Goal: Task Accomplishment & Management: Use online tool/utility

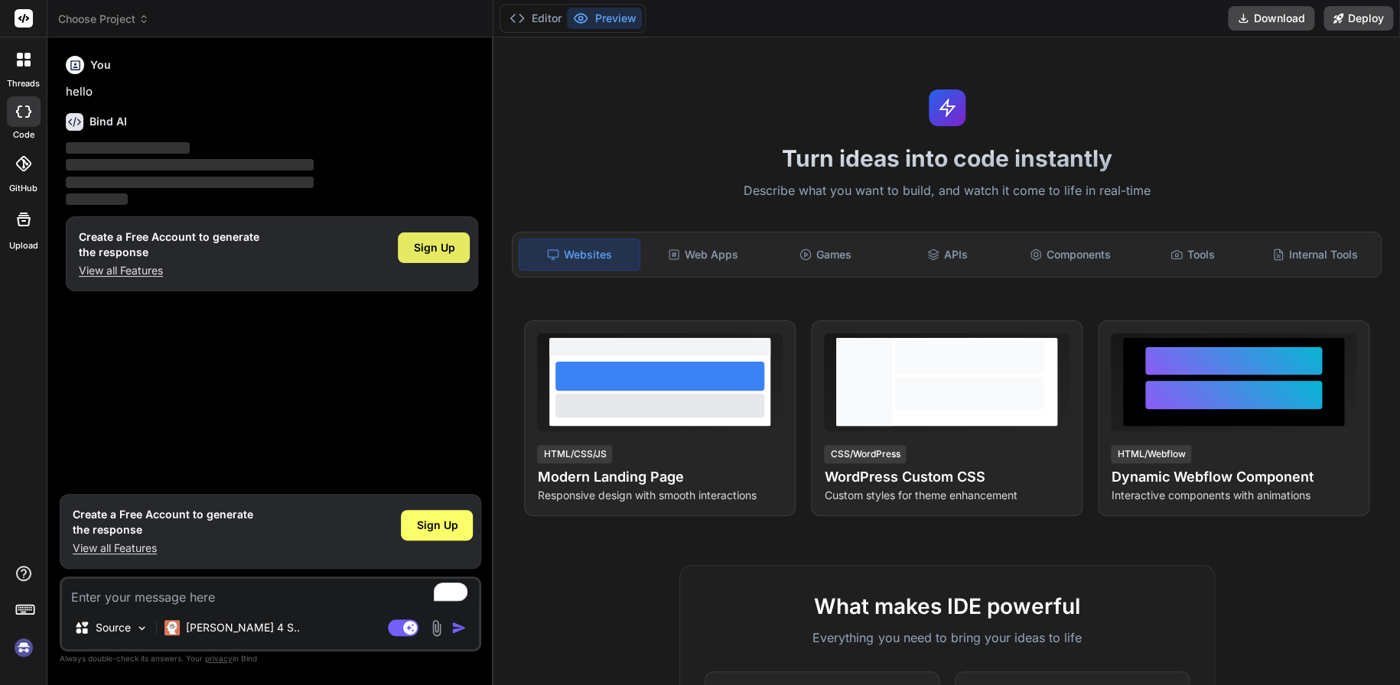
click at [437, 247] on span "Sign Up" at bounding box center [433, 247] width 41 height 15
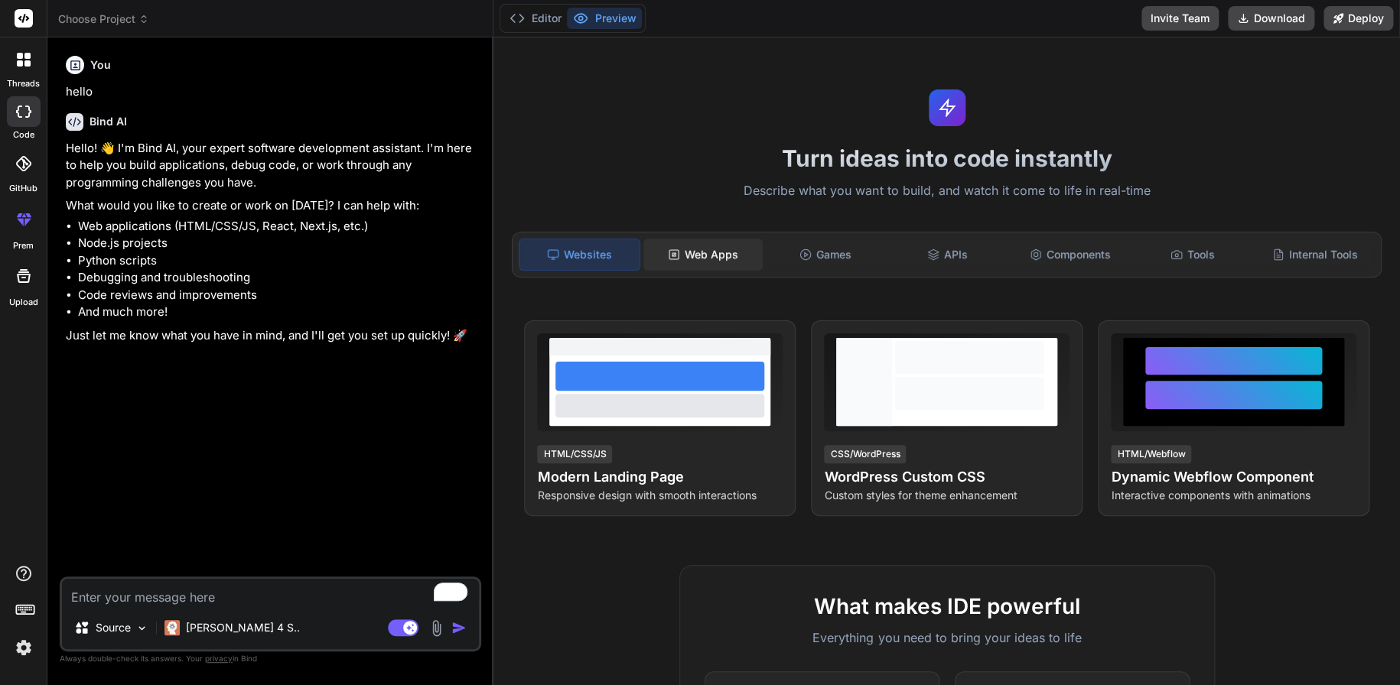
click at [700, 262] on div "Web Apps" at bounding box center [702, 255] width 119 height 32
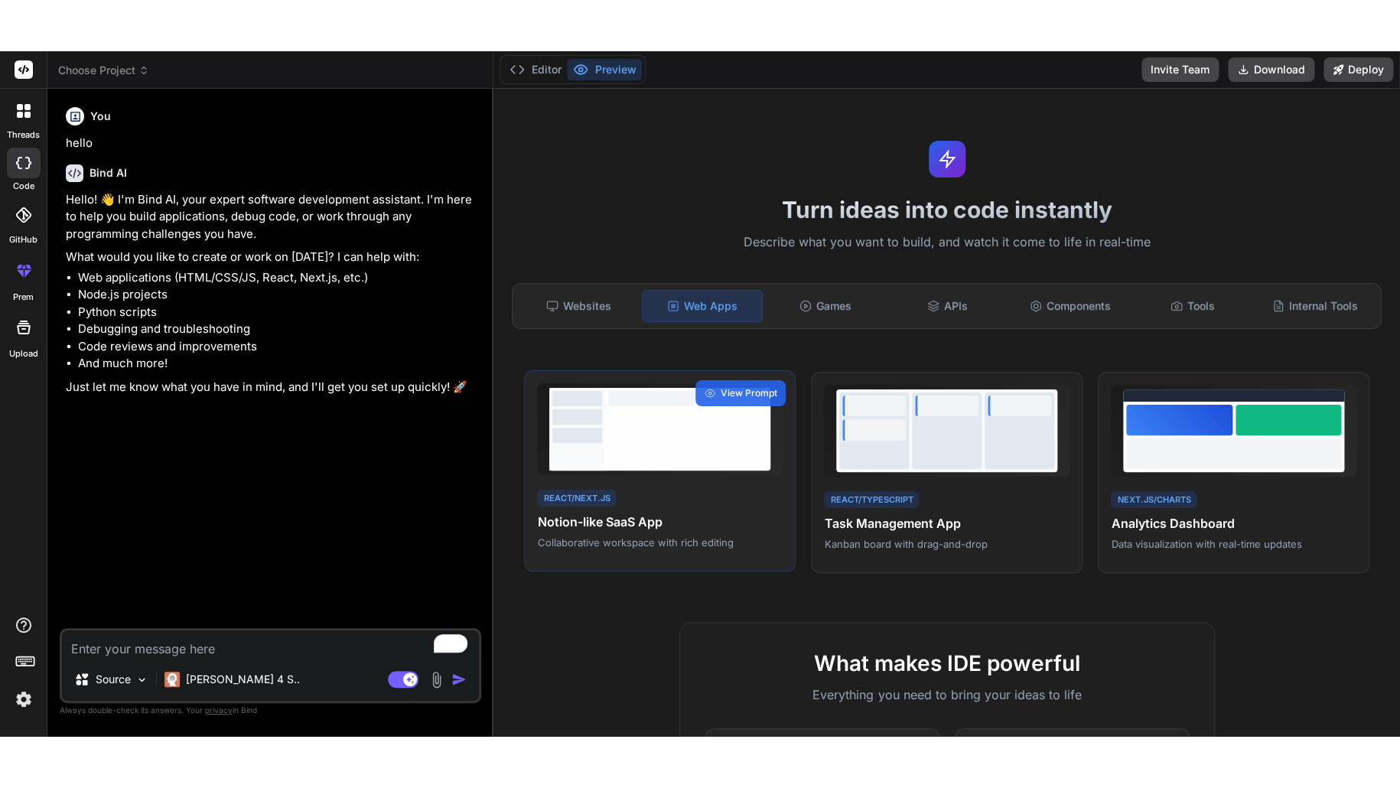
scroll to position [102, 0]
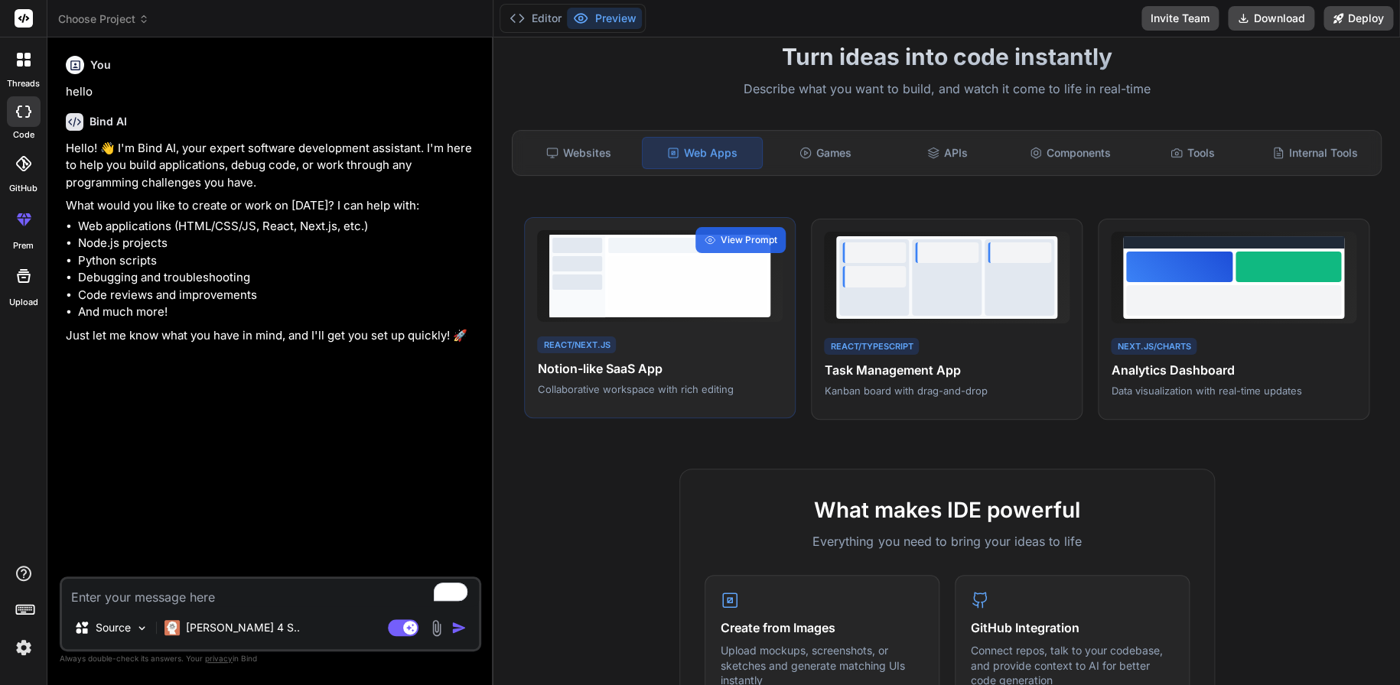
click at [634, 371] on h4 "Notion-like SaaS App" at bounding box center [660, 368] width 246 height 18
click at [750, 245] on span "View Prompt" at bounding box center [748, 240] width 57 height 14
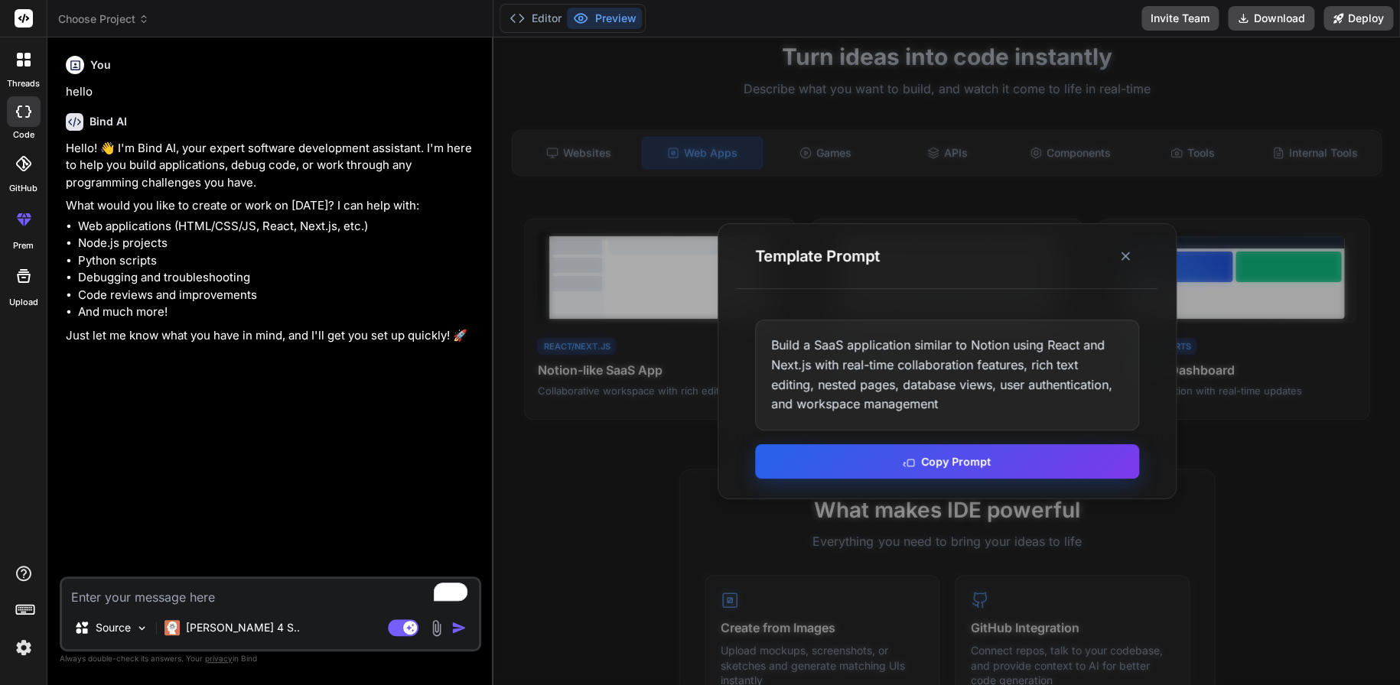
click at [931, 466] on button "Copy Prompt" at bounding box center [947, 461] width 384 height 34
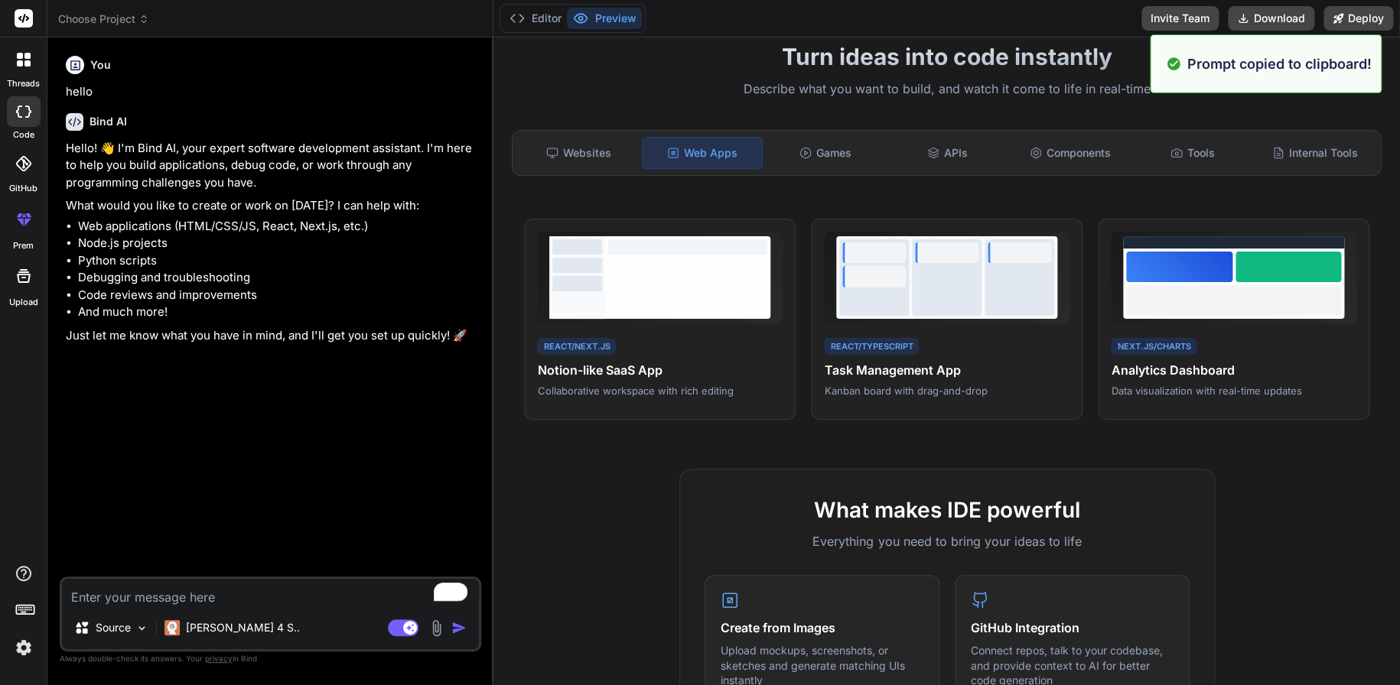
click at [235, 588] on textarea "To enrich screen reader interactions, please activate Accessibility in Grammarl…" at bounding box center [270, 593] width 417 height 28
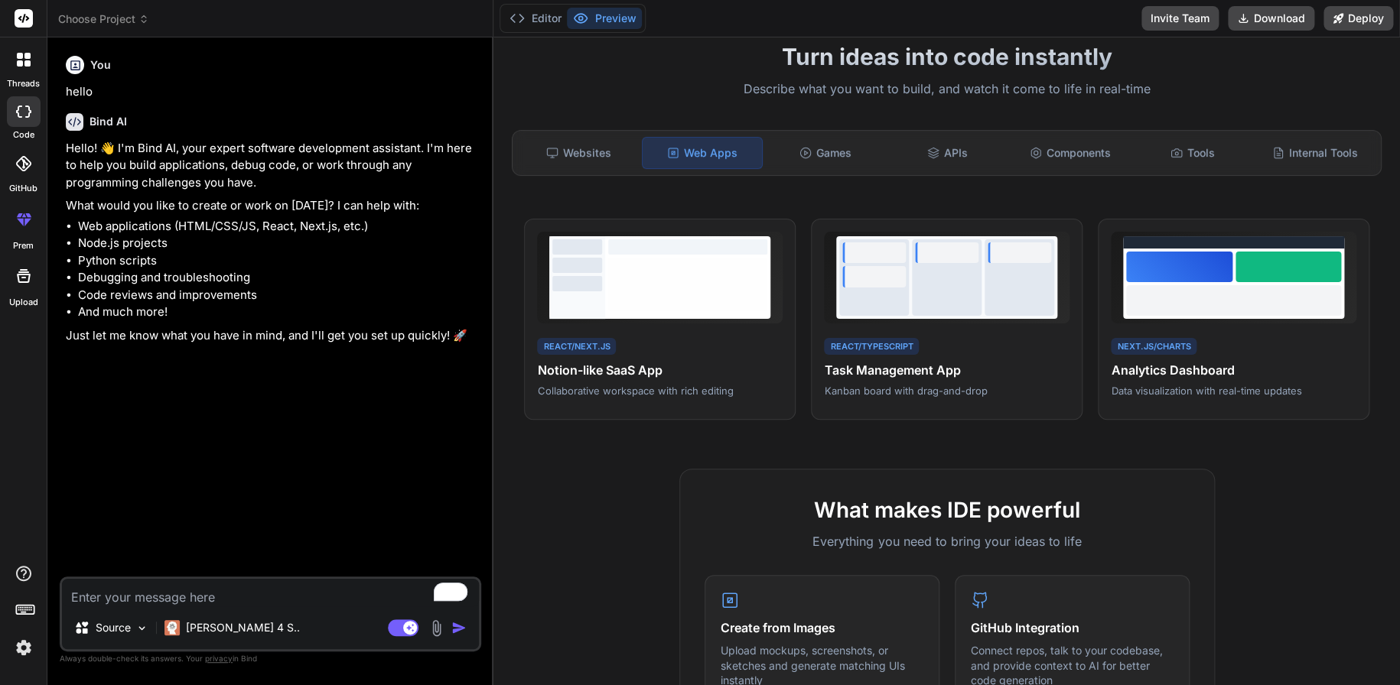
type textarea "x"
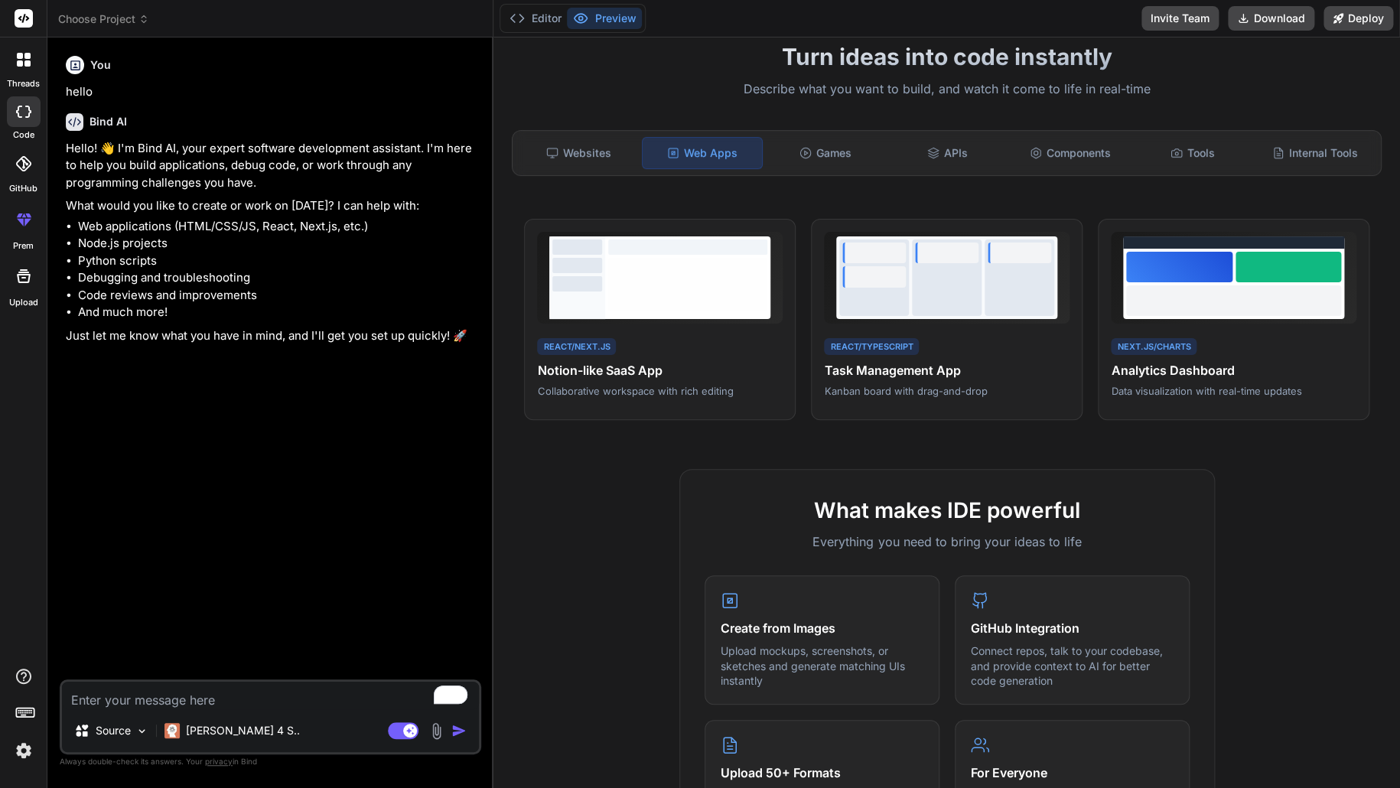
click at [328, 685] on textarea "To enrich screen reader interactions, please activate Accessibility in Grammarl…" at bounding box center [270, 696] width 417 height 28
paste textarea "Build a SaaS application similar to Notion using React and Next.js with real-ti…"
type textarea "Build a SaaS application similar to Notion using React and Next.js with real-ti…"
type textarea "x"
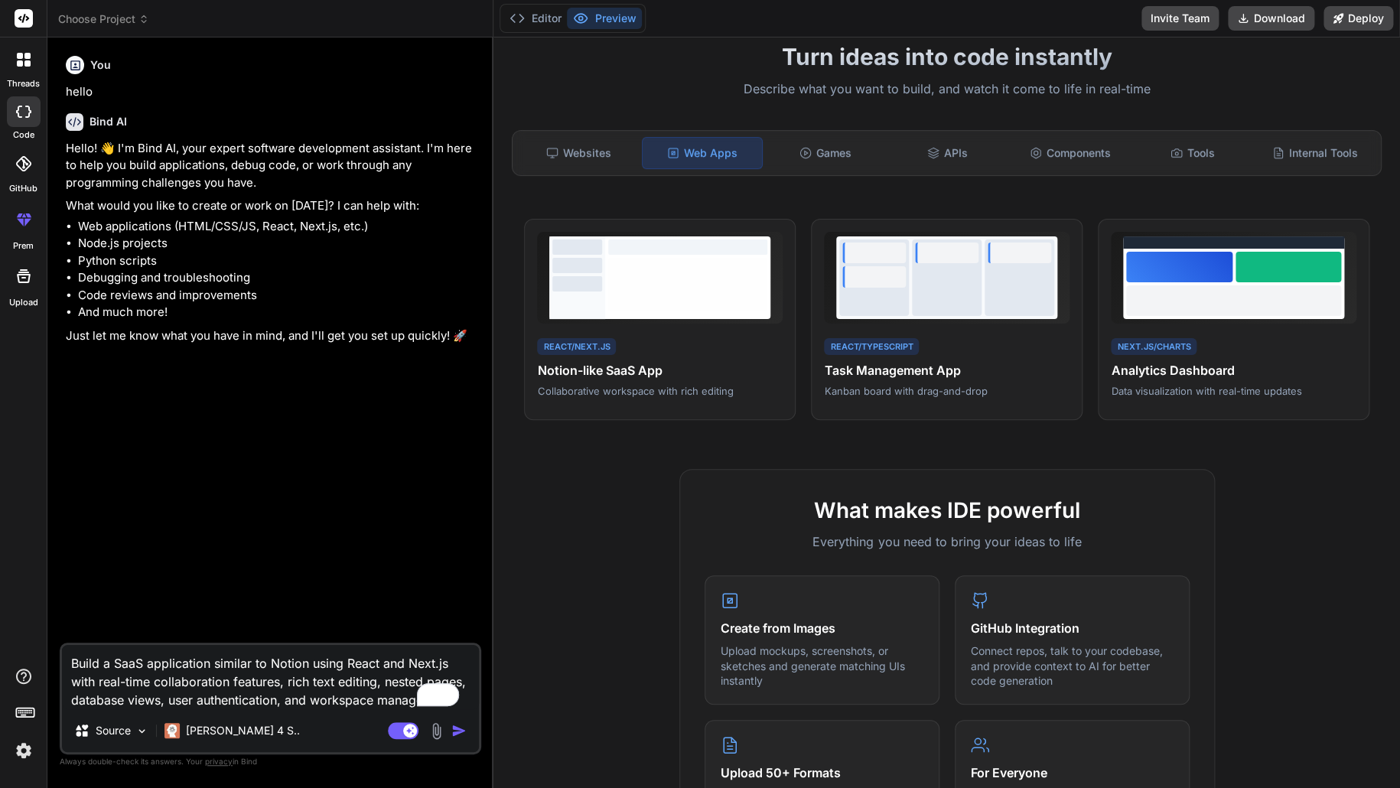
scroll to position [15, 0]
type textarea "Build a SaaS application similar to Notion using React and Next.js with real-ti…"
click at [459, 685] on img "button" at bounding box center [458, 730] width 15 height 15
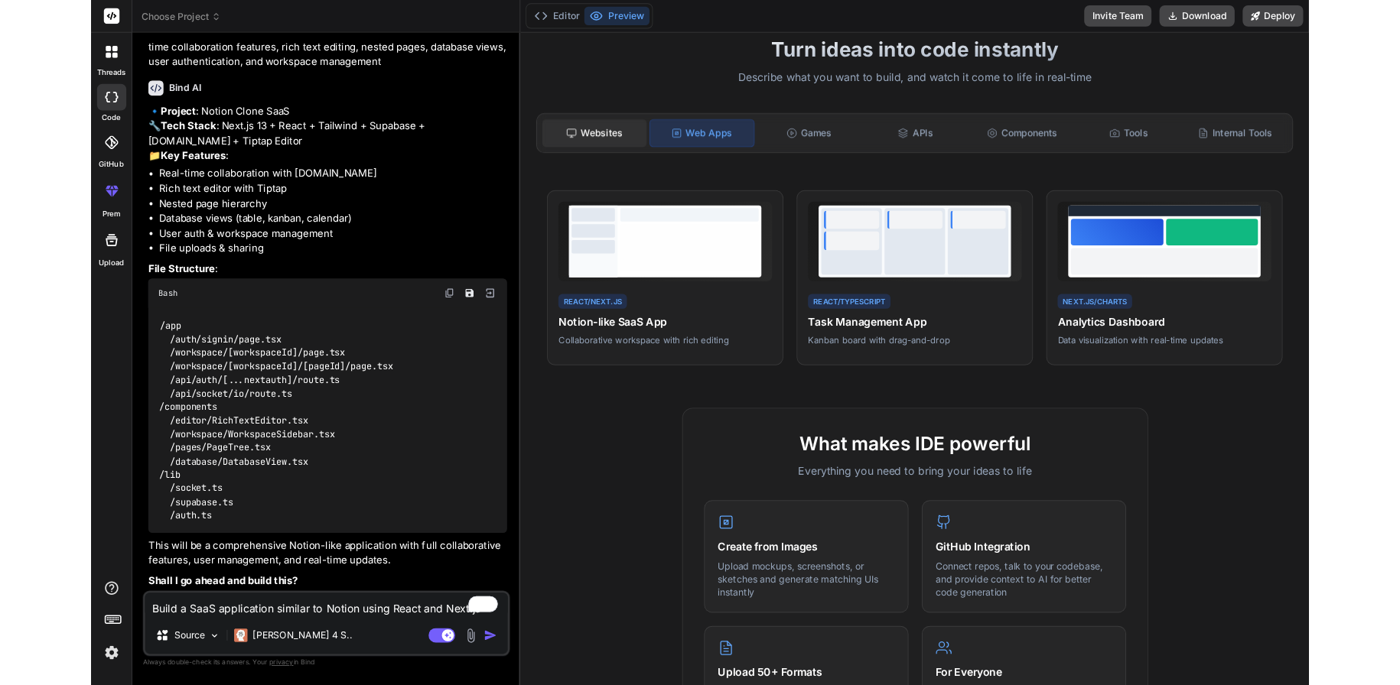
scroll to position [440, 0]
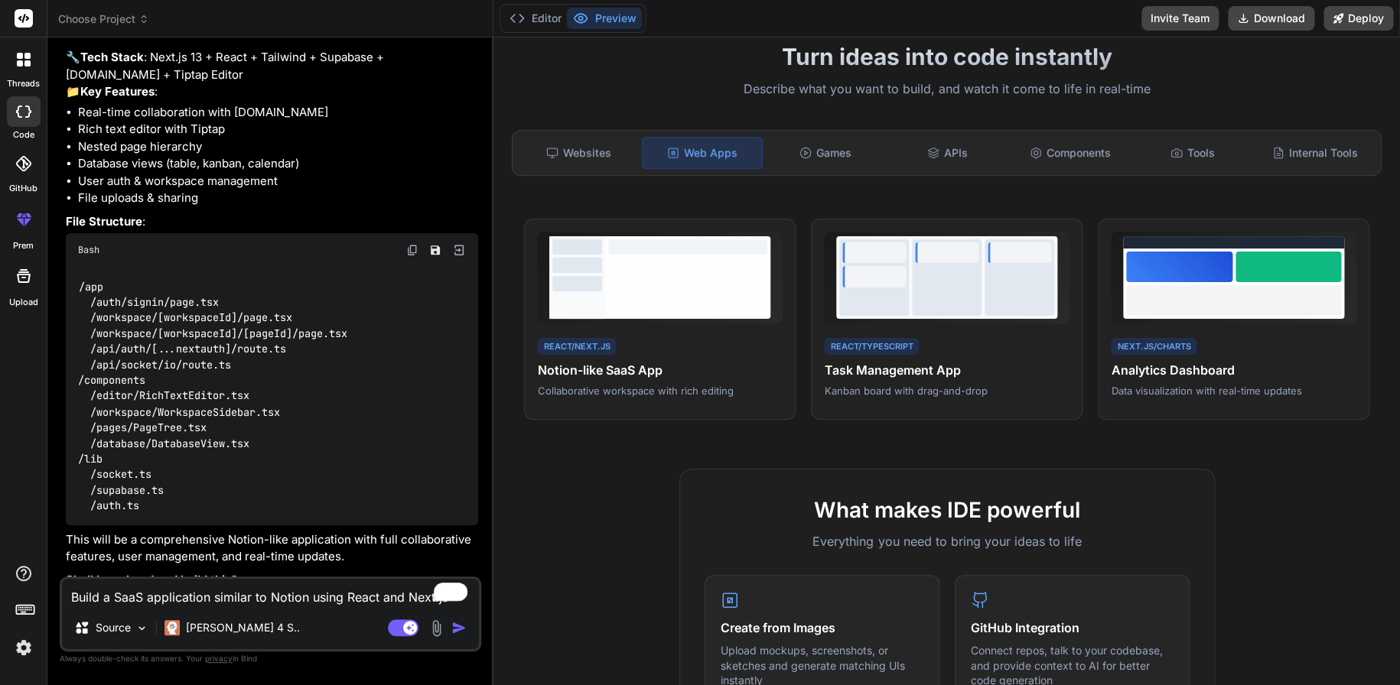
click at [11, 642] on img at bounding box center [24, 648] width 26 height 26
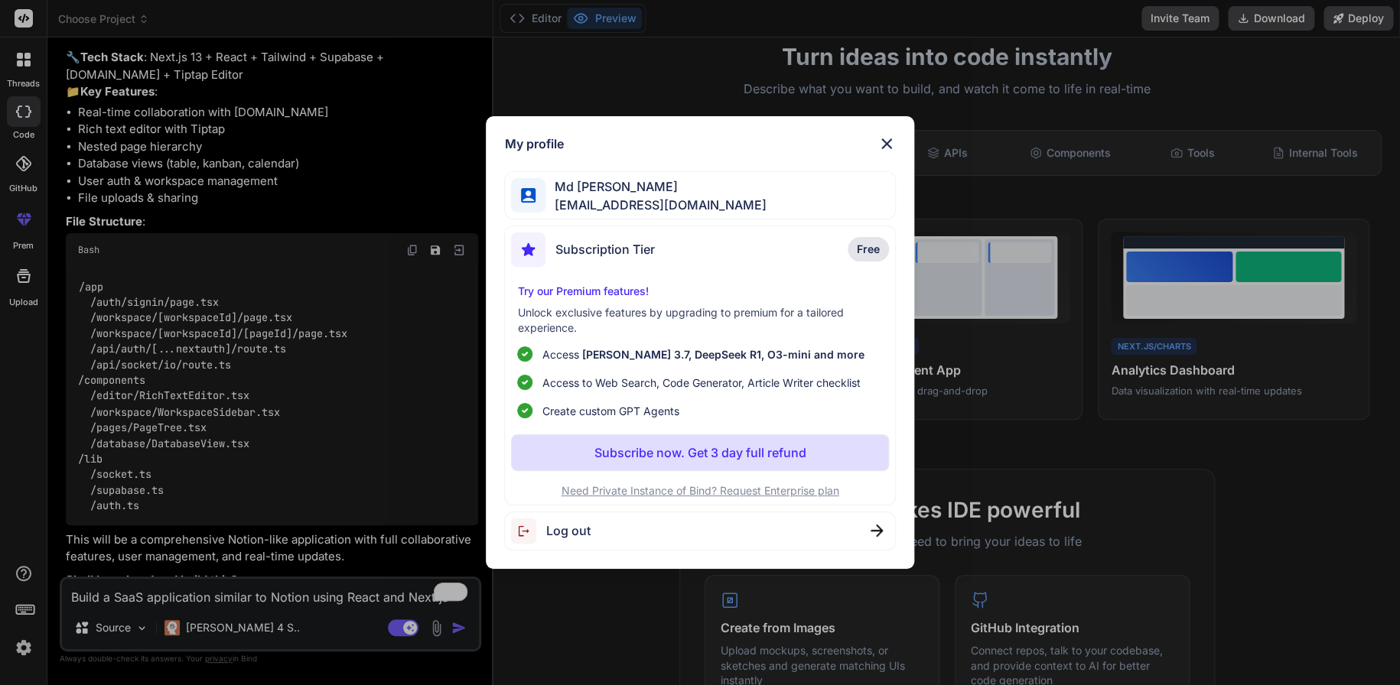
click at [382, 215] on div "My profile Md Arif Molla mdarifmolla263@gmail.com Subscription Tier Free Try ou…" at bounding box center [700, 342] width 1400 height 685
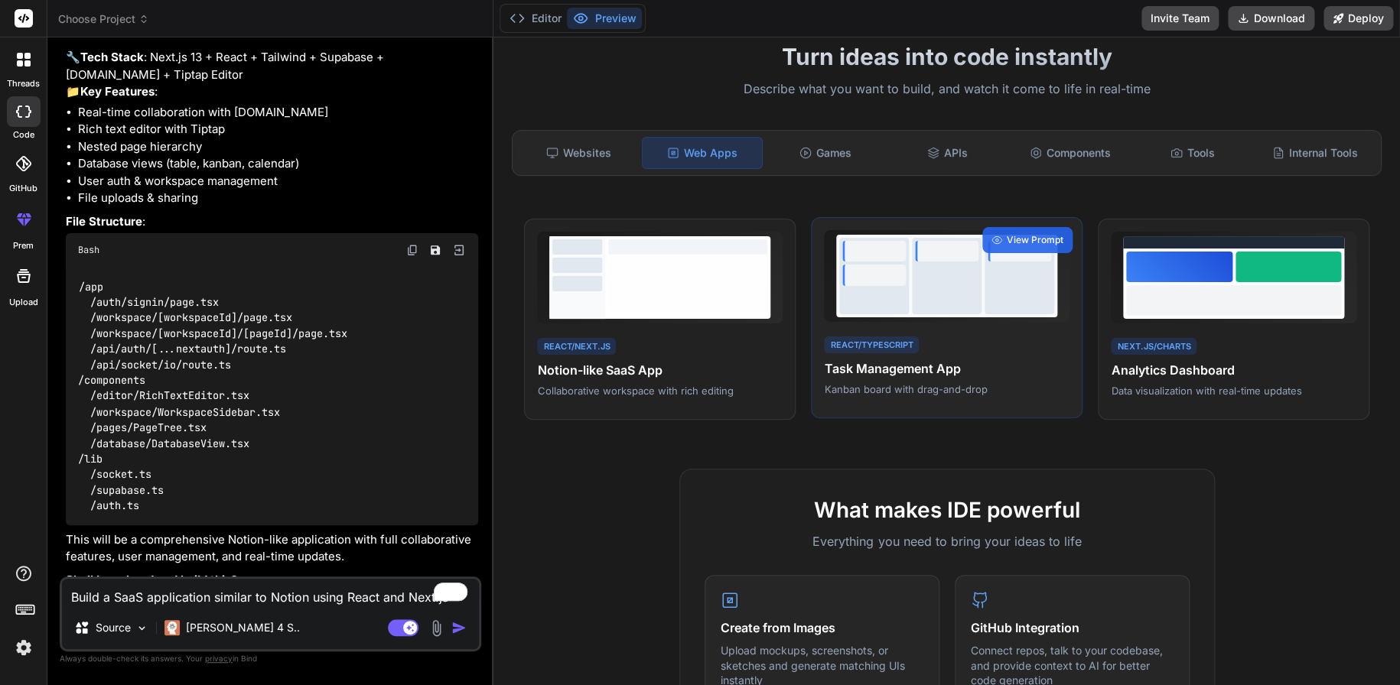
scroll to position [0, 0]
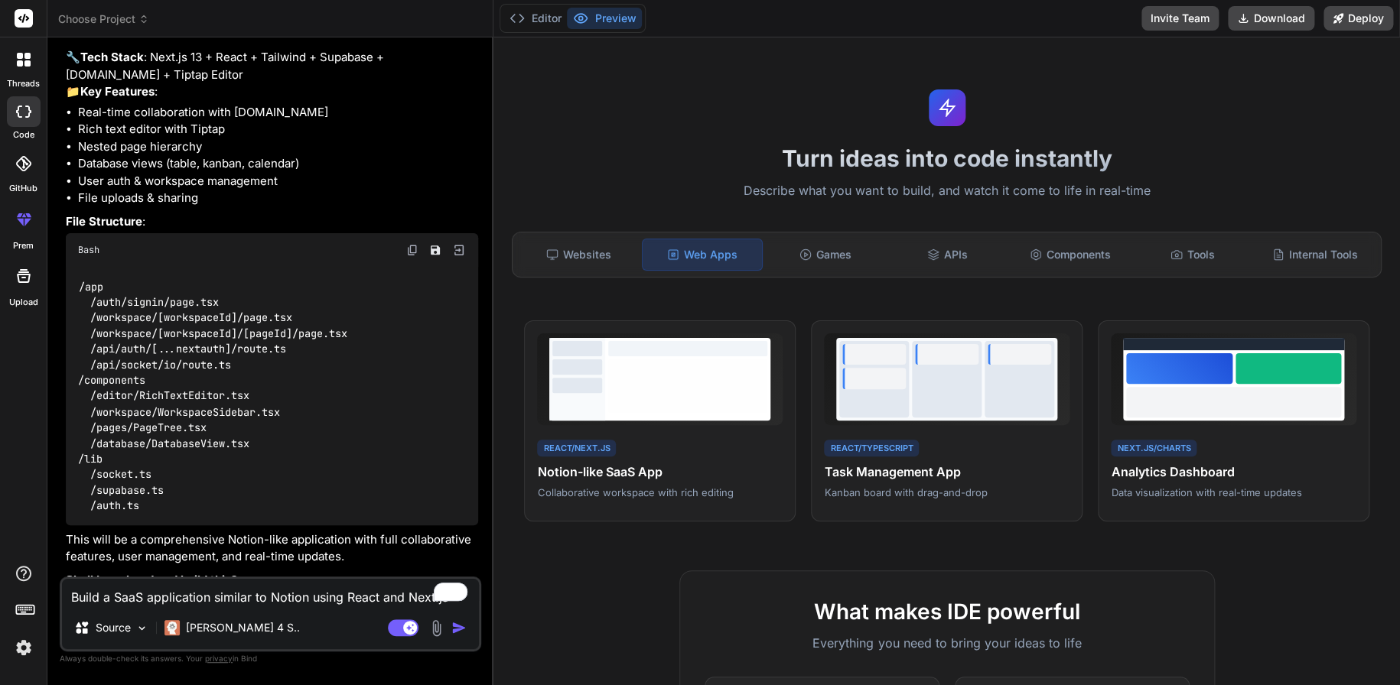
click at [18, 56] on icon at bounding box center [20, 56] width 6 height 6
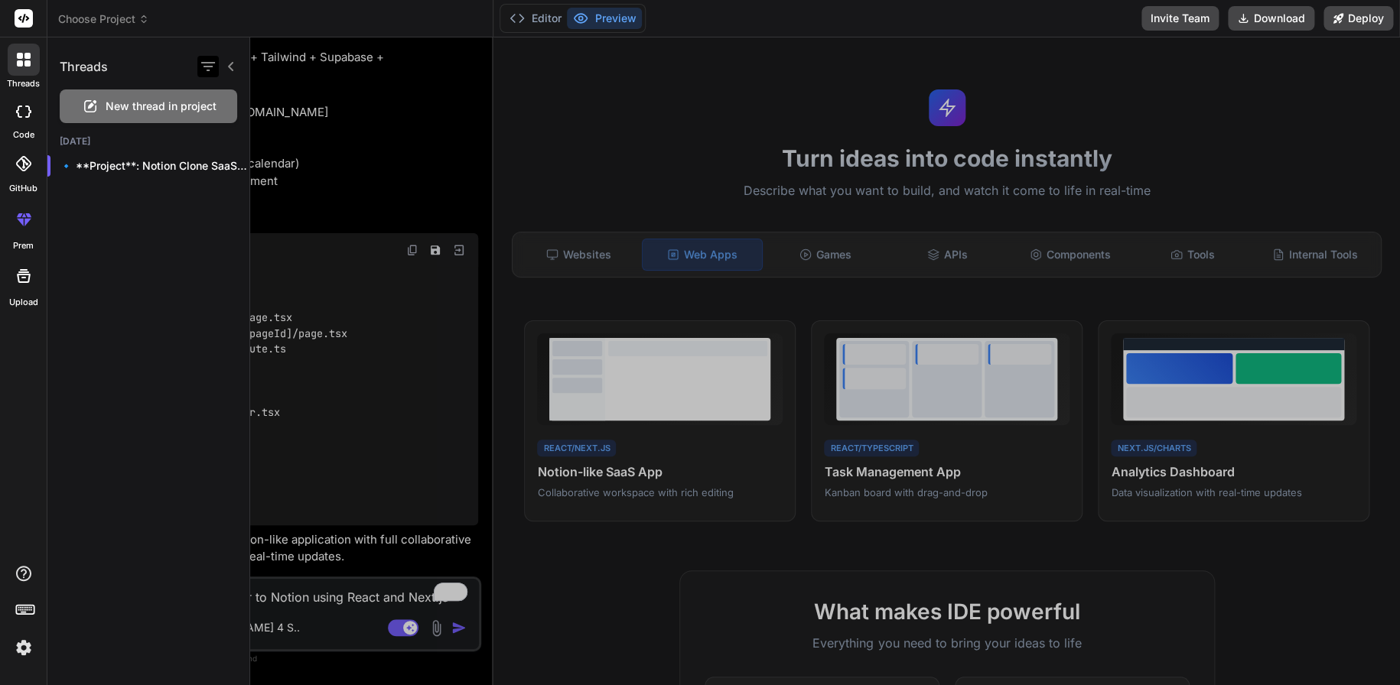
click at [214, 57] on icon "button" at bounding box center [208, 66] width 18 height 18
click at [200, 64] on icon "button" at bounding box center [208, 66] width 18 height 18
click at [384, 155] on div at bounding box center [825, 361] width 1150 height 648
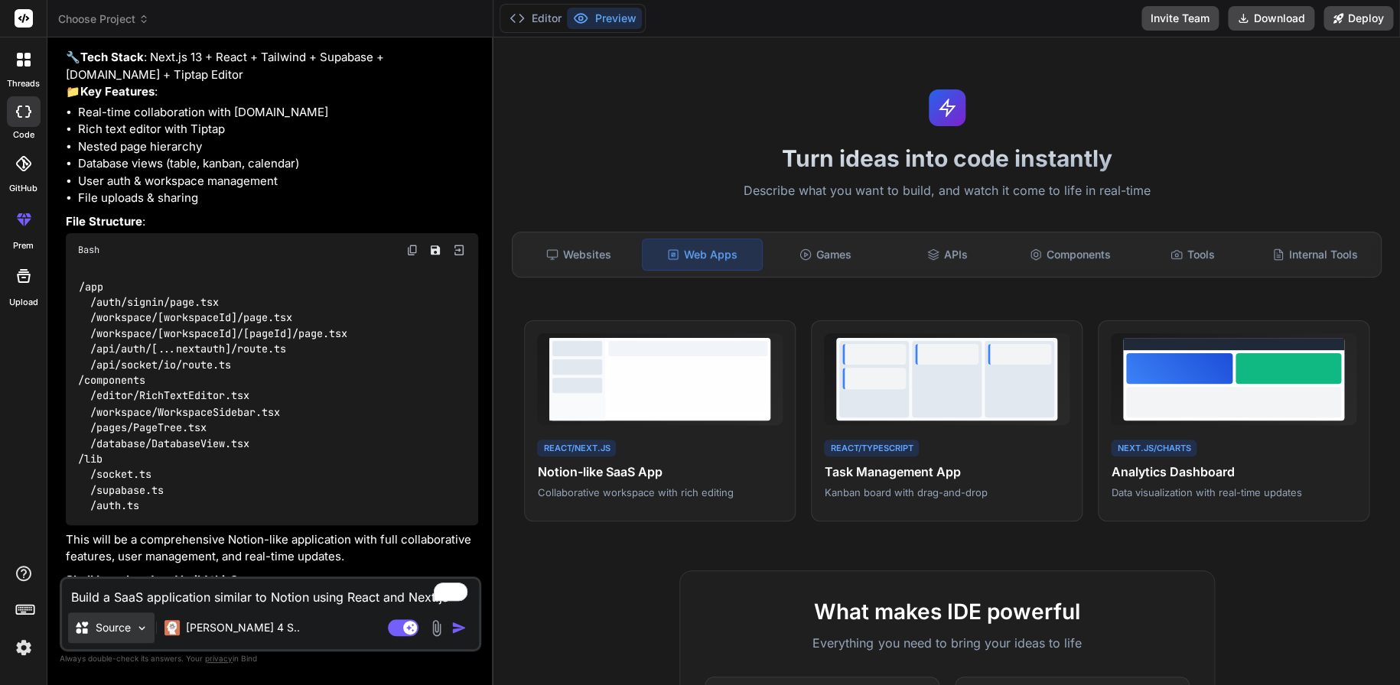
click at [109, 626] on p "Source" at bounding box center [113, 627] width 35 height 15
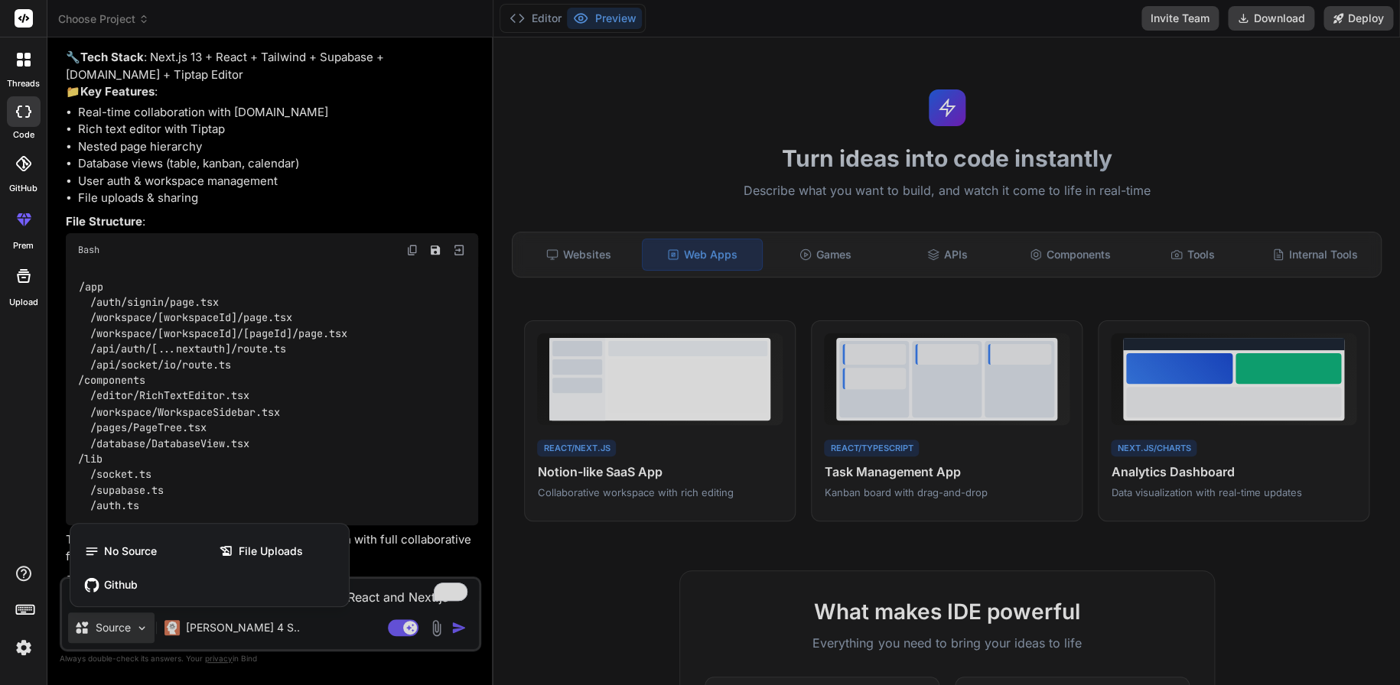
click at [109, 626] on div at bounding box center [700, 342] width 1400 height 685
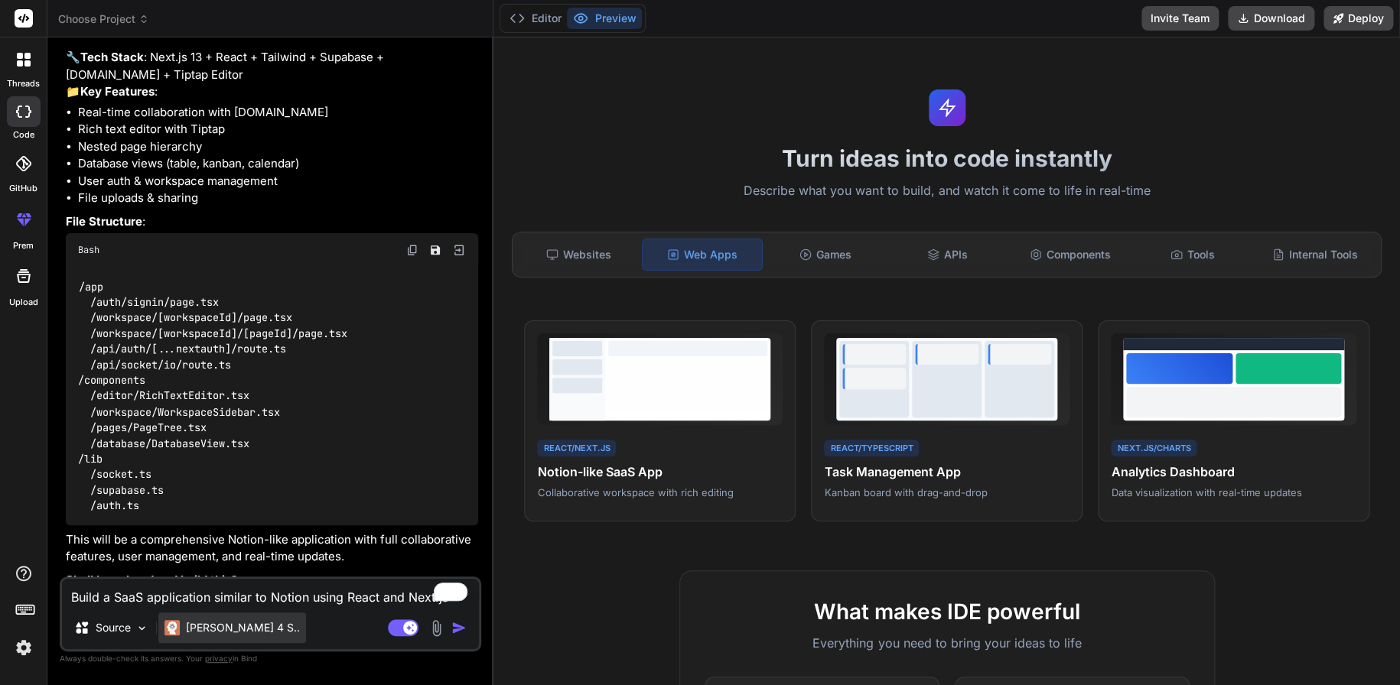
click at [193, 617] on div "Claude 4 S.." at bounding box center [232, 628] width 148 height 31
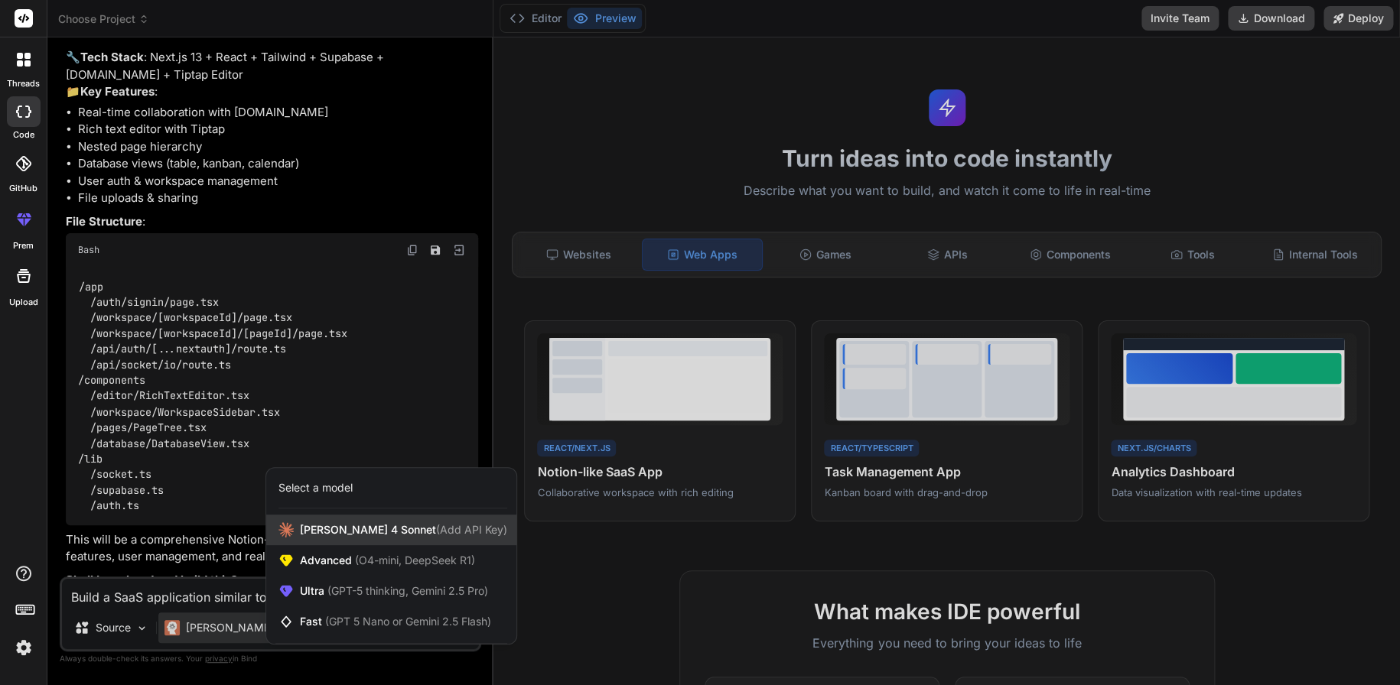
click at [309, 535] on span "Claude 4 Sonnet (Add API Key)" at bounding box center [403, 529] width 207 height 15
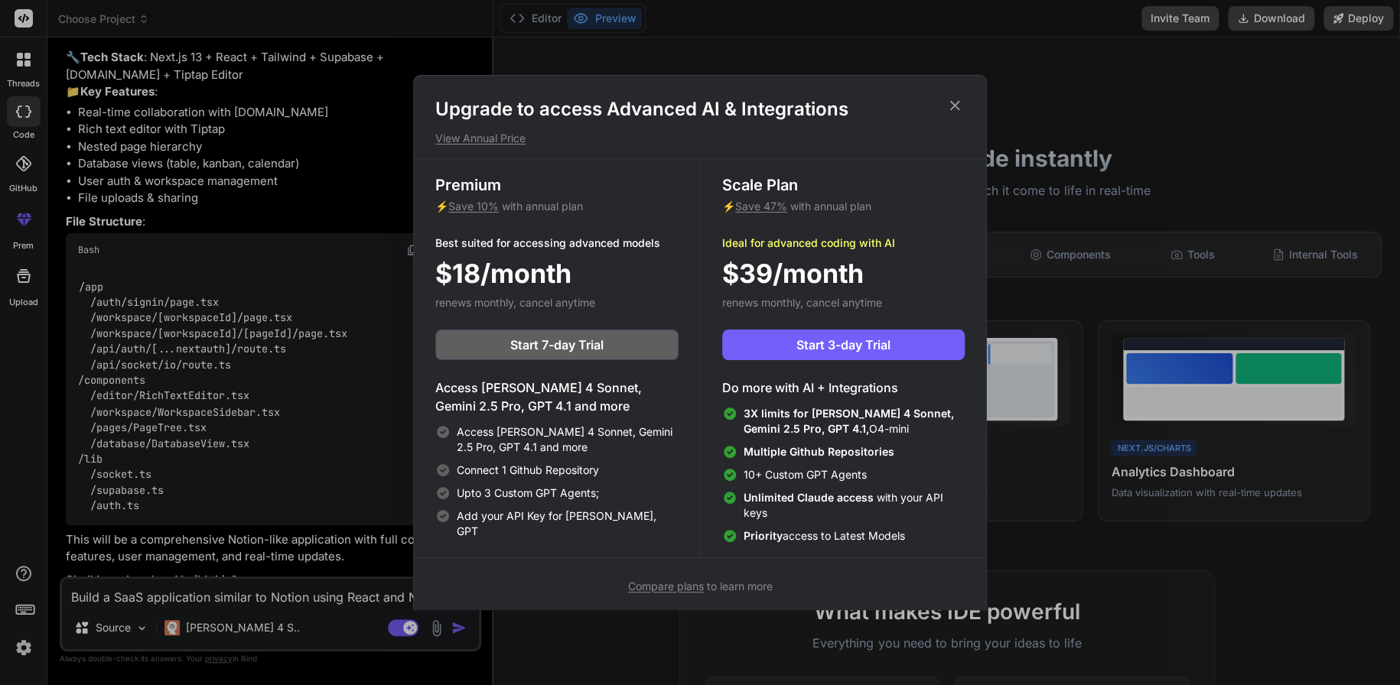
click at [955, 101] on icon at bounding box center [954, 105] width 17 height 17
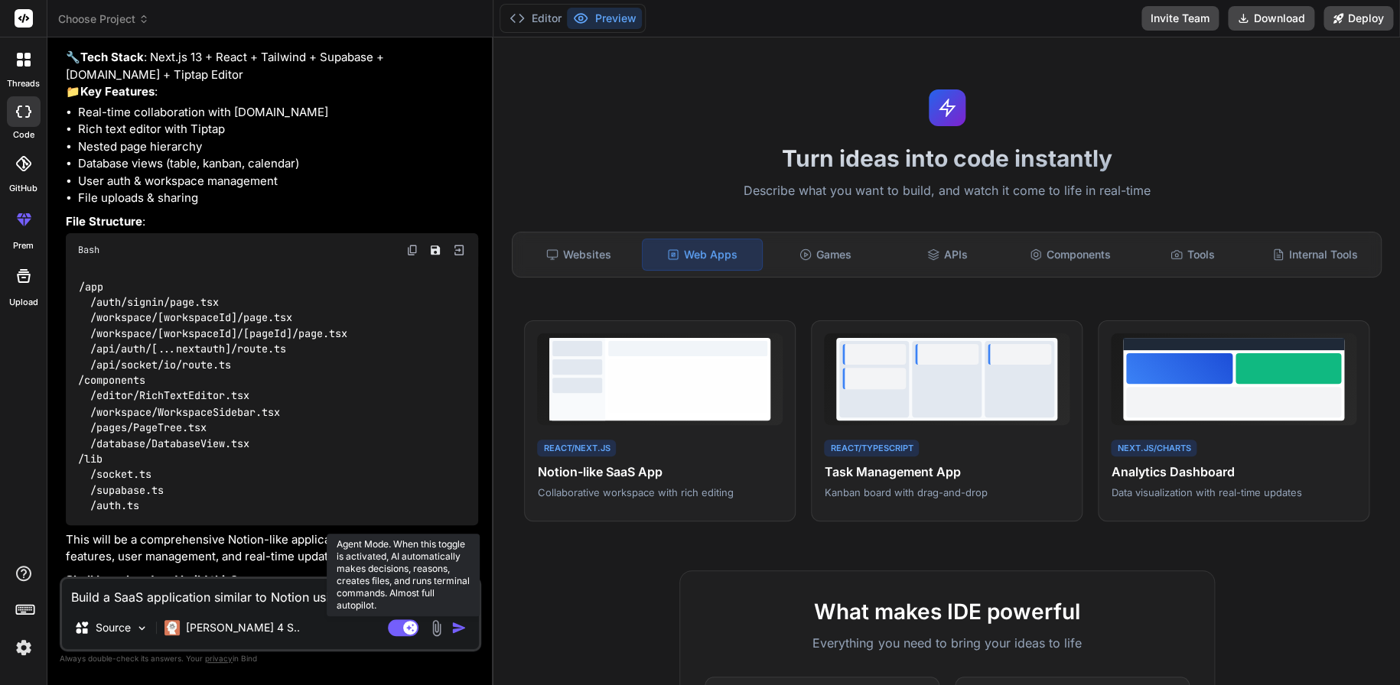
click at [412, 629] on rect at bounding box center [410, 628] width 14 height 14
click at [411, 629] on rect at bounding box center [403, 628] width 31 height 17
type textarea "x"
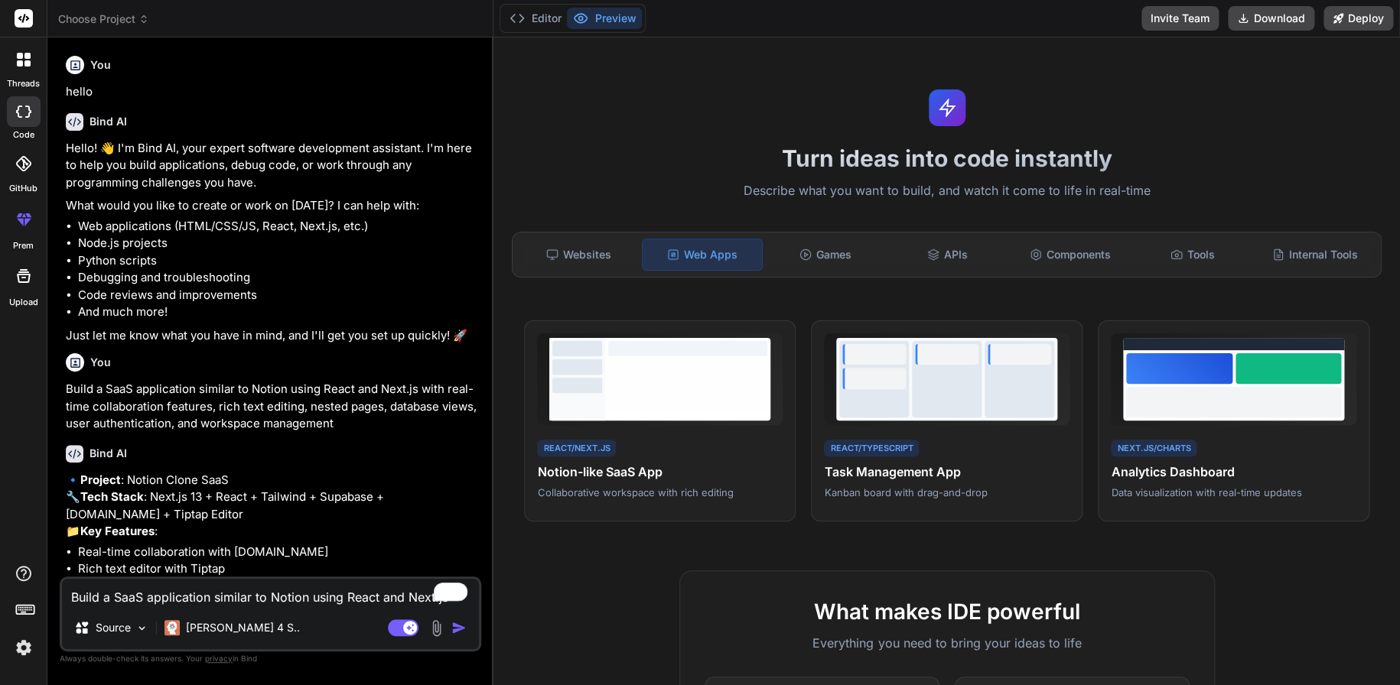
click at [18, 607] on icon at bounding box center [25, 608] width 21 height 21
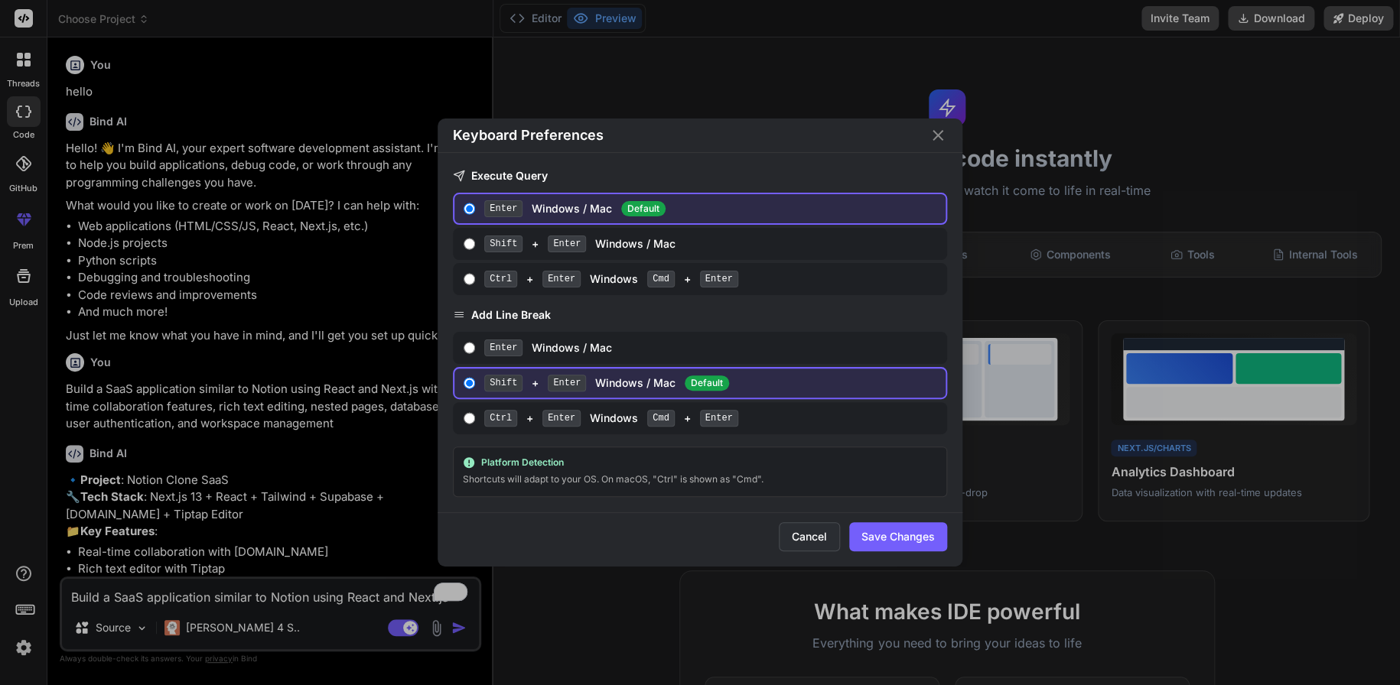
click at [813, 525] on button "Cancel" at bounding box center [809, 536] width 61 height 29
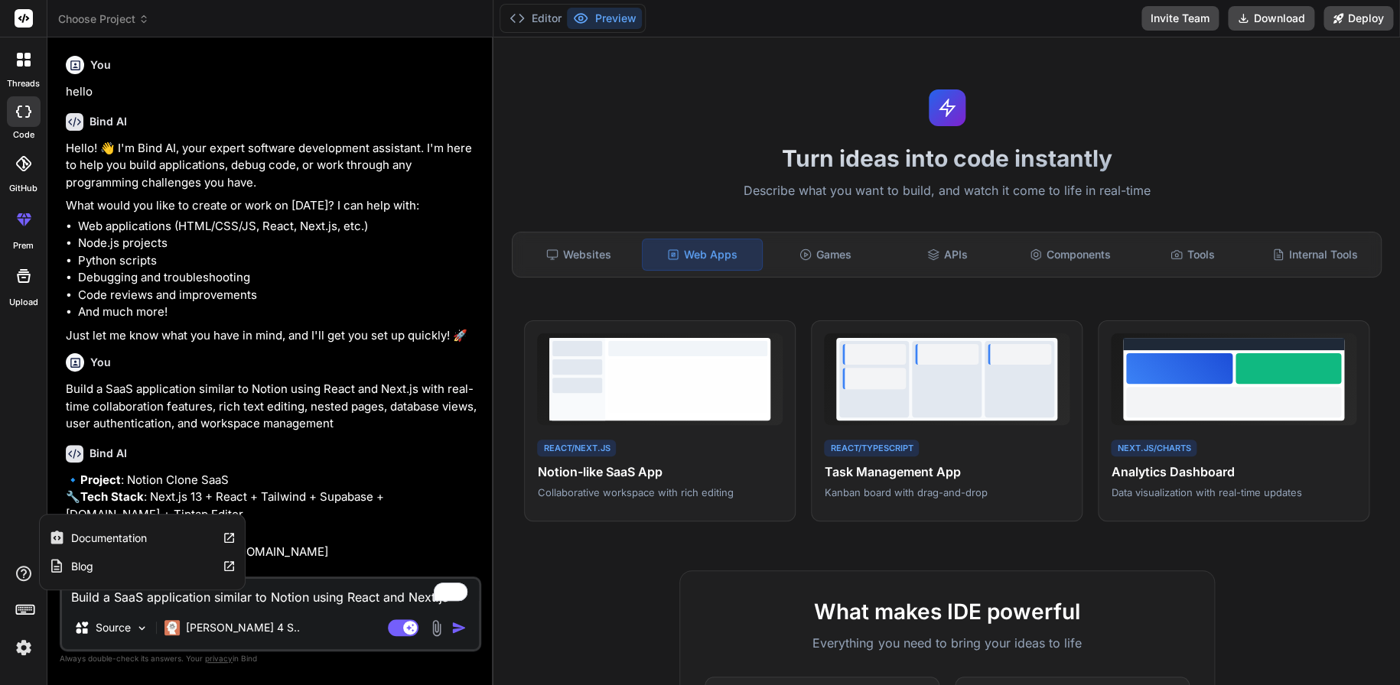
click at [18, 574] on icon at bounding box center [24, 573] width 18 height 18
click at [526, 25] on button "Editor" at bounding box center [534, 18] width 63 height 21
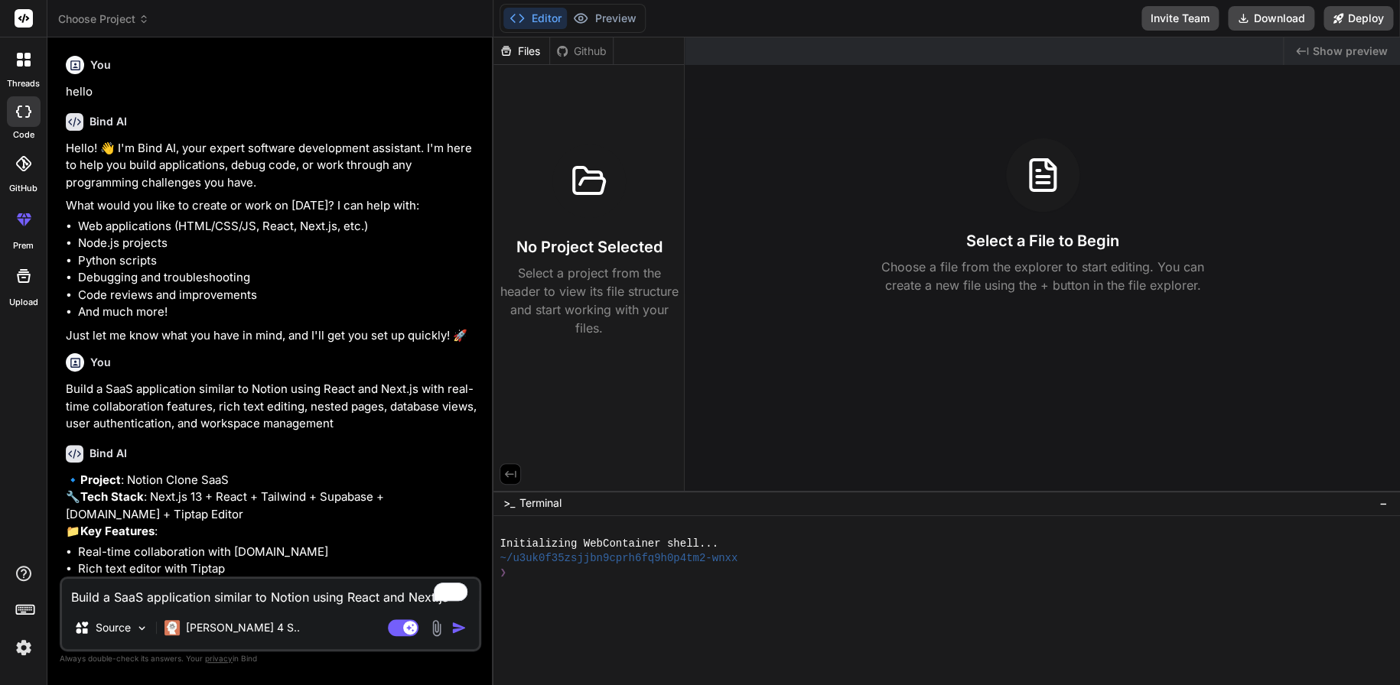
click at [586, 356] on div "Files Github No Project Selected Select a project from the header to view its f…" at bounding box center [588, 264] width 191 height 454
type textarea "T D"
type textarea "T"
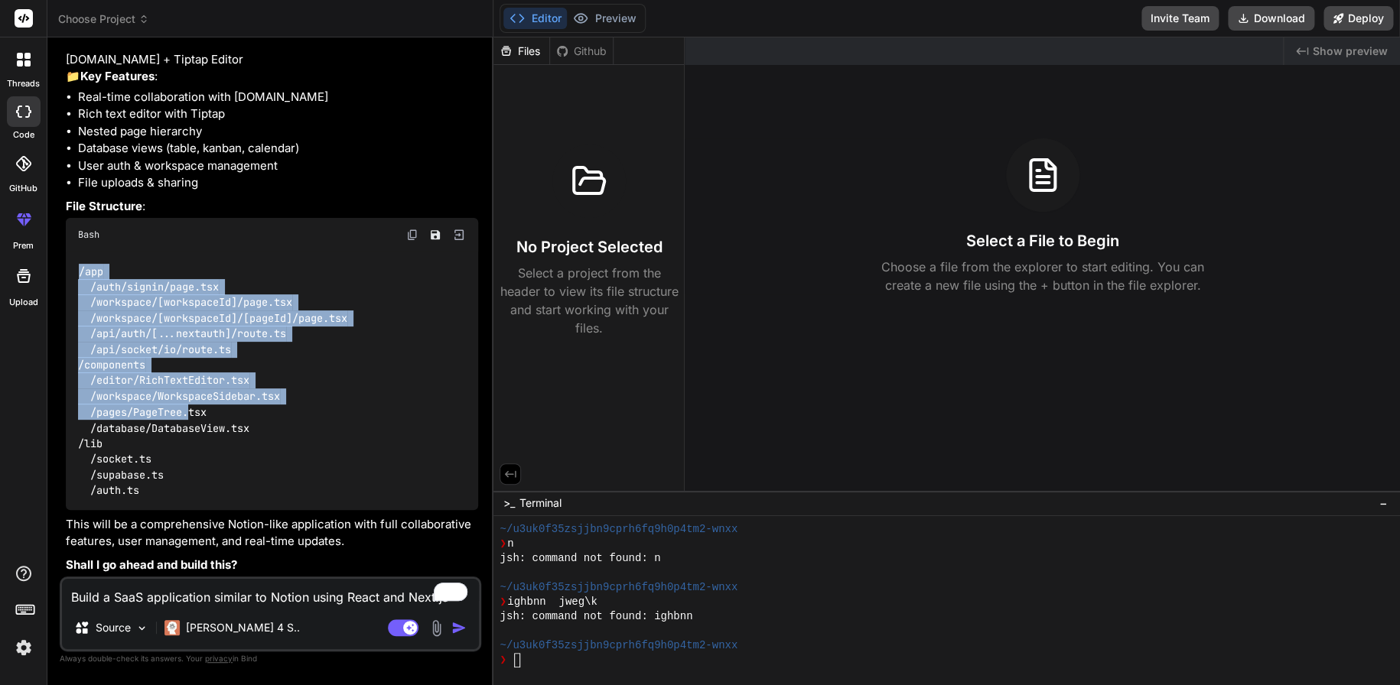
scroll to position [490, 0]
drag, startPoint x: 80, startPoint y: 351, endPoint x: 247, endPoint y: 488, distance: 216.3
click at [247, 488] on div "/app /auth/signin/page.tsx /workspace/[workspaceId]/page.tsx /workspace/[worksp…" at bounding box center [272, 381] width 412 height 259
copy code "/app /auth/signin/page.tsx /workspace/[workspaceId]/page.tsx /workspace/[worksp…"
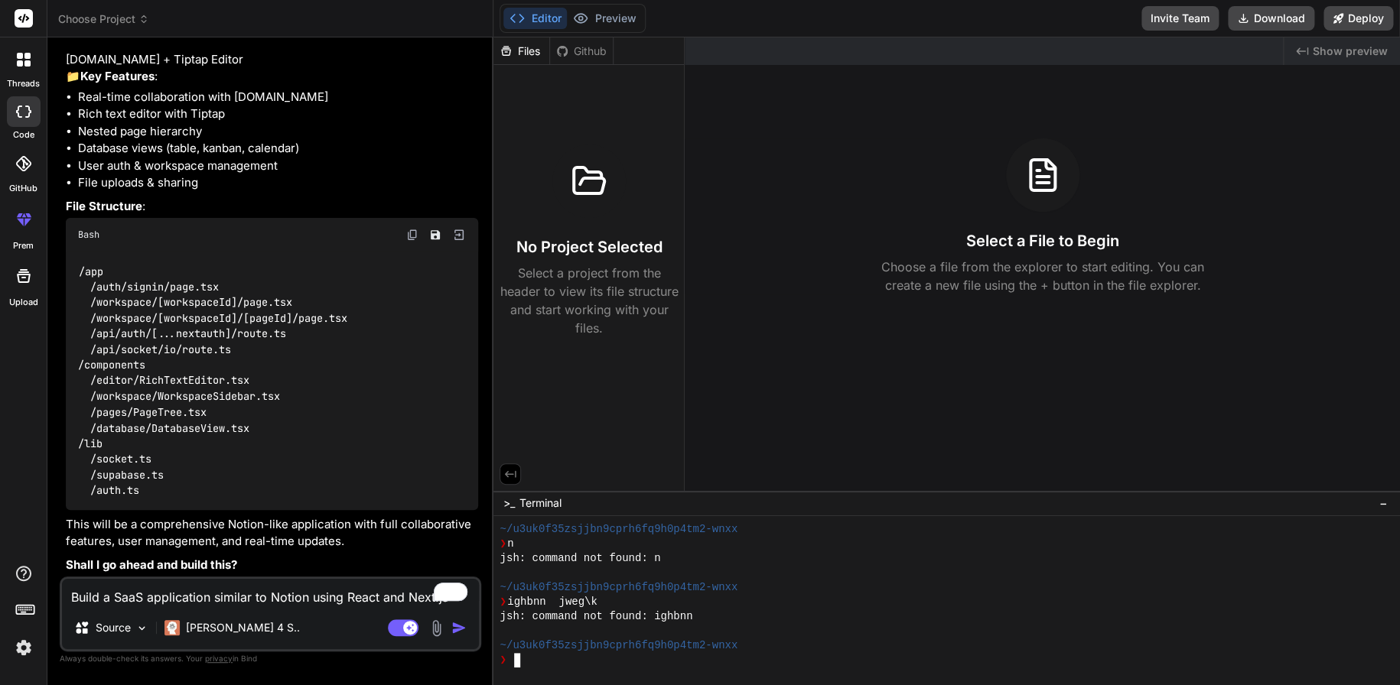
click at [1386, 507] on span "−" at bounding box center [1383, 503] width 8 height 15
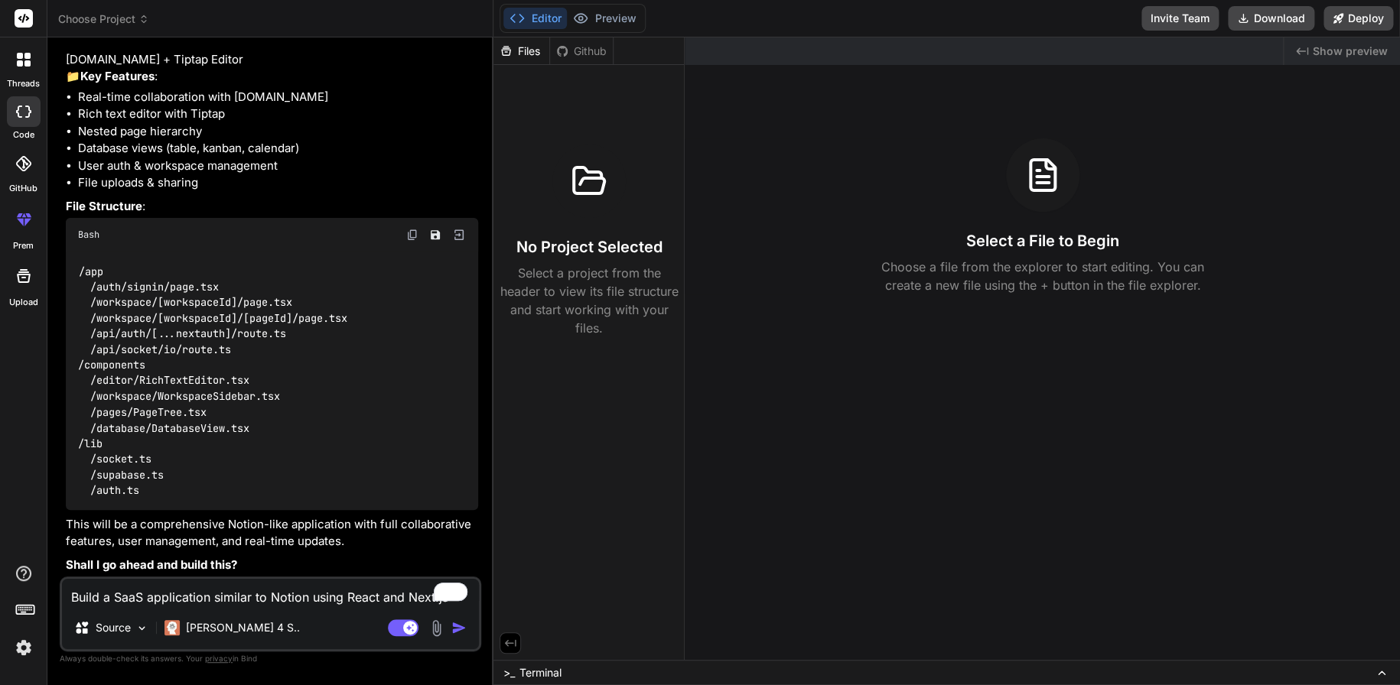
click at [517, 675] on div ">_ Terminal" at bounding box center [532, 672] width 58 height 15
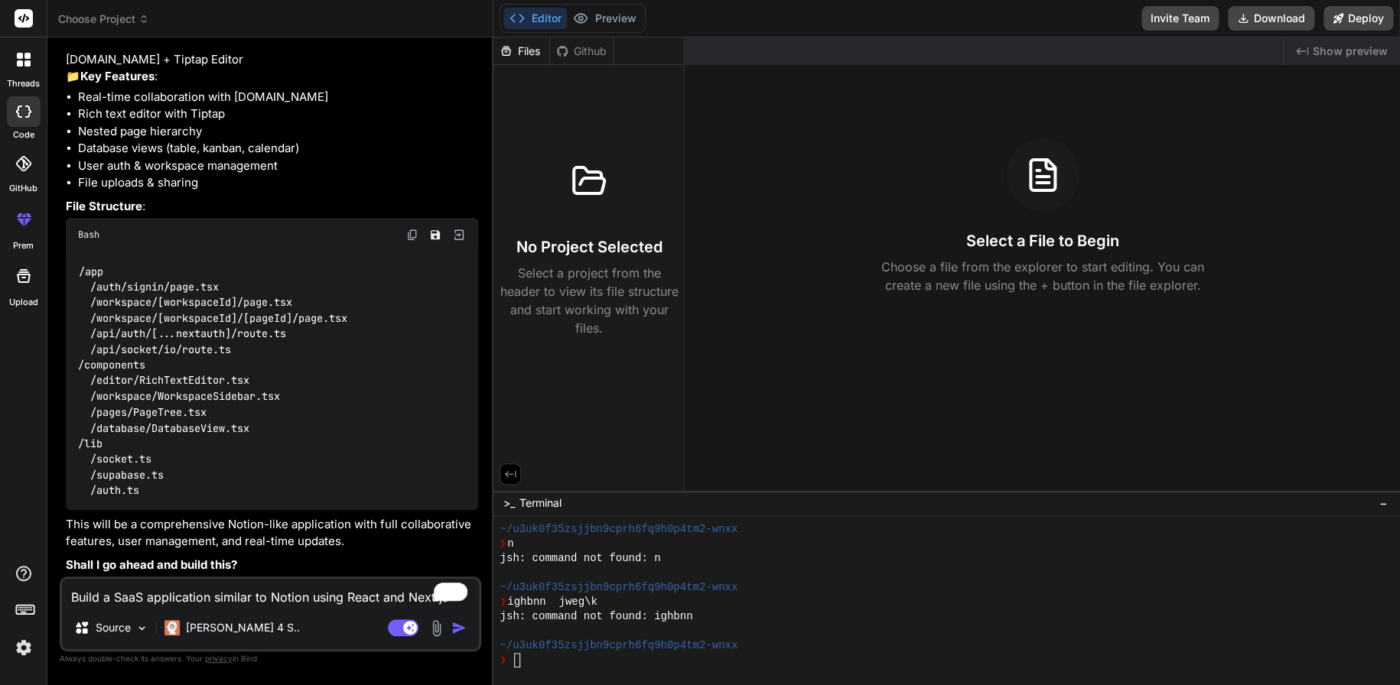
scroll to position [0, 0]
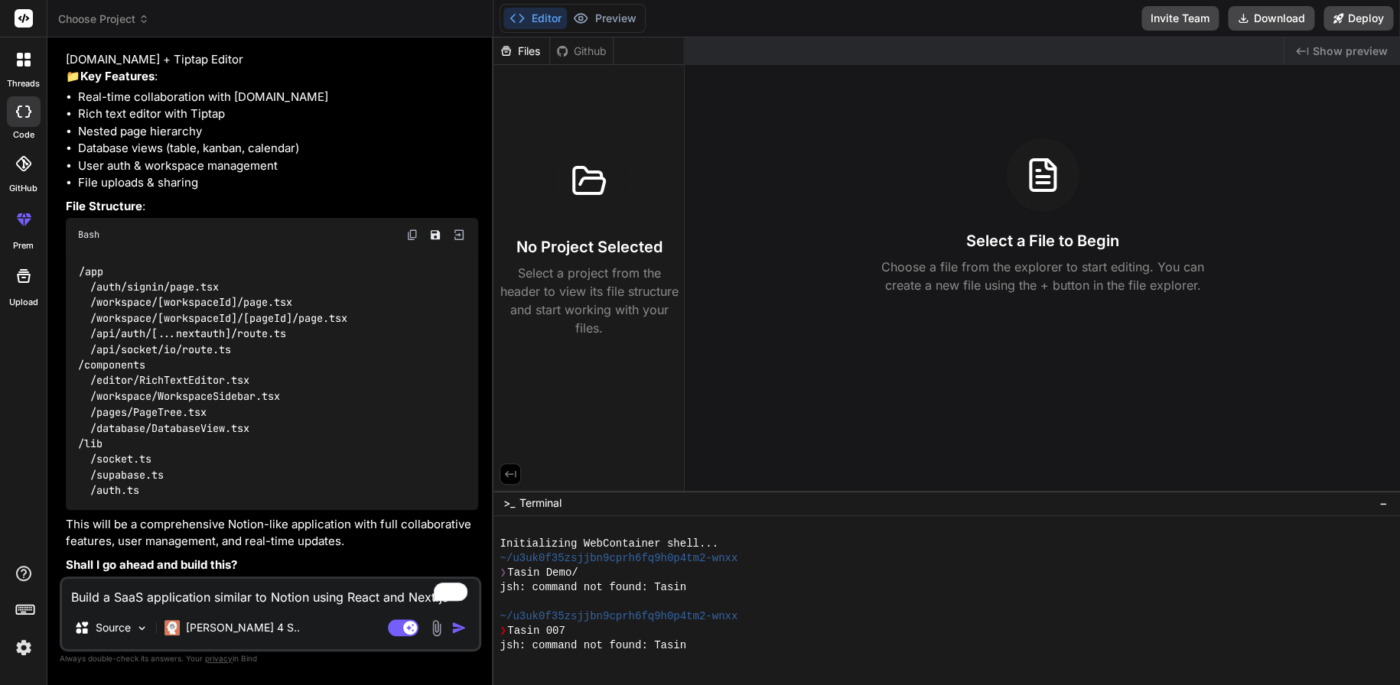
click at [503, 504] on span ">_" at bounding box center [508, 503] width 11 height 15
click at [673, 203] on div "No Project Selected Select a project from the header to view its file structure…" at bounding box center [588, 241] width 178 height 193
click at [539, 47] on div "Files" at bounding box center [521, 51] width 56 height 15
click at [581, 15] on icon at bounding box center [580, 18] width 15 height 15
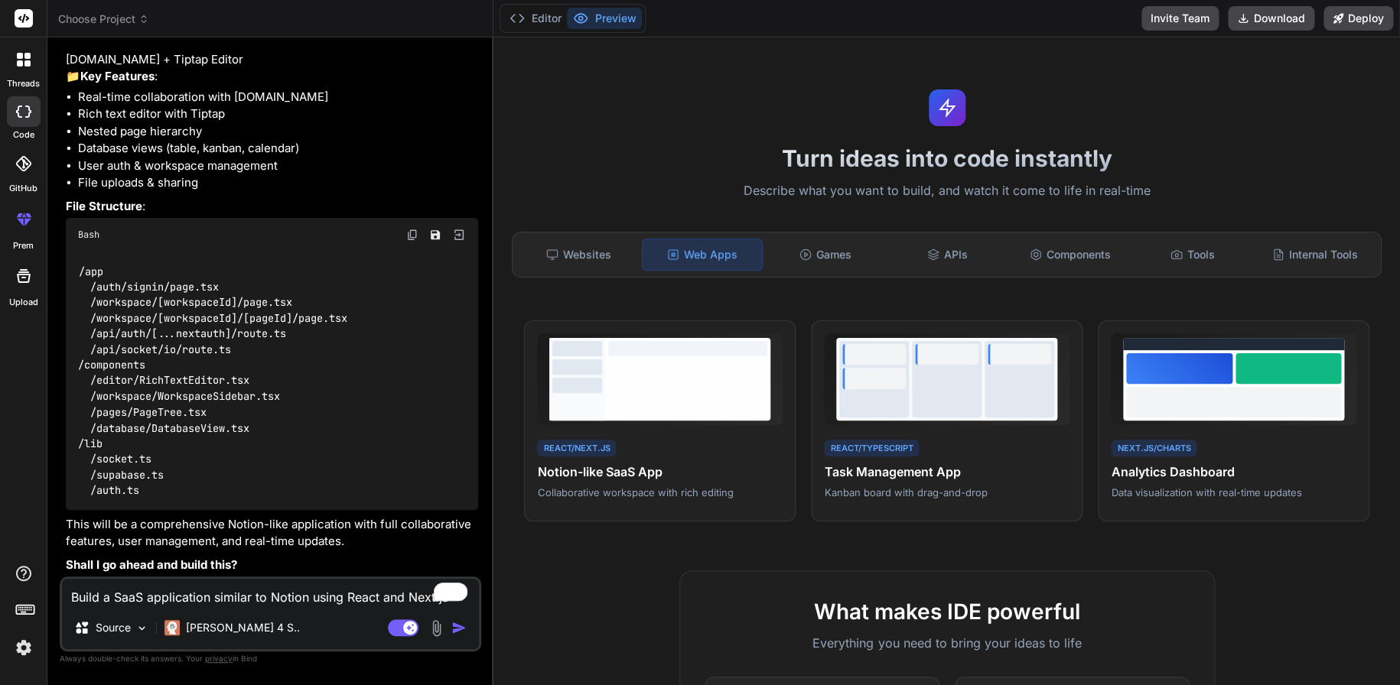
click at [81, 19] on span "Choose Project" at bounding box center [103, 18] width 91 height 15
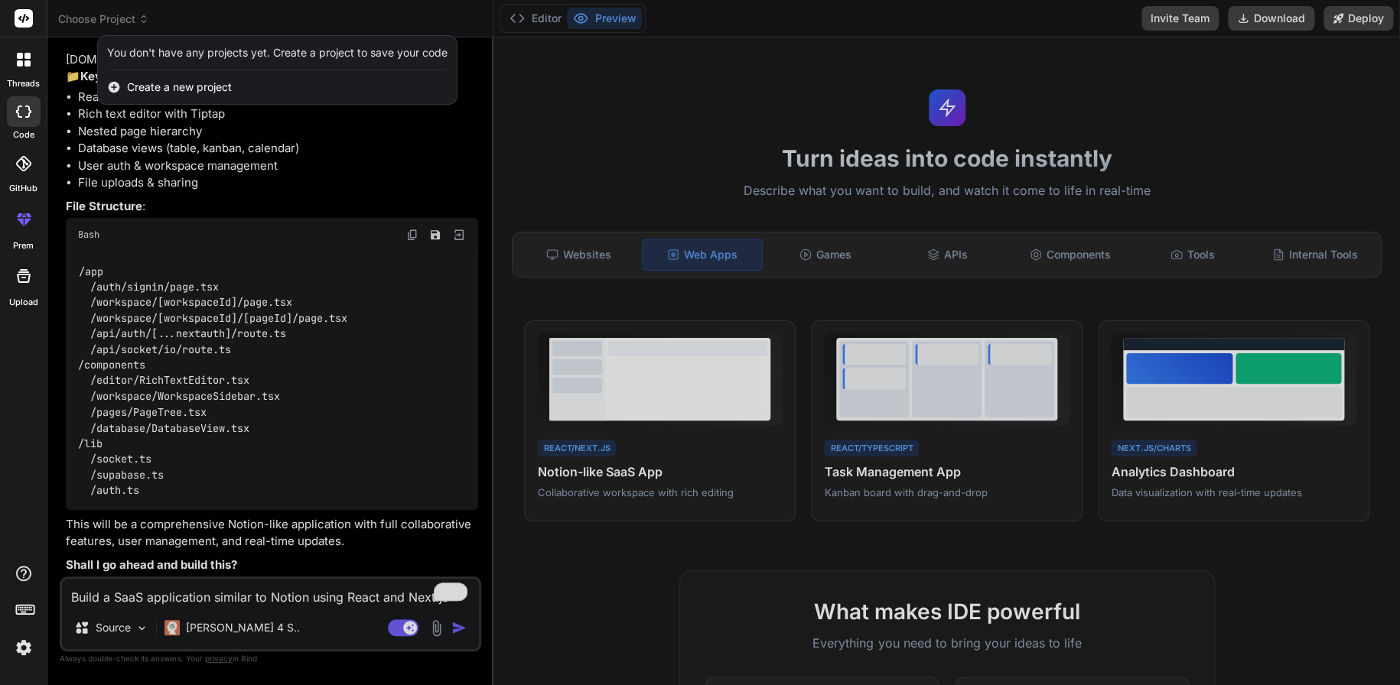
click at [112, 94] on div "Create a new project" at bounding box center [277, 87] width 359 height 34
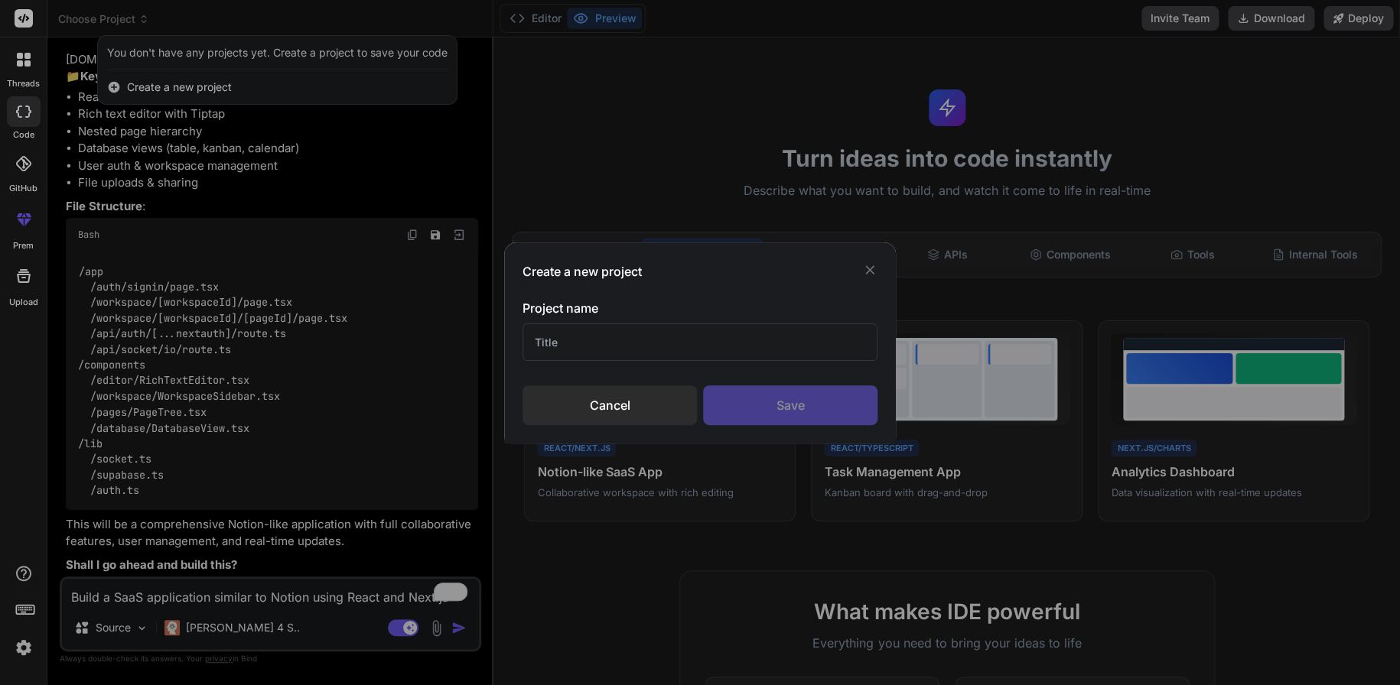
click at [544, 346] on input "text" at bounding box center [699, 342] width 355 height 37
type input "Demo"
click at [779, 432] on div "Create a new project Project name Demo Cancel Save" at bounding box center [700, 342] width 392 height 201
click at [784, 417] on div "Save" at bounding box center [790, 405] width 174 height 40
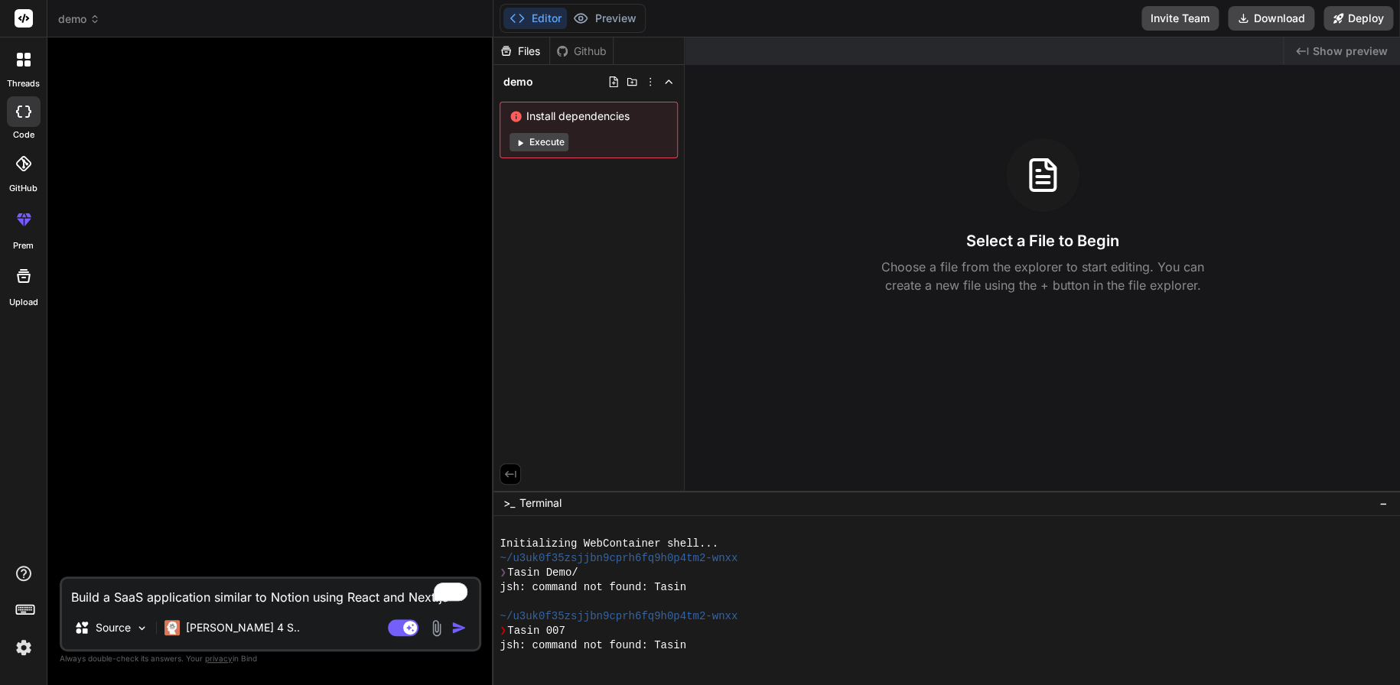
click at [516, 145] on icon at bounding box center [519, 142] width 11 height 11
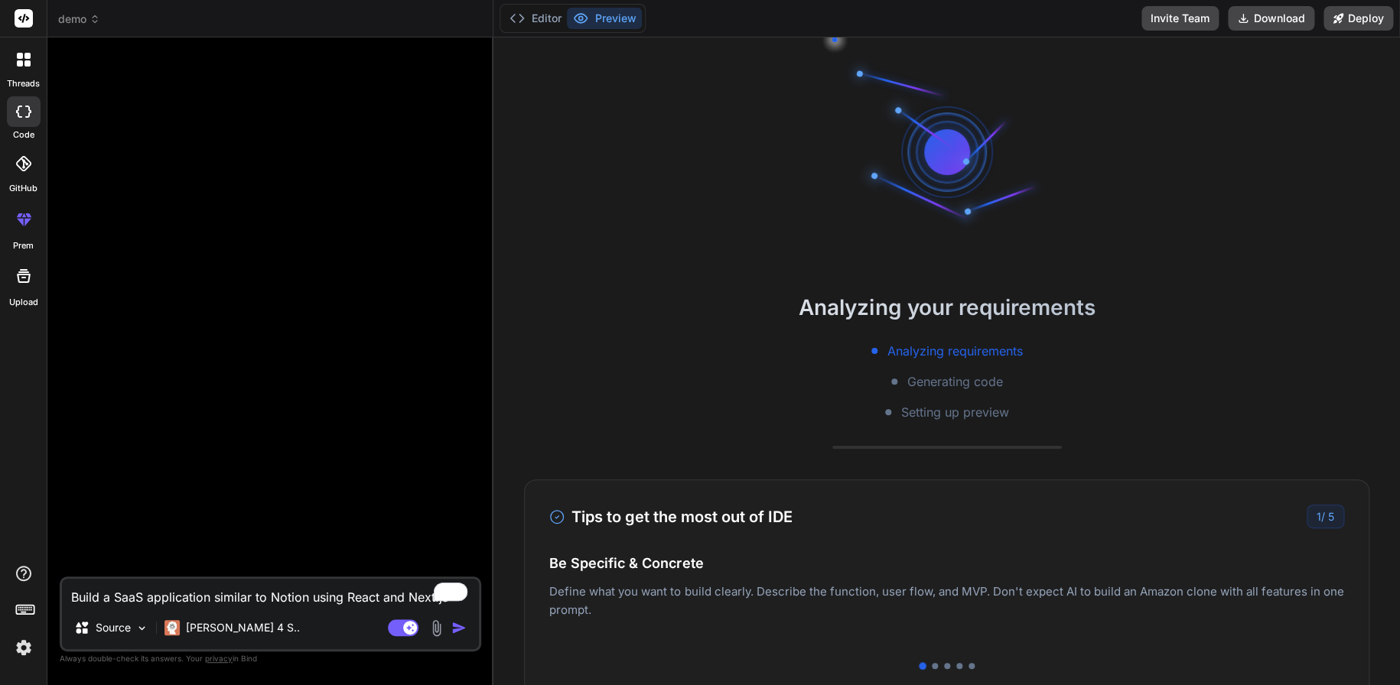
click at [994, 201] on div at bounding box center [946, 151] width 229 height 229
type textarea "x"
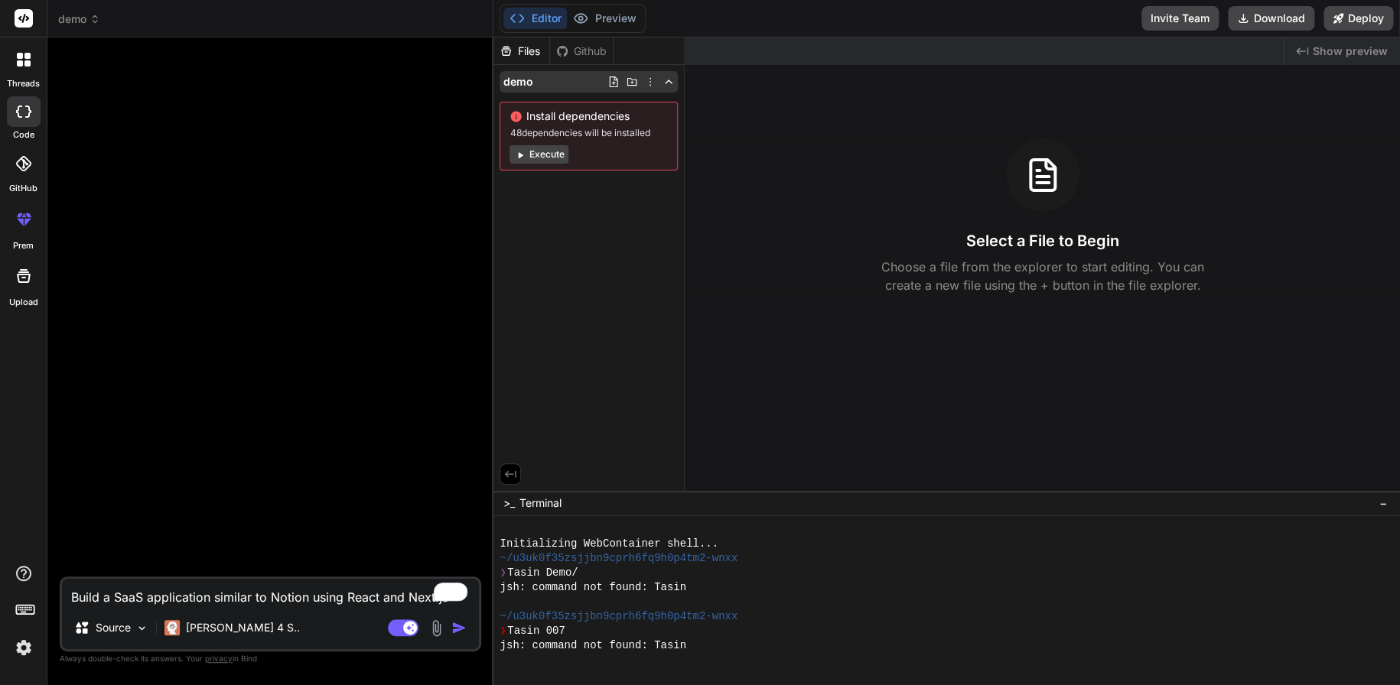
click at [511, 86] on span "demo" at bounding box center [518, 81] width 30 height 15
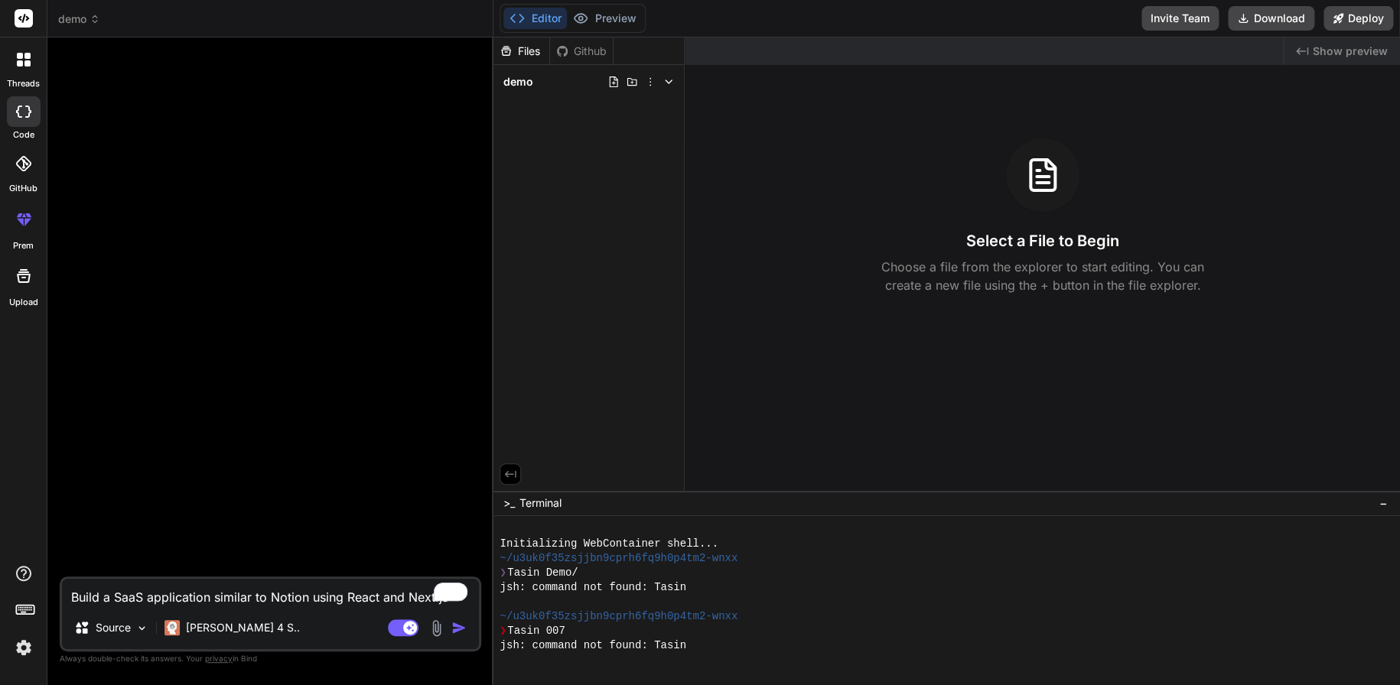
click at [511, 86] on span "demo" at bounding box center [518, 81] width 30 height 15
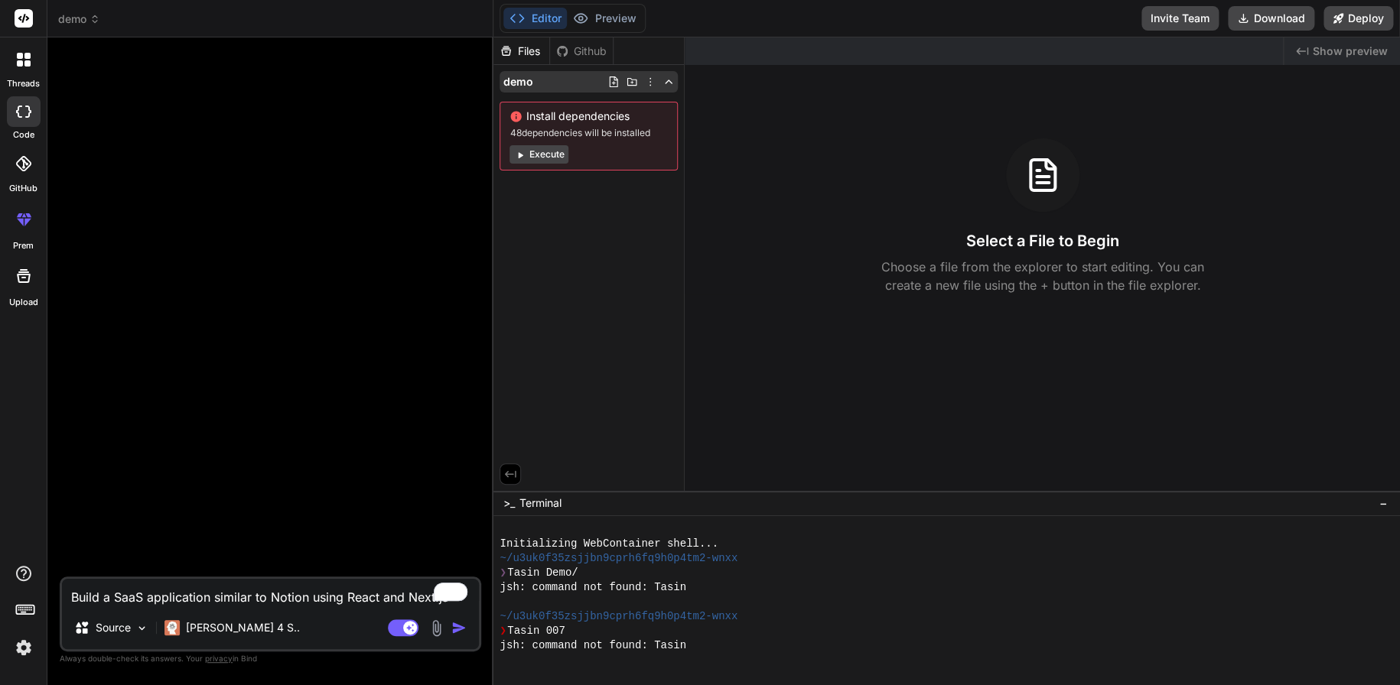
click at [646, 81] on icon at bounding box center [650, 82] width 12 height 12
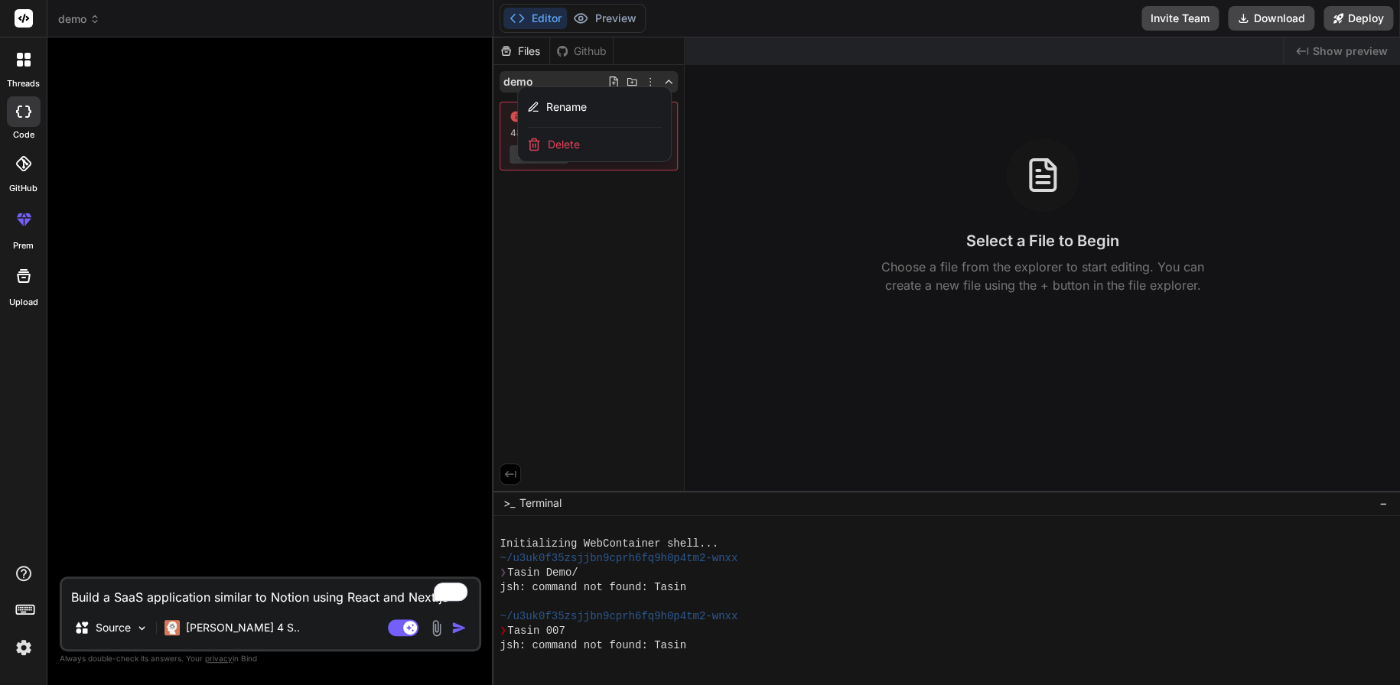
click at [646, 81] on div at bounding box center [946, 361] width 906 height 648
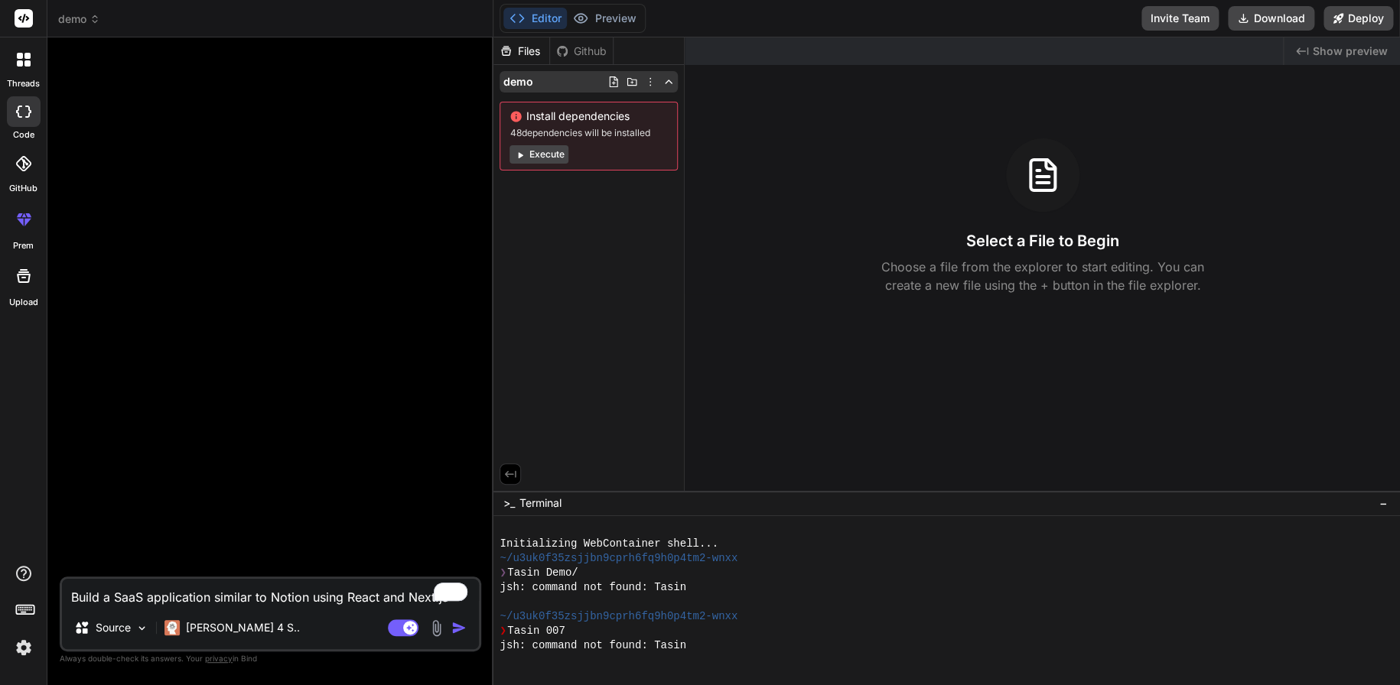
click at [636, 84] on icon at bounding box center [632, 82] width 12 height 12
click at [577, 52] on div "Github" at bounding box center [581, 51] width 63 height 15
click at [531, 45] on div "Files" at bounding box center [521, 51] width 56 height 15
click at [1342, 48] on span "Show preview" at bounding box center [1350, 51] width 75 height 15
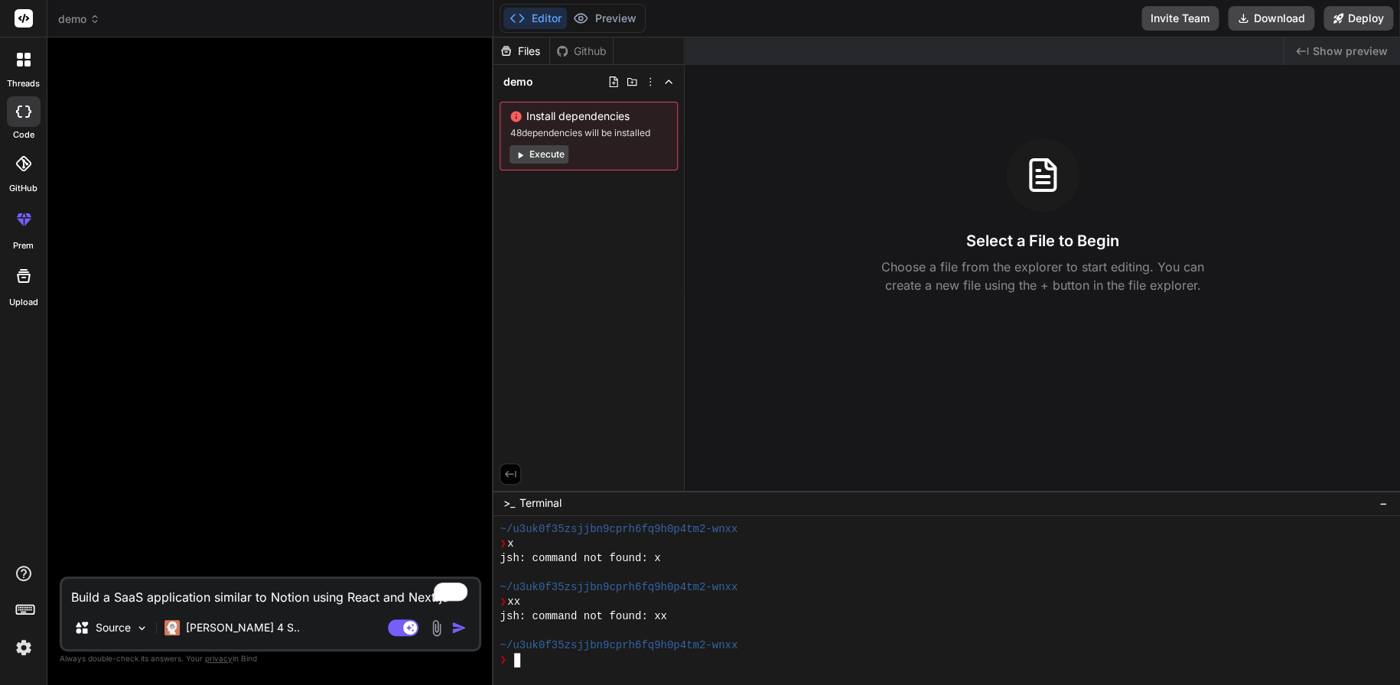
scroll to position [3438, 0]
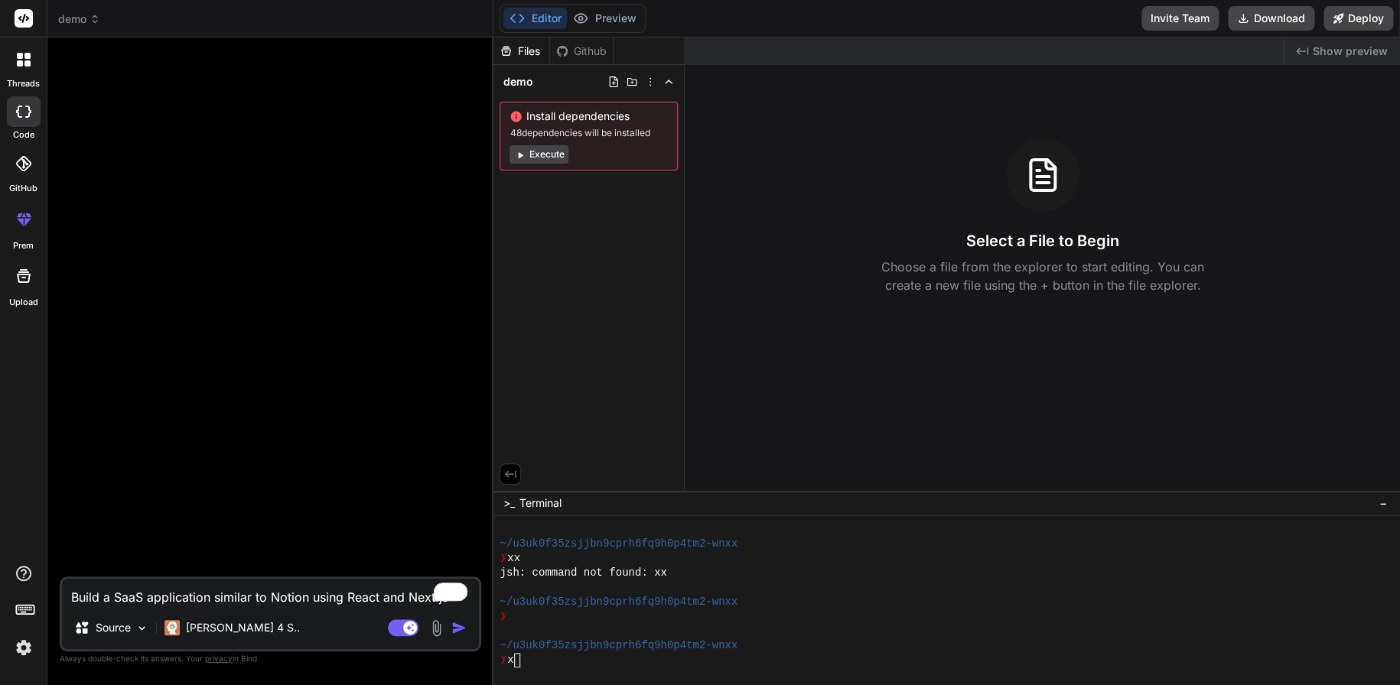
click at [24, 649] on img at bounding box center [24, 648] width 26 height 26
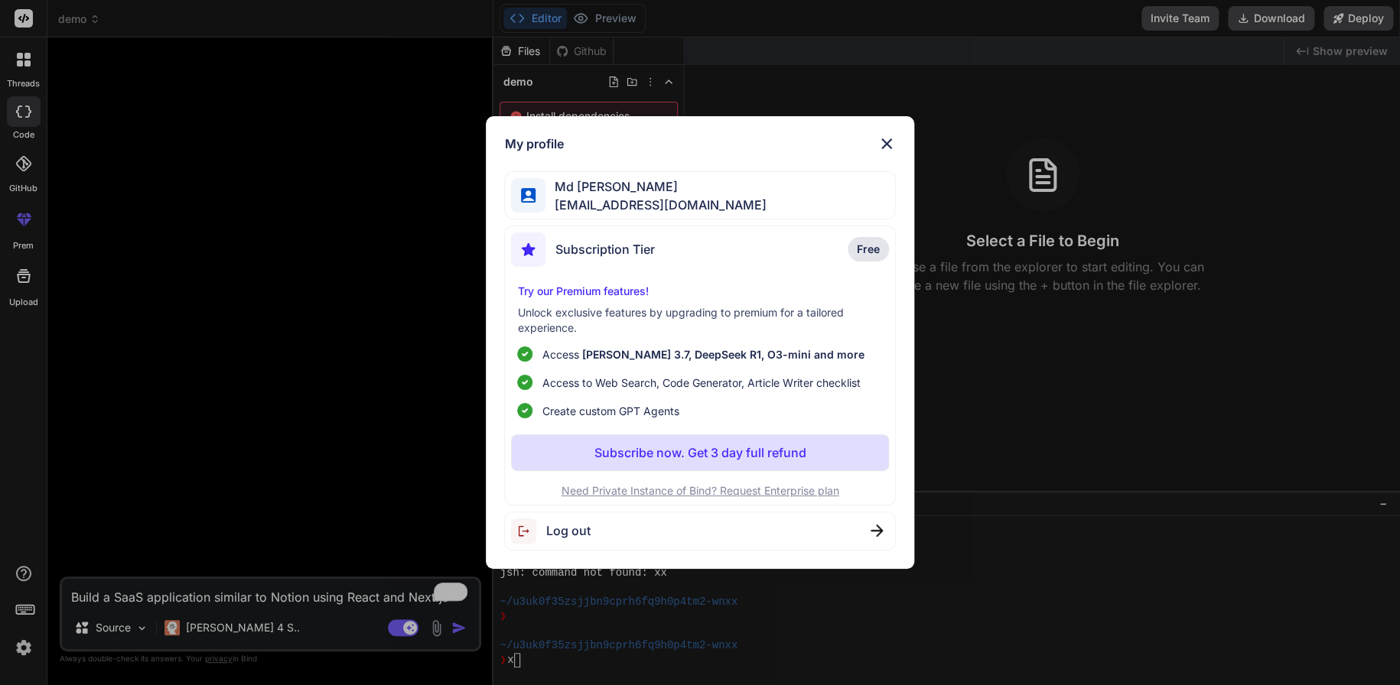
click at [854, 246] on p "Free" at bounding box center [867, 249] width 41 height 24
click at [888, 143] on img at bounding box center [886, 144] width 18 height 18
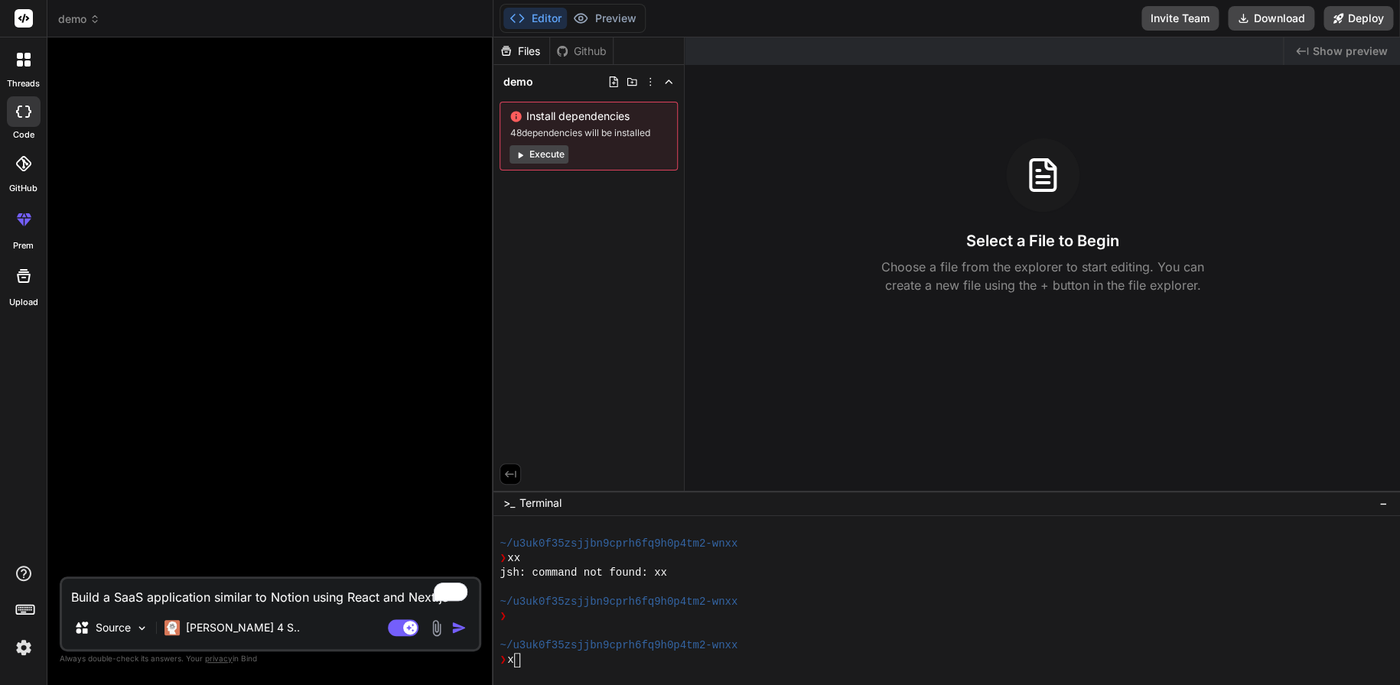
click at [31, 158] on icon at bounding box center [23, 163] width 15 height 15
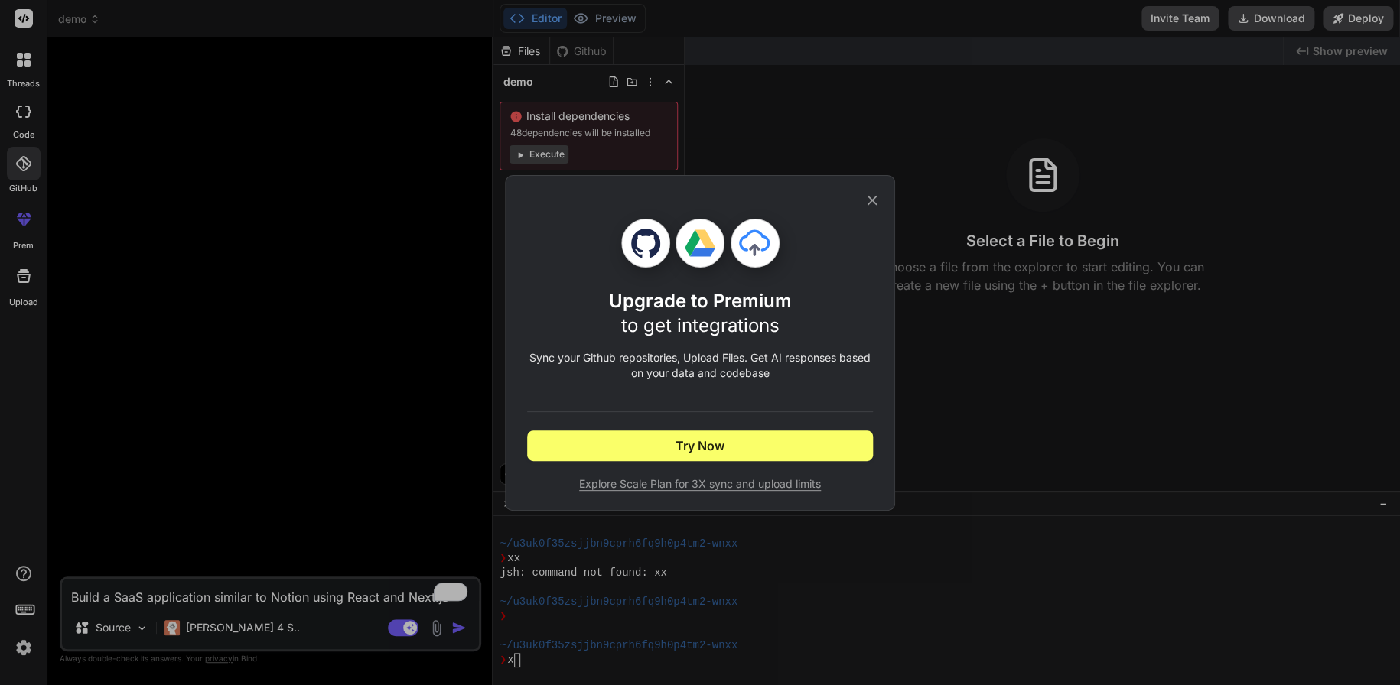
click at [15, 109] on div "Upgrade to Premium to get integrations Sync your Github repositories, Upload Fi…" at bounding box center [700, 342] width 1400 height 685
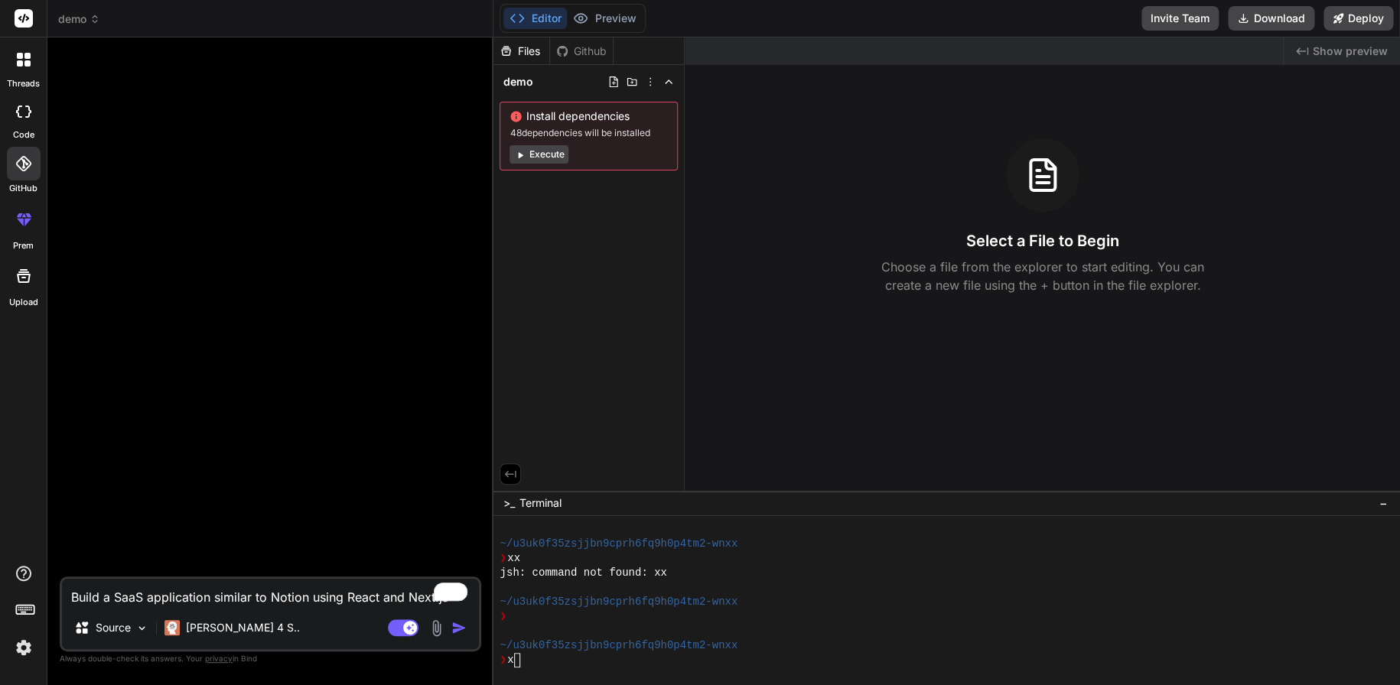
click at [15, 107] on div at bounding box center [24, 111] width 34 height 31
click at [24, 212] on icon at bounding box center [24, 219] width 18 height 18
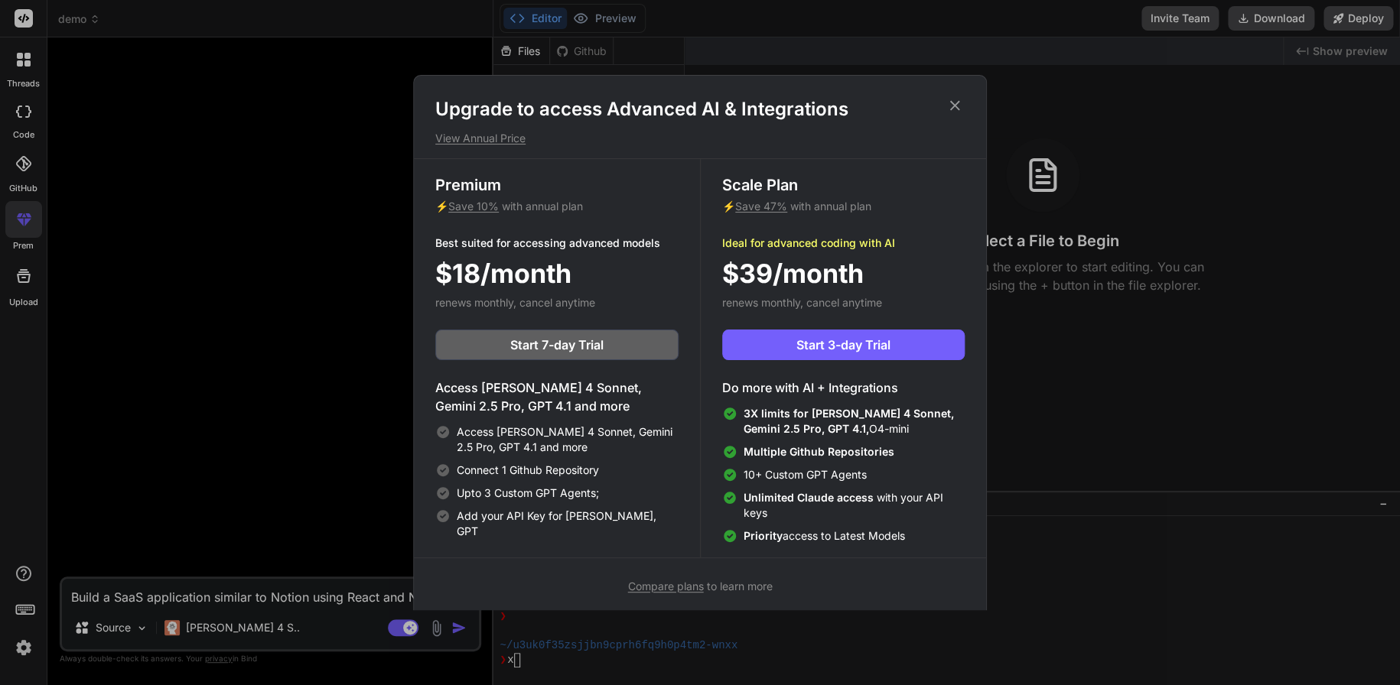
click at [28, 281] on div "Upgrade to access Advanced AI & Integrations View Annual Price Premium ⚡ Save 1…" at bounding box center [700, 342] width 1400 height 685
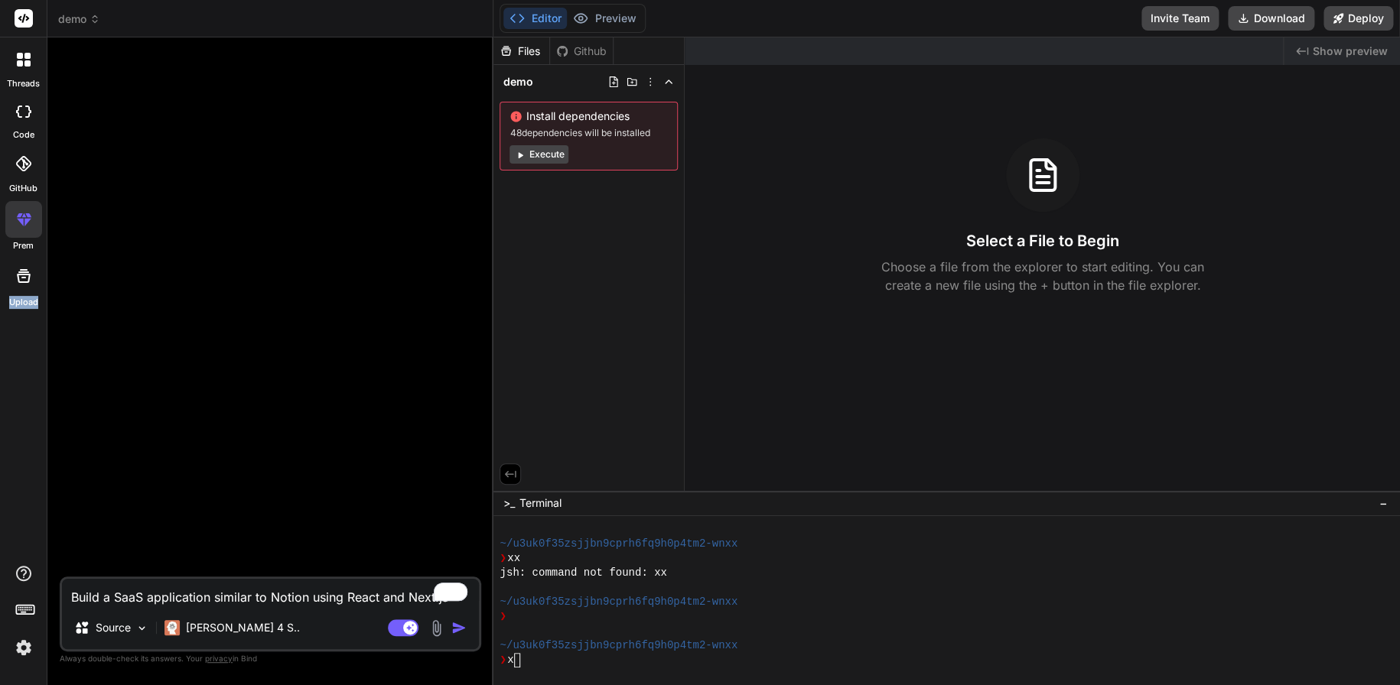
click at [28, 281] on icon at bounding box center [24, 276] width 14 height 14
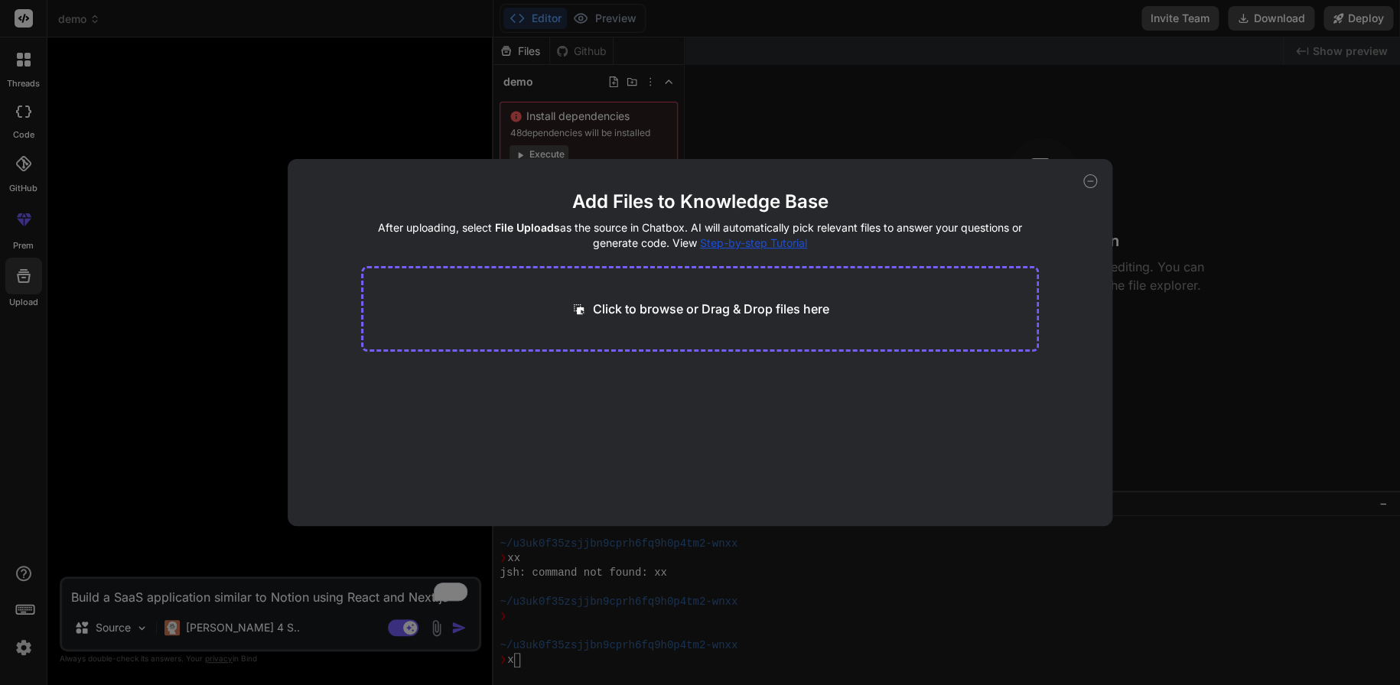
click at [1087, 186] on icon at bounding box center [1090, 181] width 14 height 14
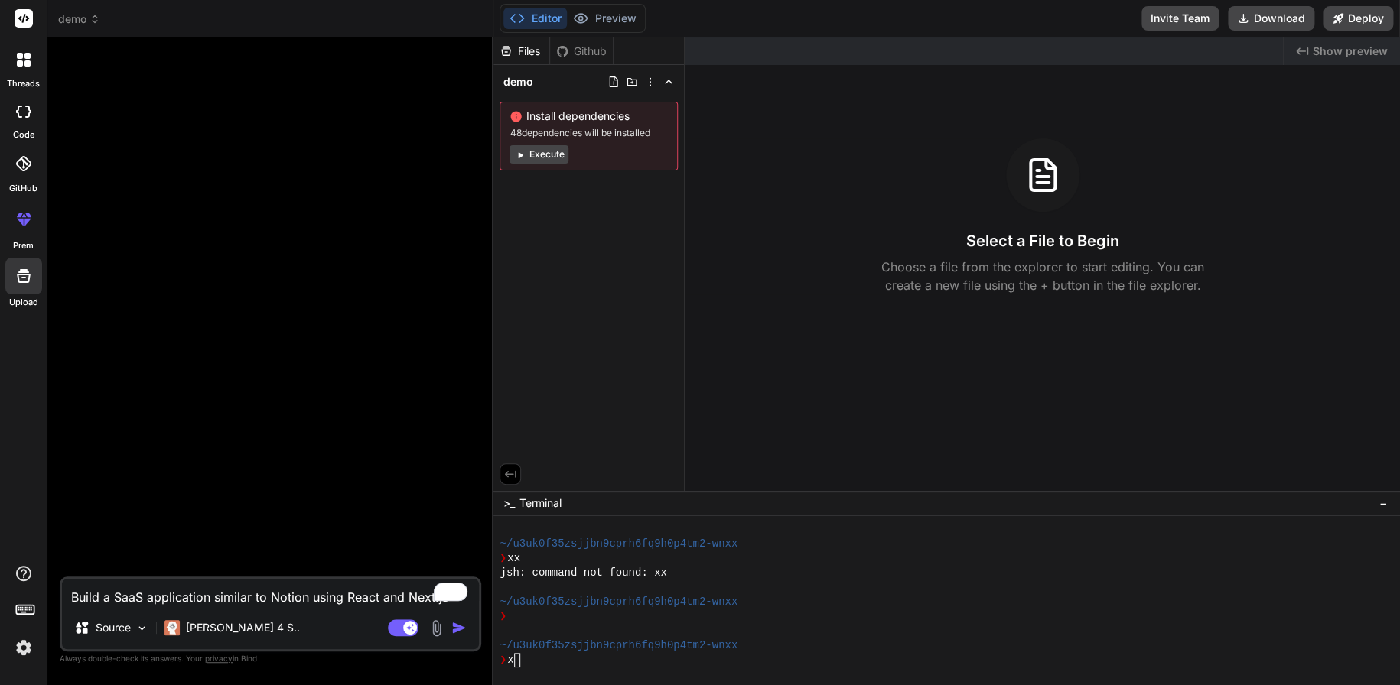
click at [27, 73] on div at bounding box center [24, 60] width 32 height 32
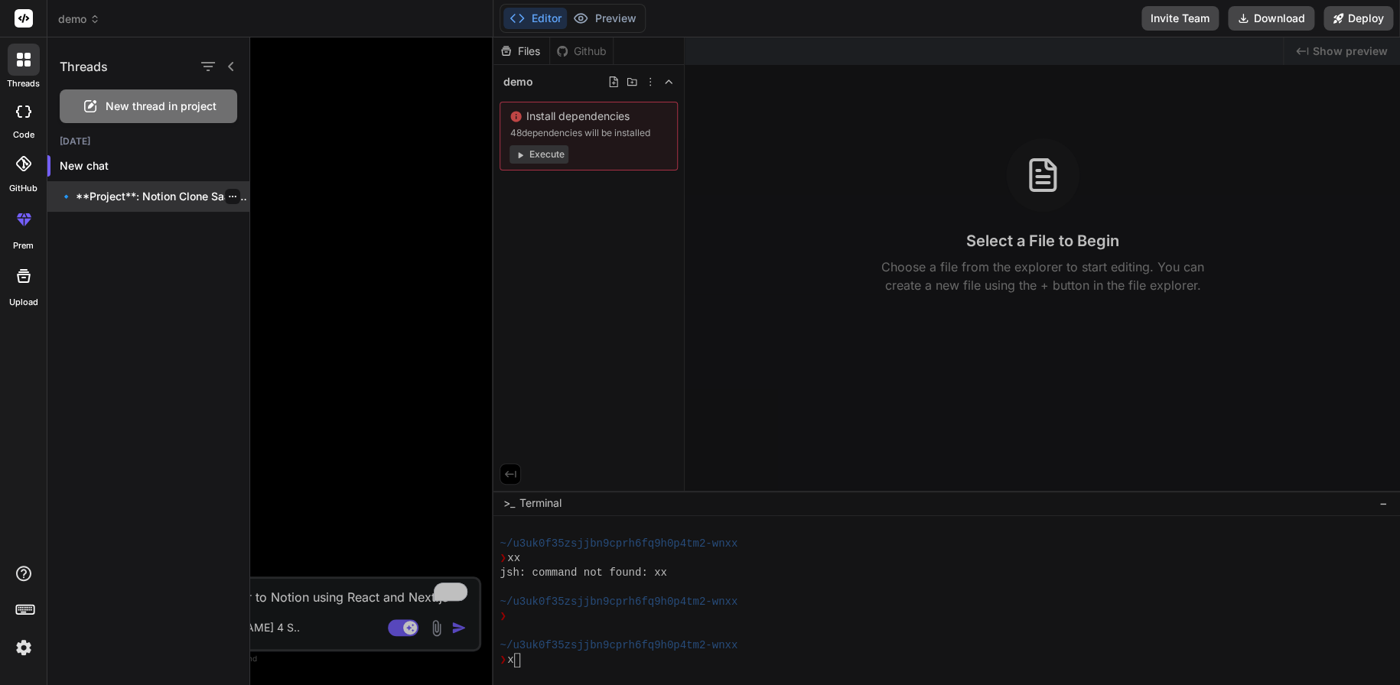
click at [147, 206] on div "🔹 **Project**: Notion Clone SaaS 🔧 *..." at bounding box center [148, 196] width 202 height 31
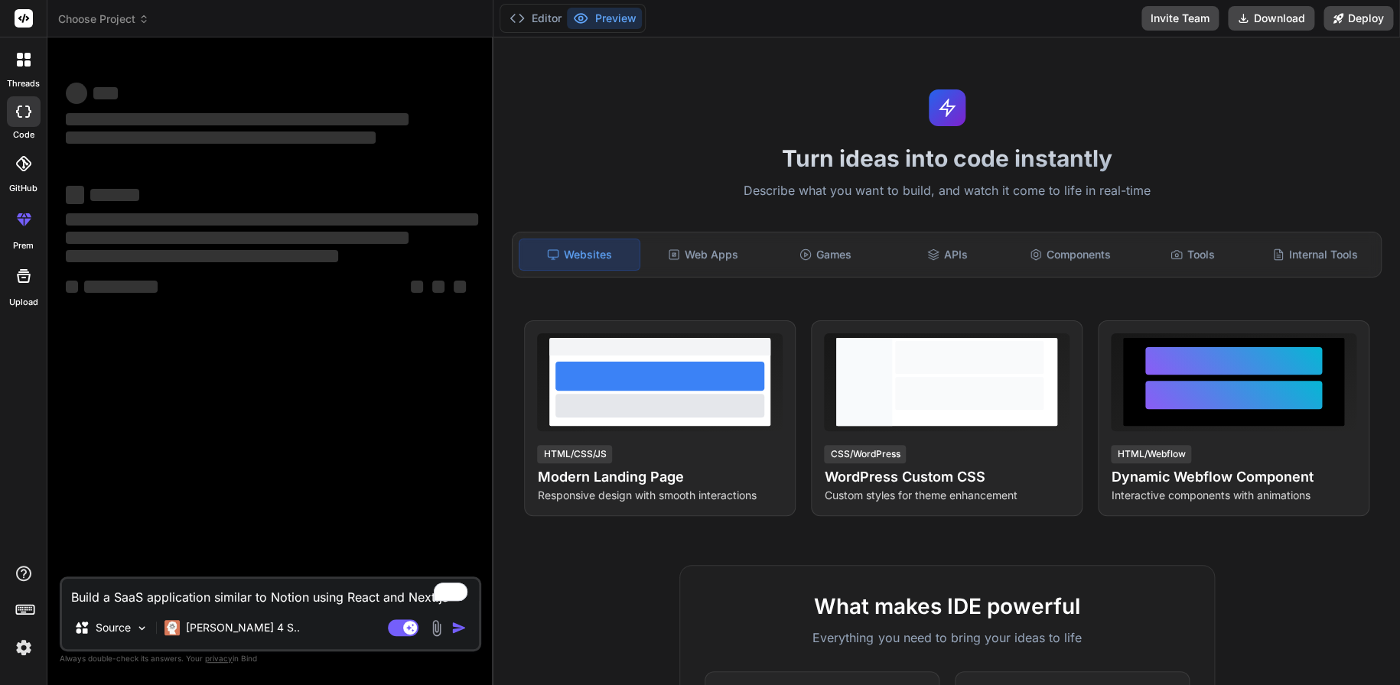
scroll to position [3496, 0]
type textarea "x"
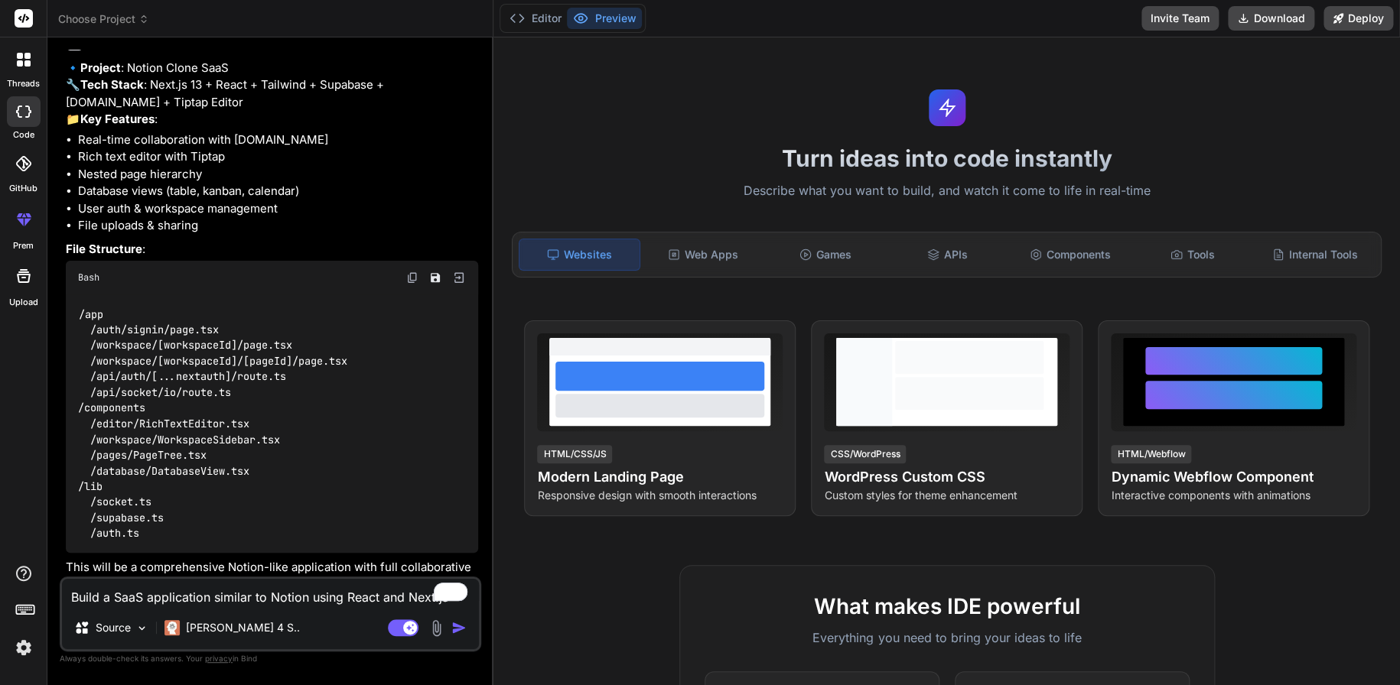
scroll to position [490, 0]
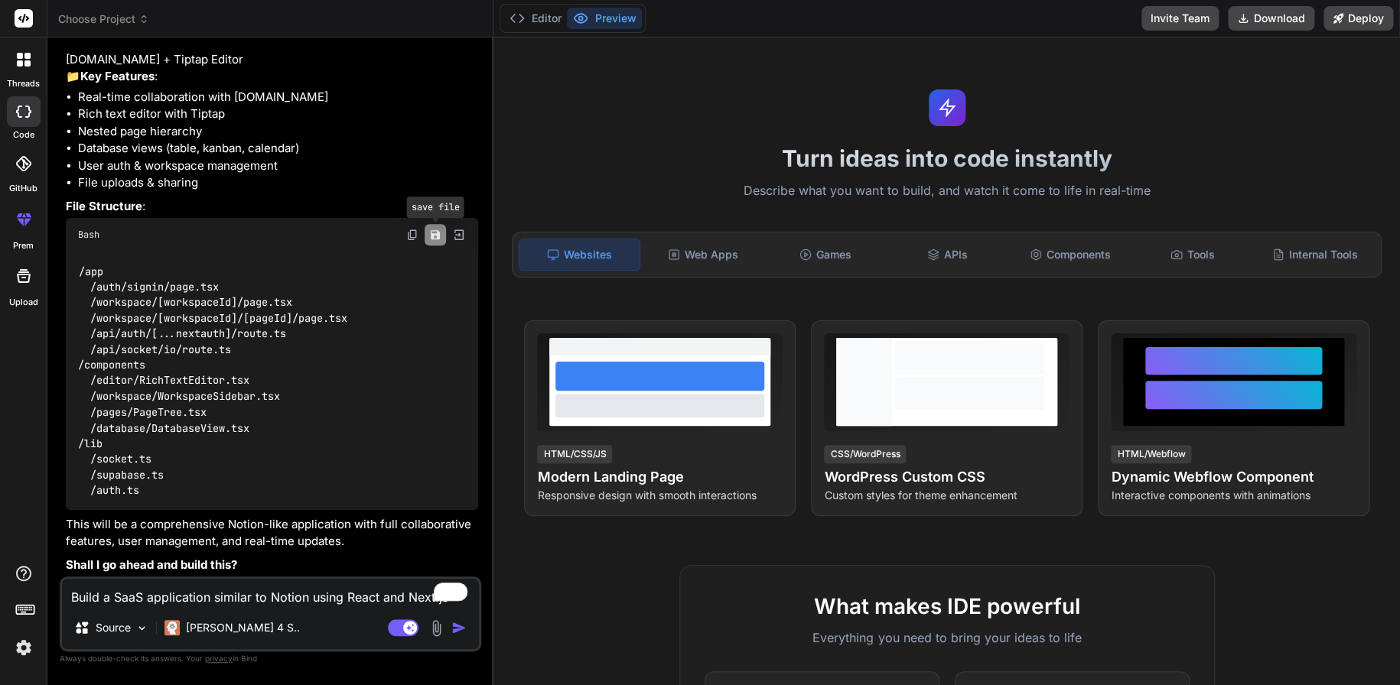
click at [438, 233] on icon "Save file" at bounding box center [435, 234] width 9 height 9
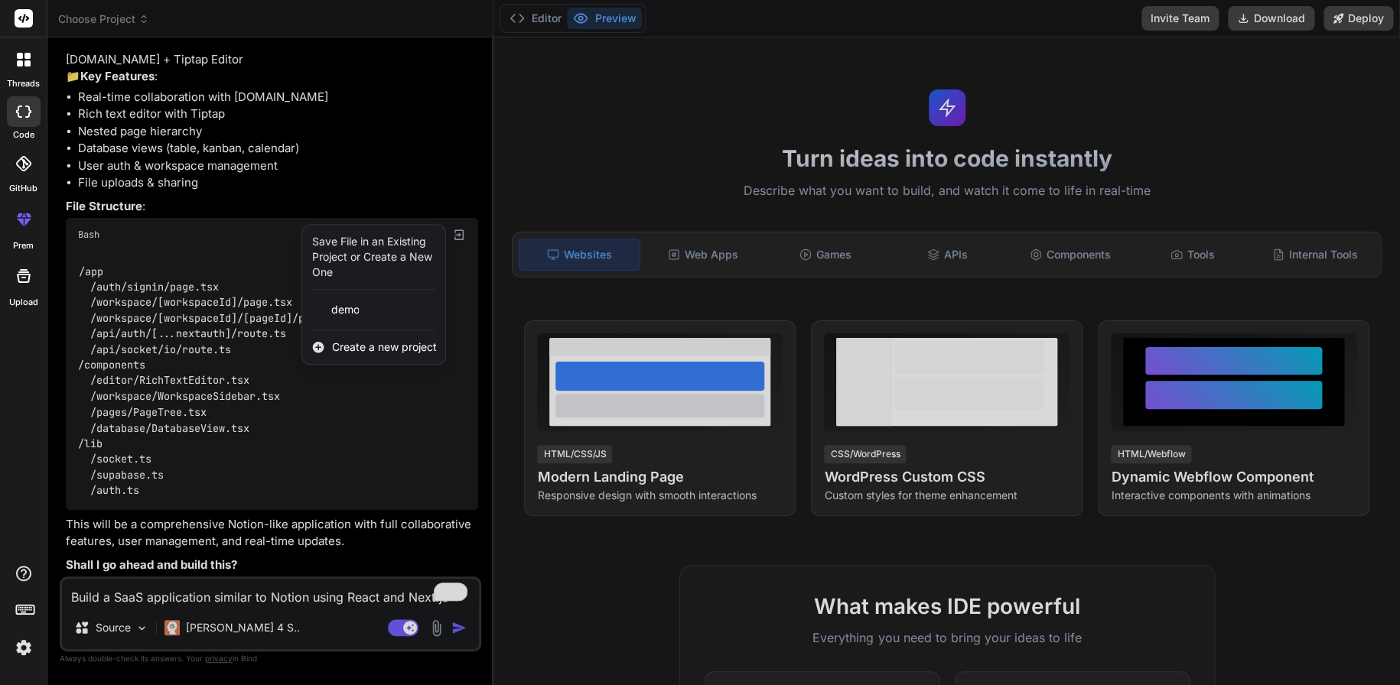
click at [310, 422] on div at bounding box center [700, 342] width 1400 height 685
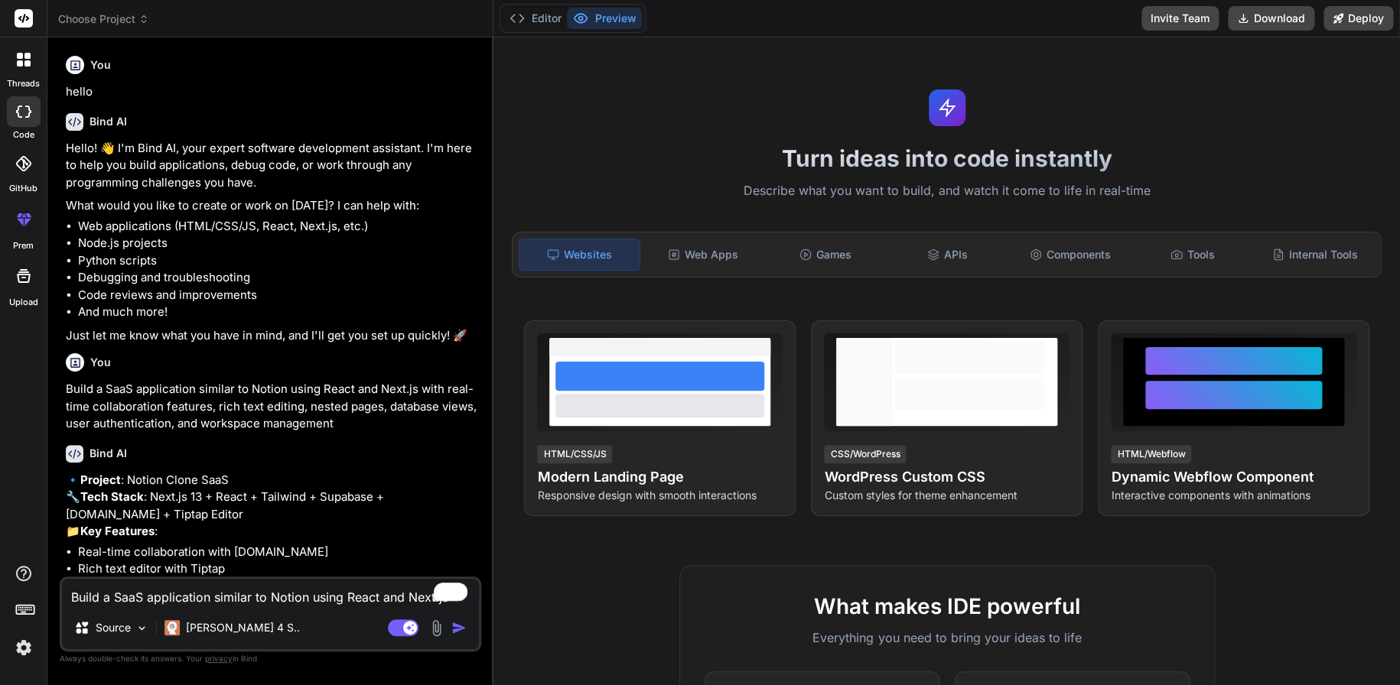
scroll to position [0, 0]
drag, startPoint x: 63, startPoint y: 335, endPoint x: 443, endPoint y: 353, distance: 379.8
click at [443, 353] on div "You hello Bind AI Hello! 👋 I'm Bind AI, your expert software development assist…" at bounding box center [272, 313] width 418 height 527
copy div "Just let me know what you have in mind, and I'll get you set up quickly! 🚀 You"
click at [358, 588] on textarea "Build a SaaS application similar to Notion using React and Next.js with real-ti…" at bounding box center [270, 593] width 417 height 28
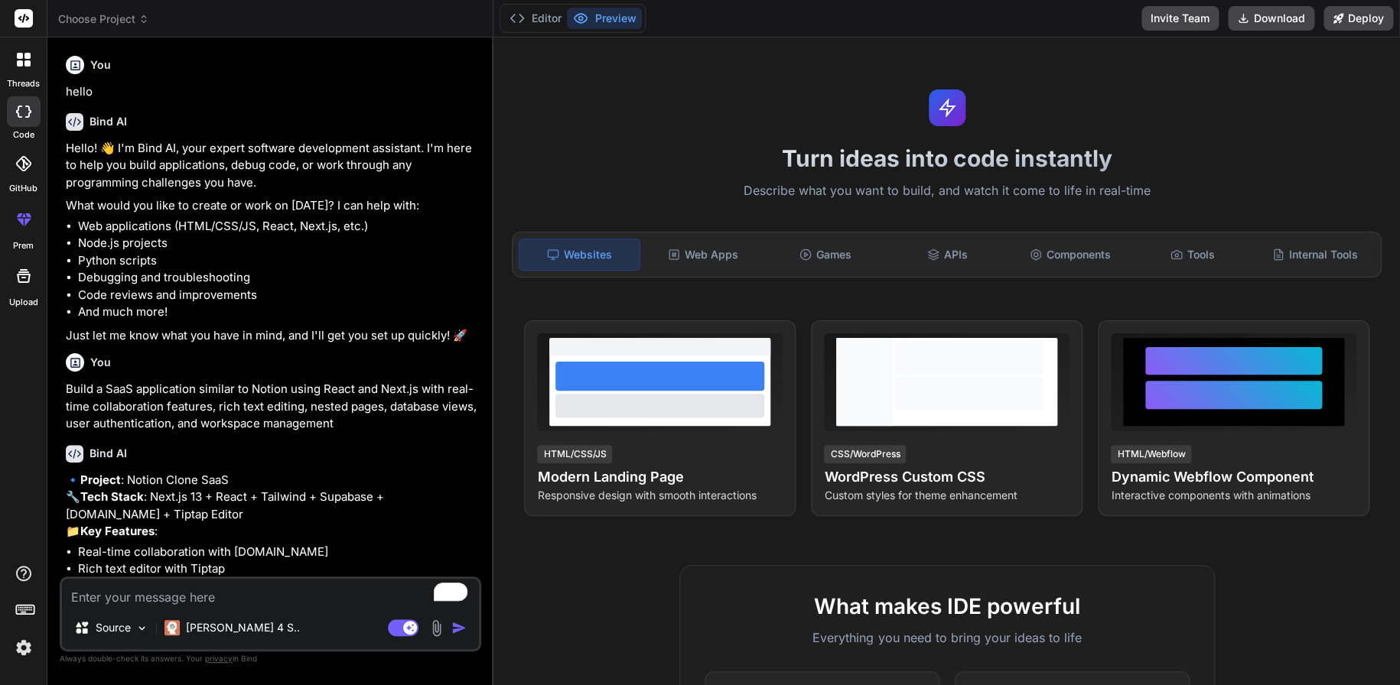
paste textarea "Just let me know what you have in mind, and I'll get you set up quickly! 🚀 You"
type textarea "Just let me know what you have in mind, and I'll get you set up quickly! 🚀 You"
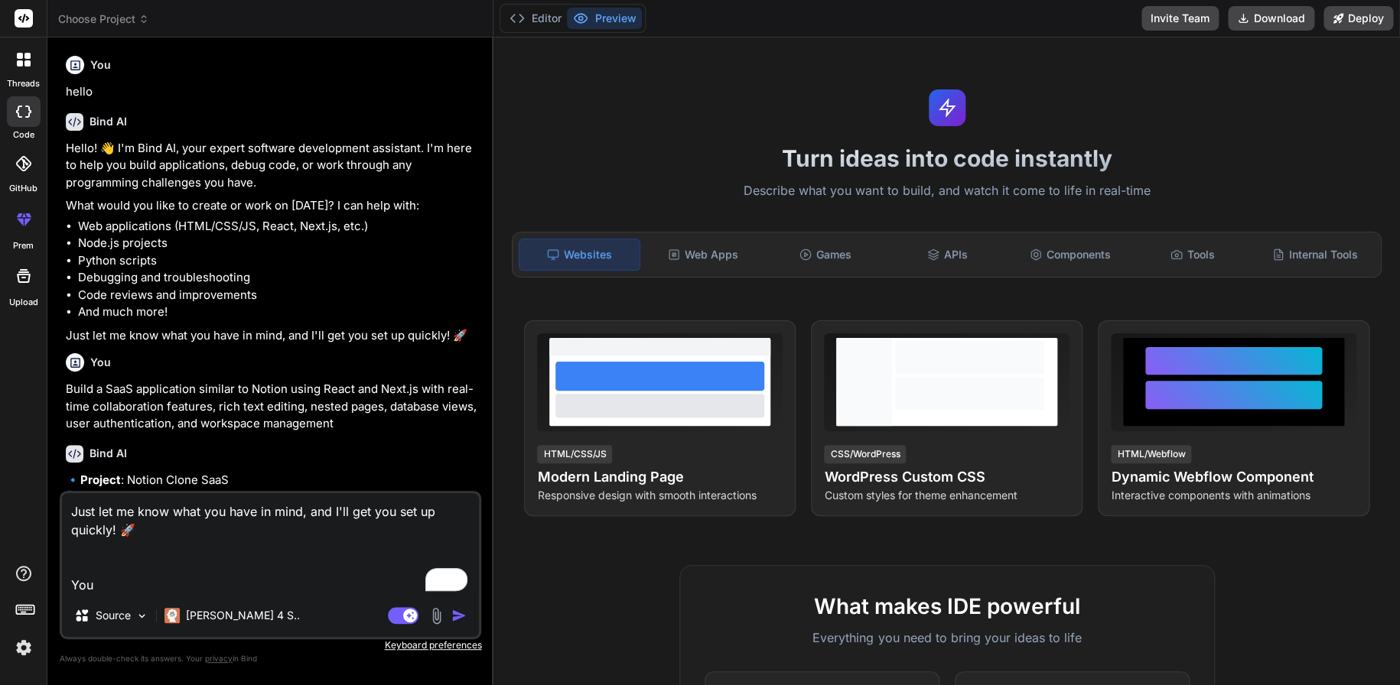
type textarea "x"
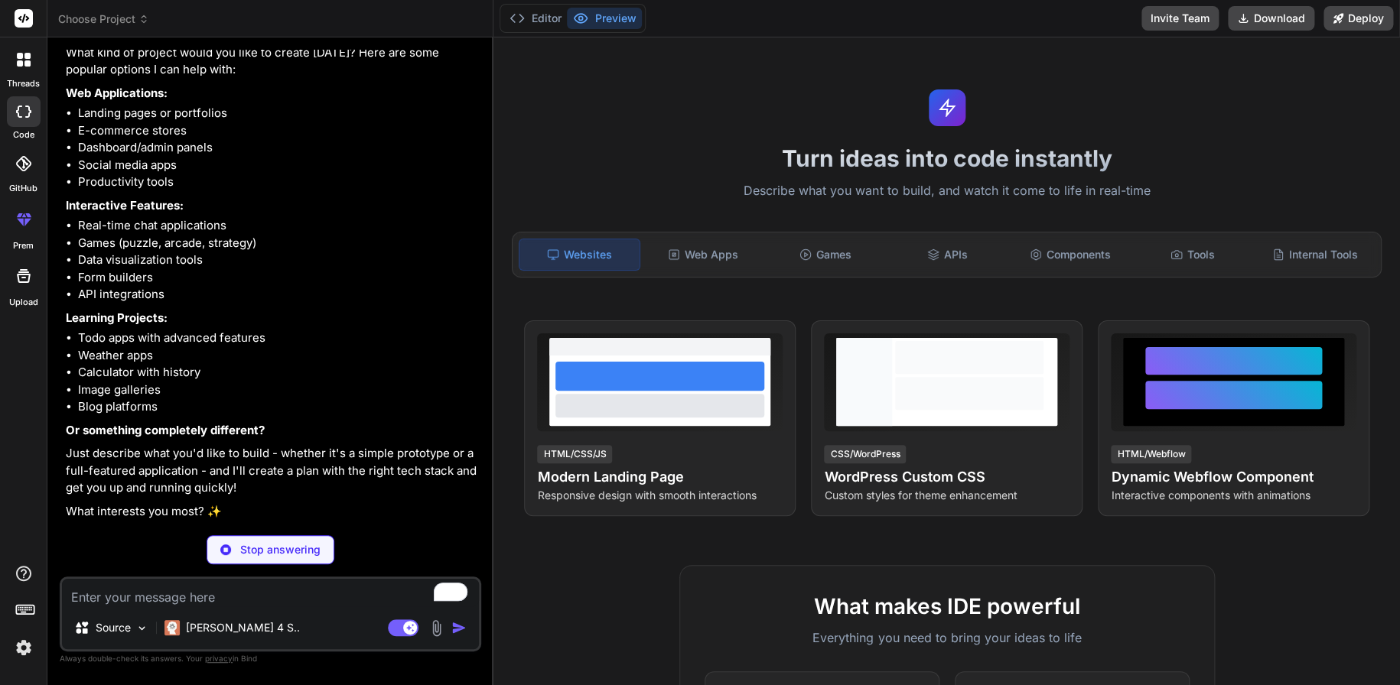
scroll to position [1098, 0]
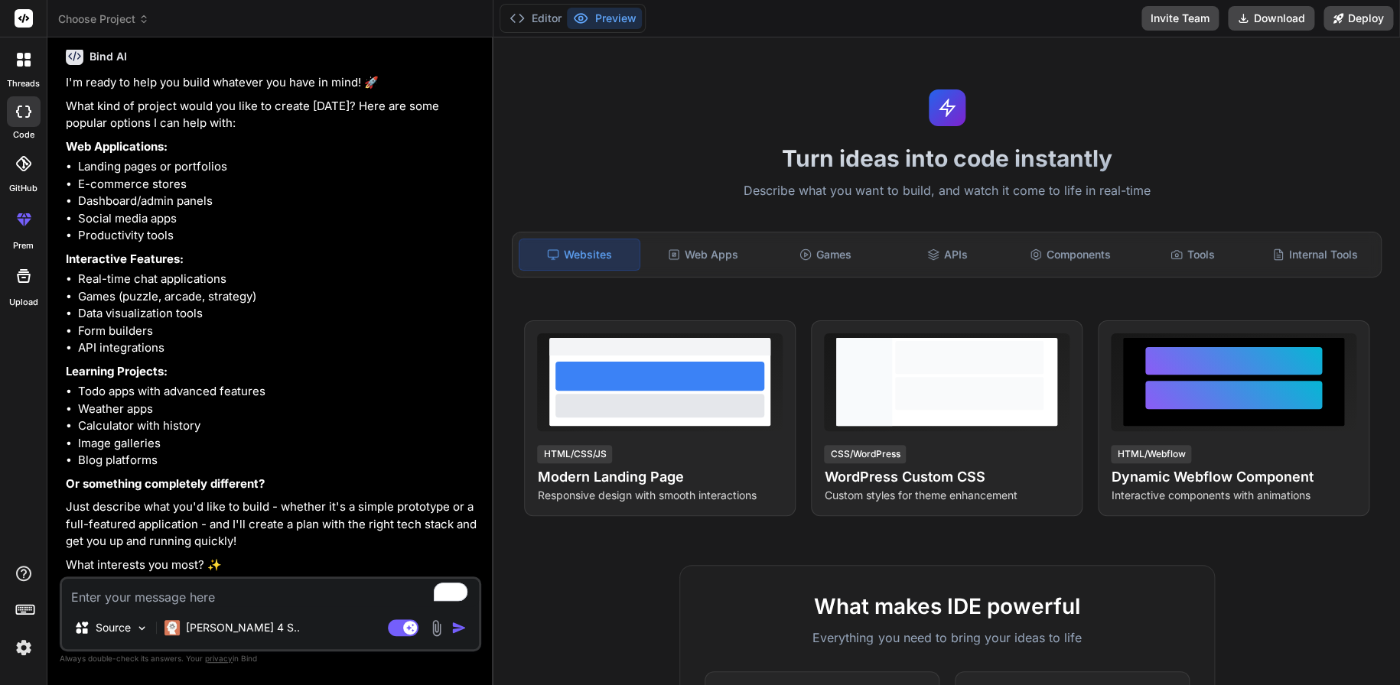
type textarea "x"
click at [24, 53] on icon at bounding box center [24, 60] width 14 height 14
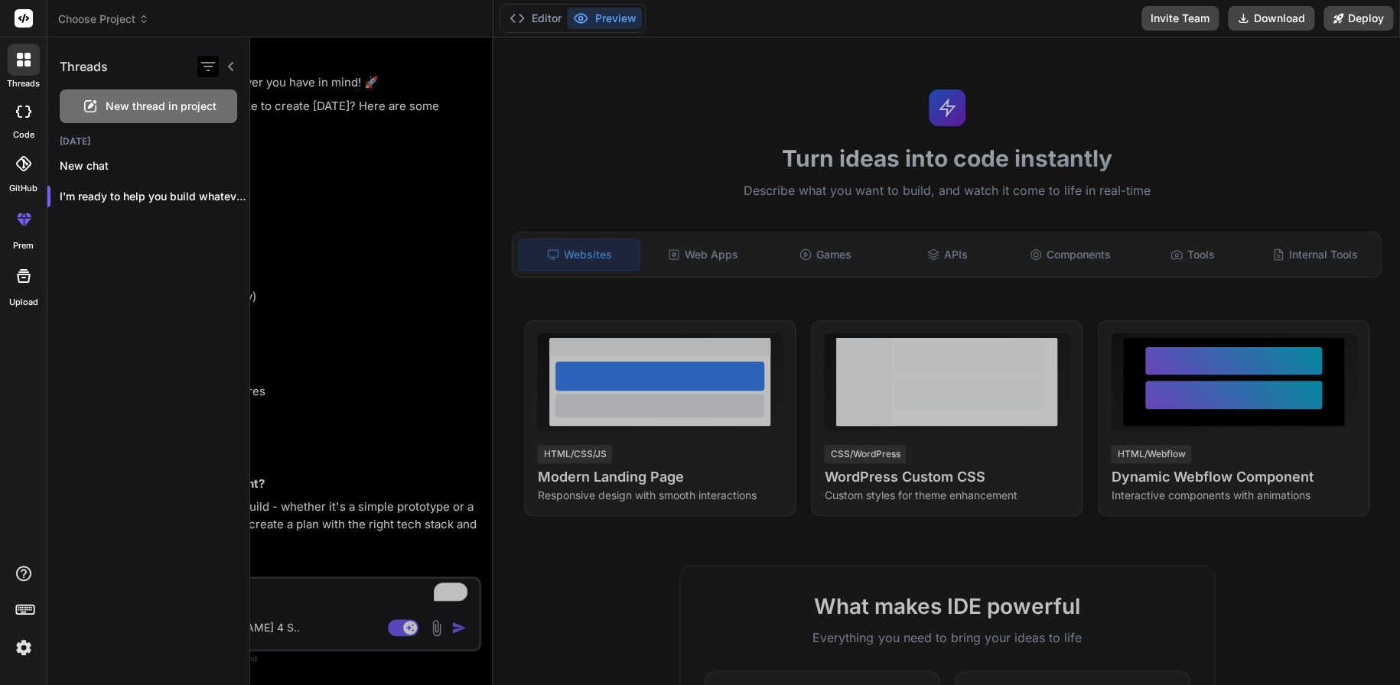
click at [210, 66] on icon "button" at bounding box center [208, 66] width 14 height 9
click at [470, 236] on div at bounding box center [825, 361] width 1150 height 648
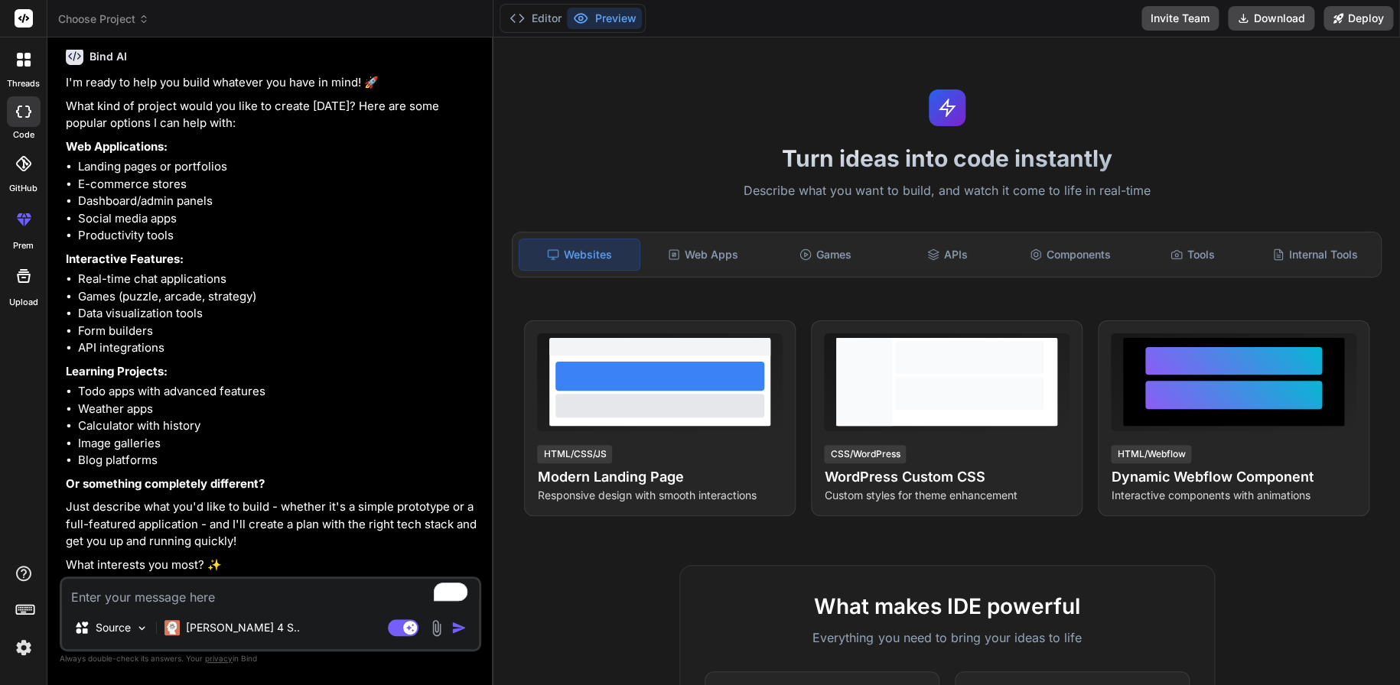
click at [168, 561] on p "What interests you most? ✨" at bounding box center [272, 566] width 412 height 18
click at [126, 596] on textarea "To enrich screen reader interactions, please activate Accessibility in Grammarl…" at bounding box center [270, 593] width 417 height 28
type textarea "C"
type textarea "x"
type textarea "C#"
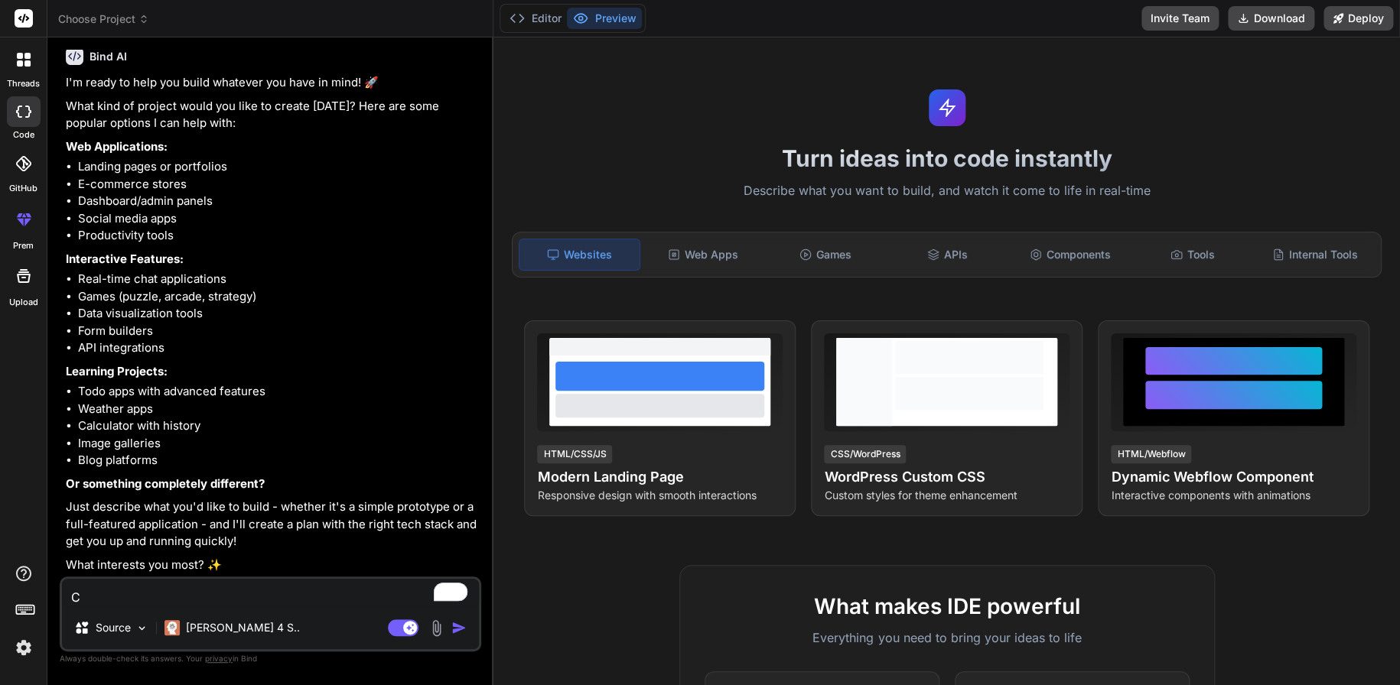
type textarea "x"
type textarea "C"
type textarea "x"
type textarea "P"
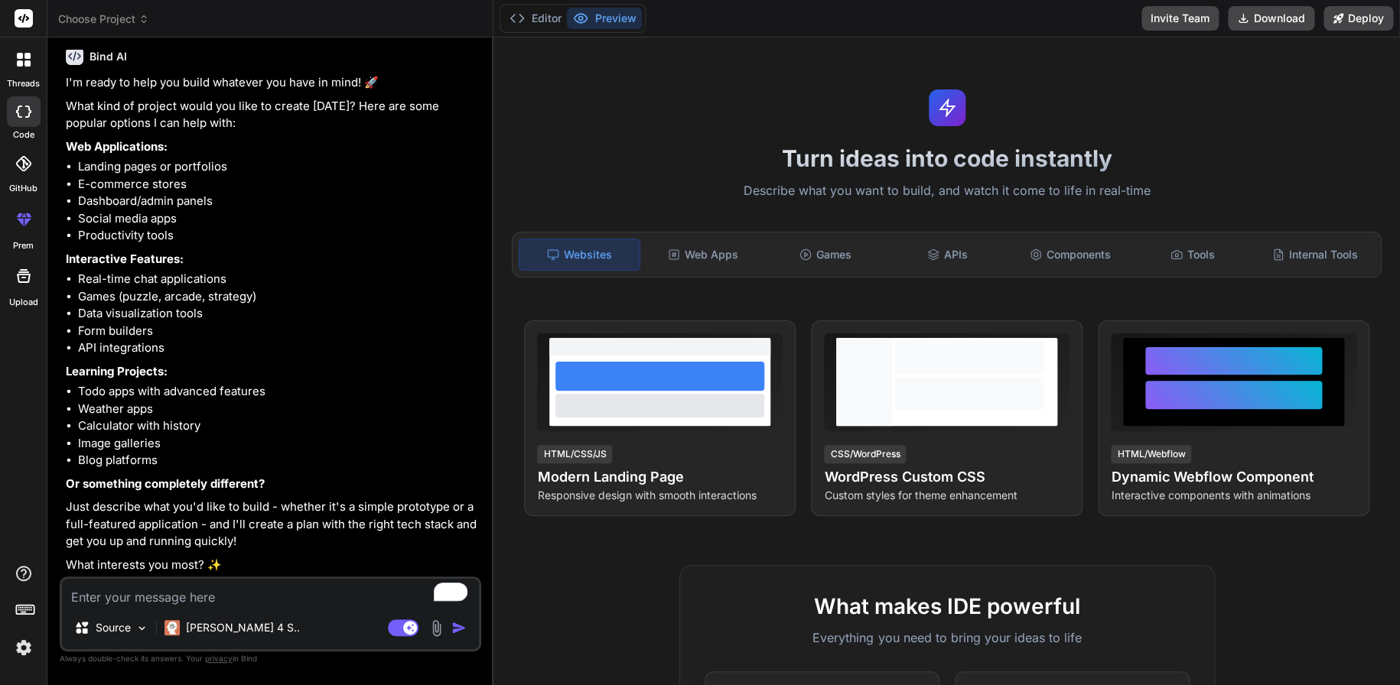
type textarea "x"
type textarea "PH"
type textarea "x"
type textarea "PHP"
type textarea "x"
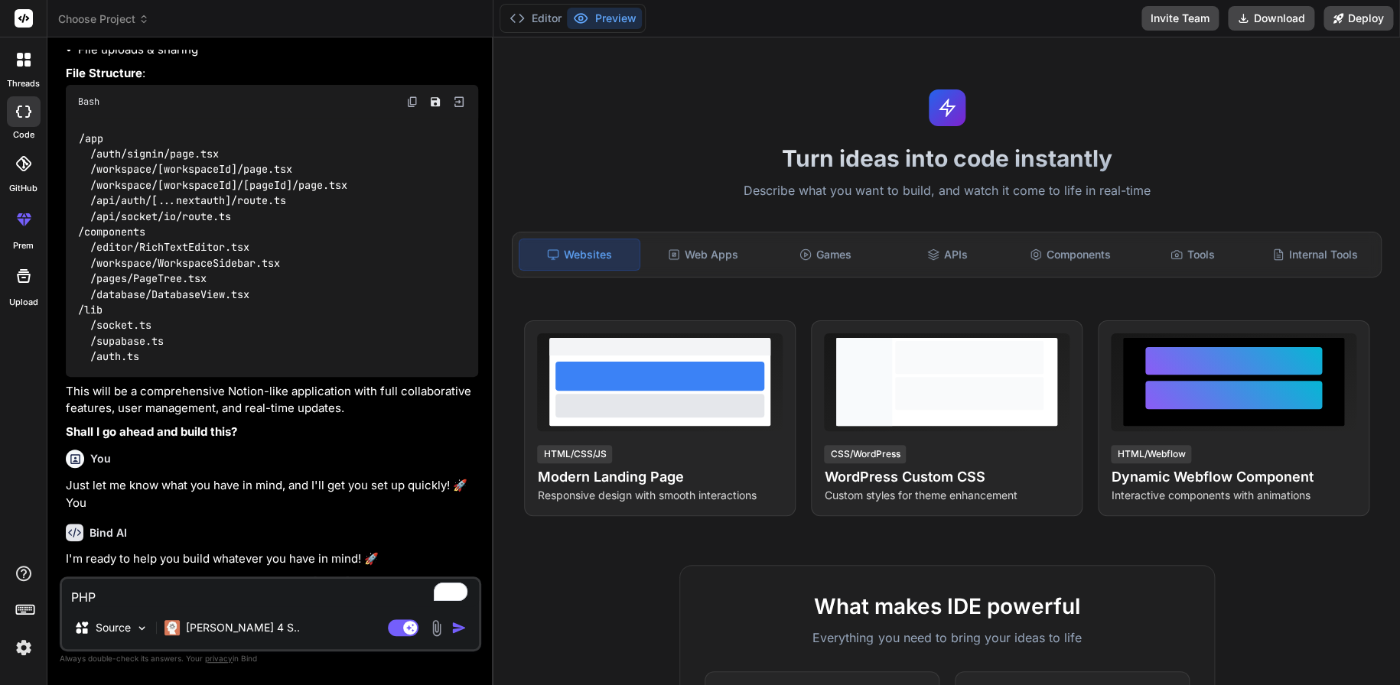
scroll to position [0, 0]
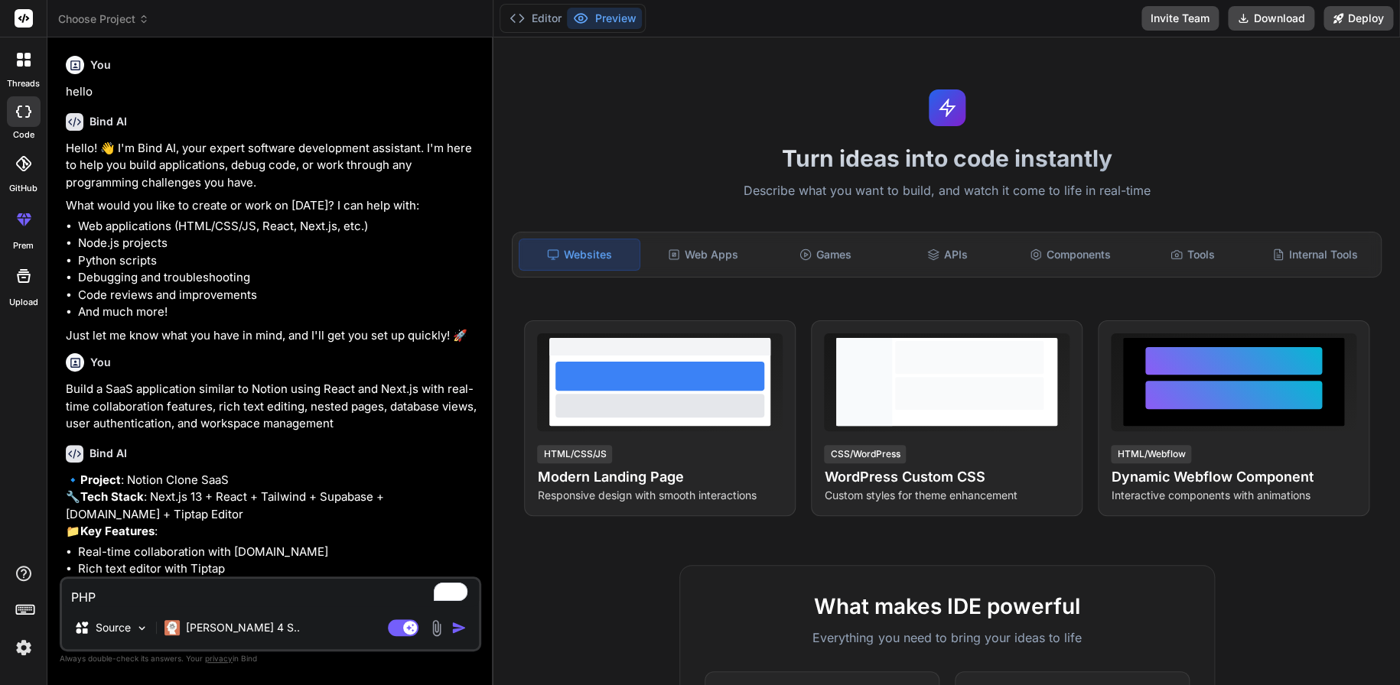
drag, startPoint x: 115, startPoint y: 597, endPoint x: 44, endPoint y: 607, distance: 71.8
click at [44, 607] on div "threads code GitHub prem Upload Choose Project Created with Pixso. Bind AI Web …" at bounding box center [700, 342] width 1400 height 685
type textarea "C"
type textarea "x"
type textarea "C#"
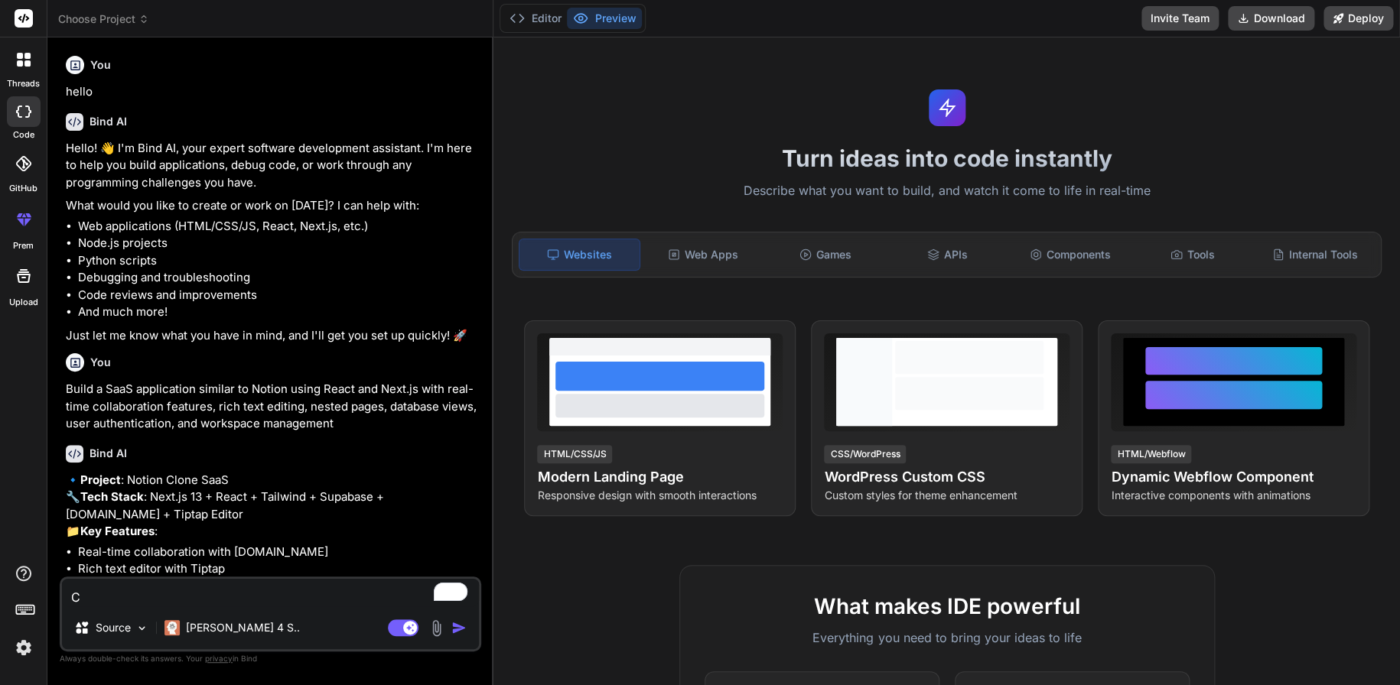
type textarea "x"
type textarea "C#"
drag, startPoint x: 239, startPoint y: 301, endPoint x: 249, endPoint y: 281, distance: 21.9
click at [240, 299] on li "Code reviews and improvements" at bounding box center [278, 296] width 400 height 18
drag, startPoint x: 93, startPoint y: 598, endPoint x: 0, endPoint y: 584, distance: 94.3
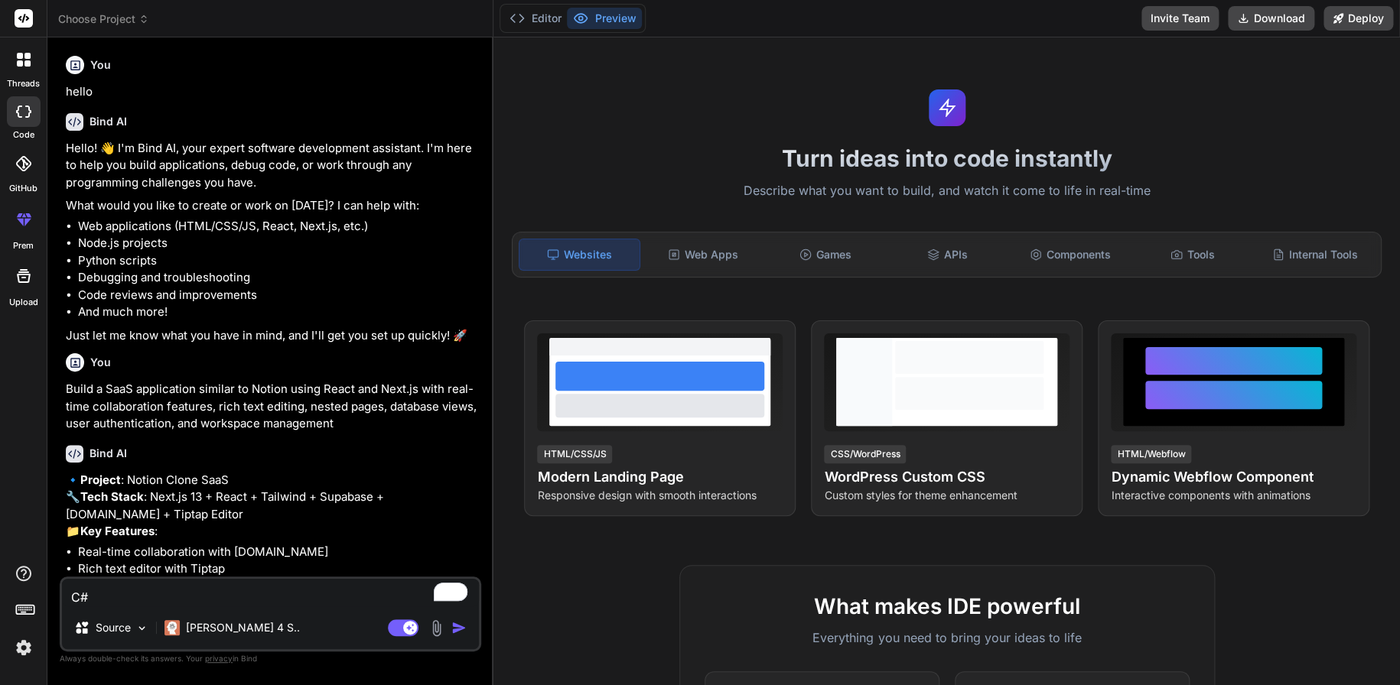
click at [0, 587] on div "threads code GitHub prem Upload Choose Project Created with Pixso. Bind AI Web …" at bounding box center [700, 342] width 1400 height 685
type textarea "x"
click at [120, 623] on p "Source" at bounding box center [113, 627] width 35 height 15
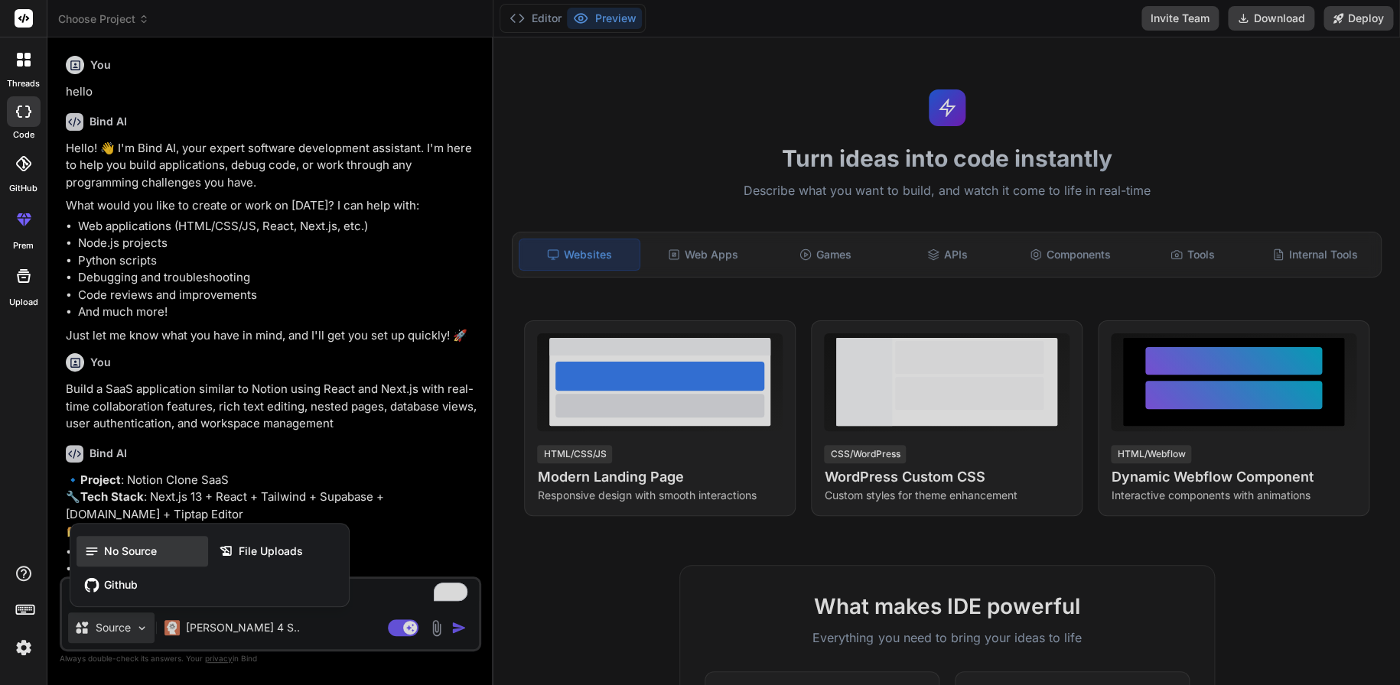
click at [100, 555] on icon at bounding box center [94, 551] width 20 height 15
type textarea "x"
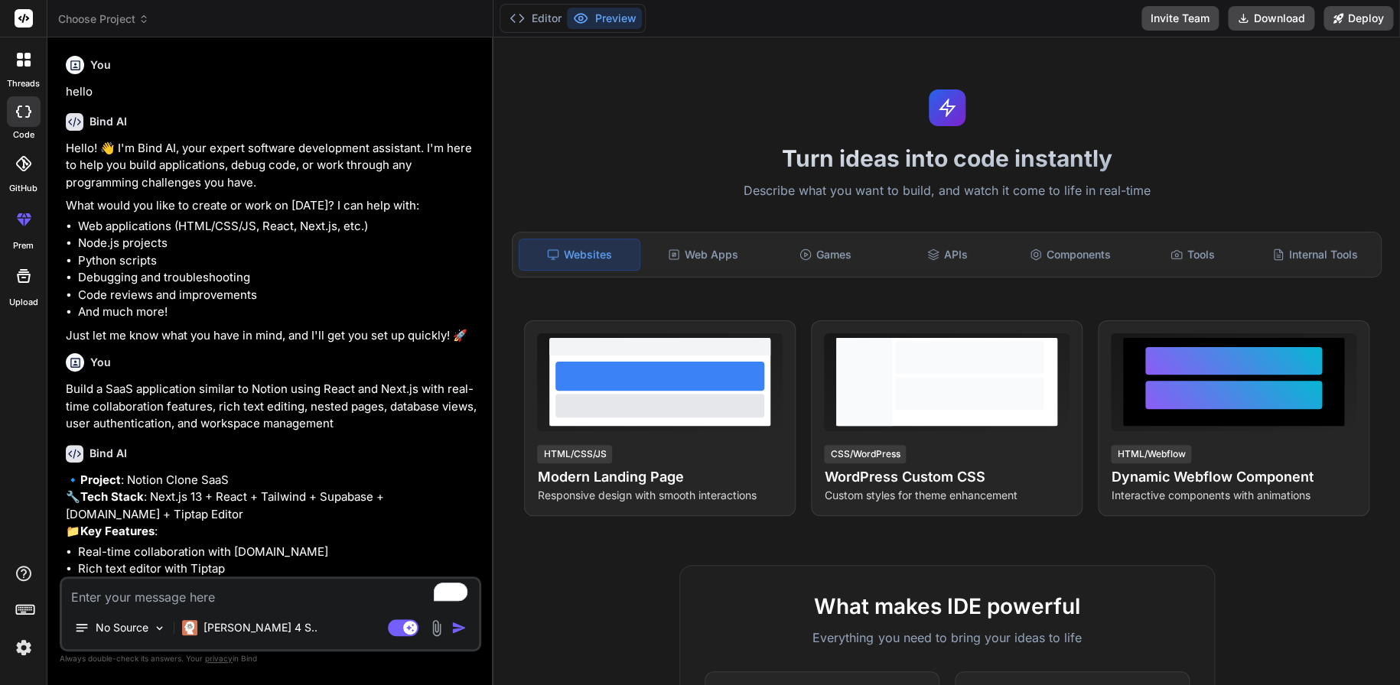
click at [133, 605] on textarea "To enrich screen reader interactions, please activate Accessibility in Grammarl…" at bounding box center [270, 593] width 417 height 28
type textarea "C"
type textarea "x"
type textarea "C#"
type textarea "x"
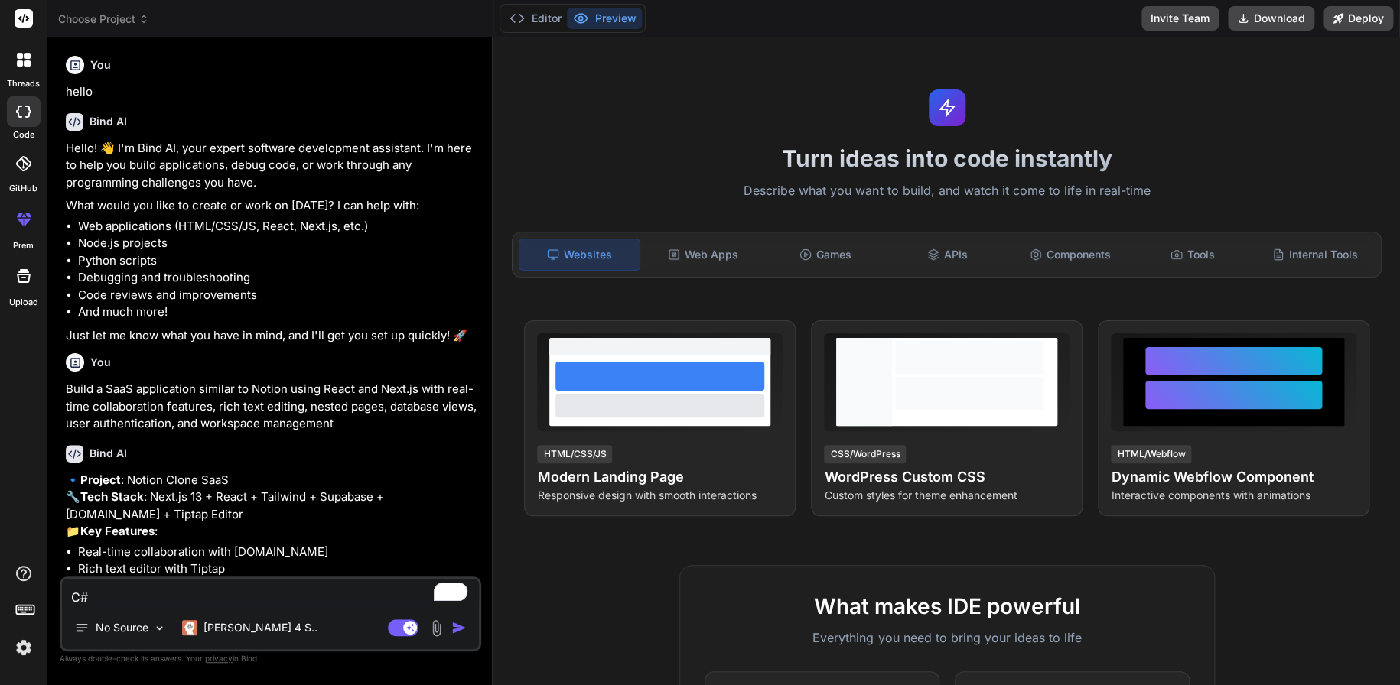
click at [335, 591] on textarea "C#" at bounding box center [270, 593] width 417 height 28
type textarea "C#"
click at [691, 270] on div "Websites Web Apps Games APIs Components Tools Internal Tools" at bounding box center [947, 255] width 870 height 46
click at [702, 255] on div "Web Apps" at bounding box center [702, 255] width 119 height 32
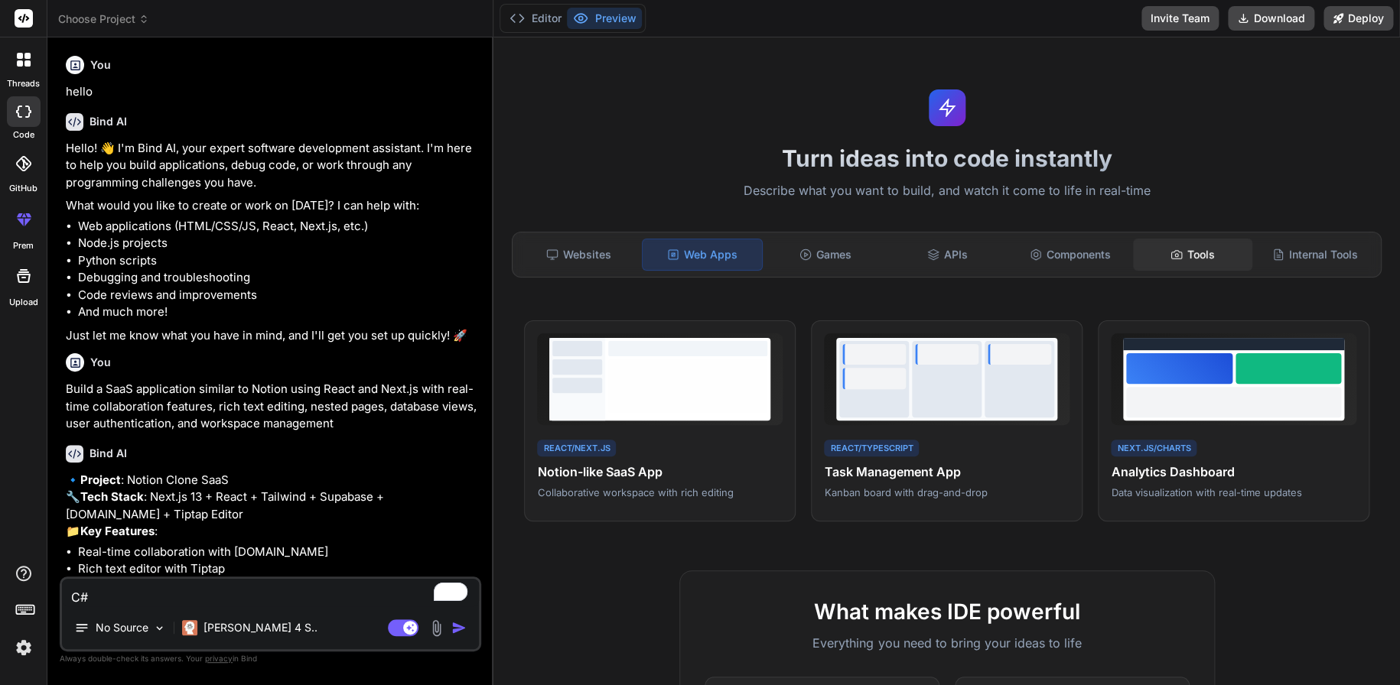
click at [1194, 257] on div "Tools" at bounding box center [1192, 255] width 119 height 32
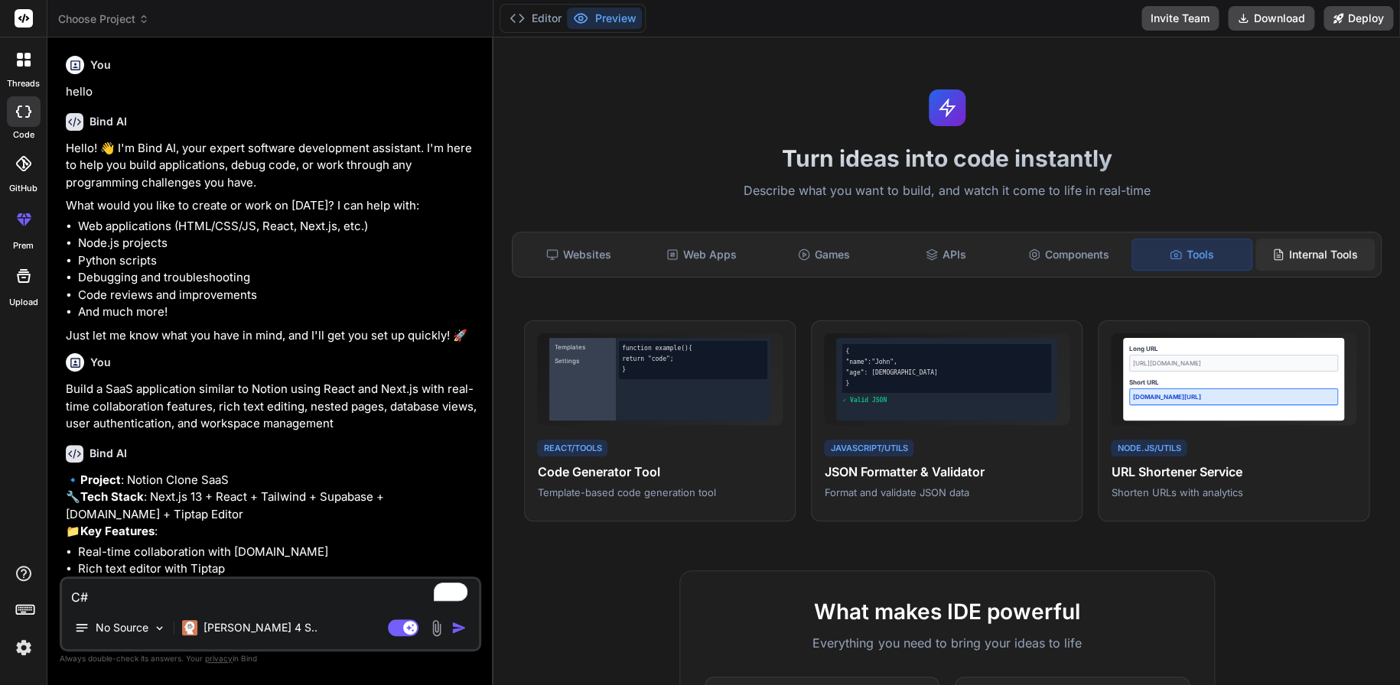
click at [1309, 246] on div "Internal Tools" at bounding box center [1314, 255] width 119 height 32
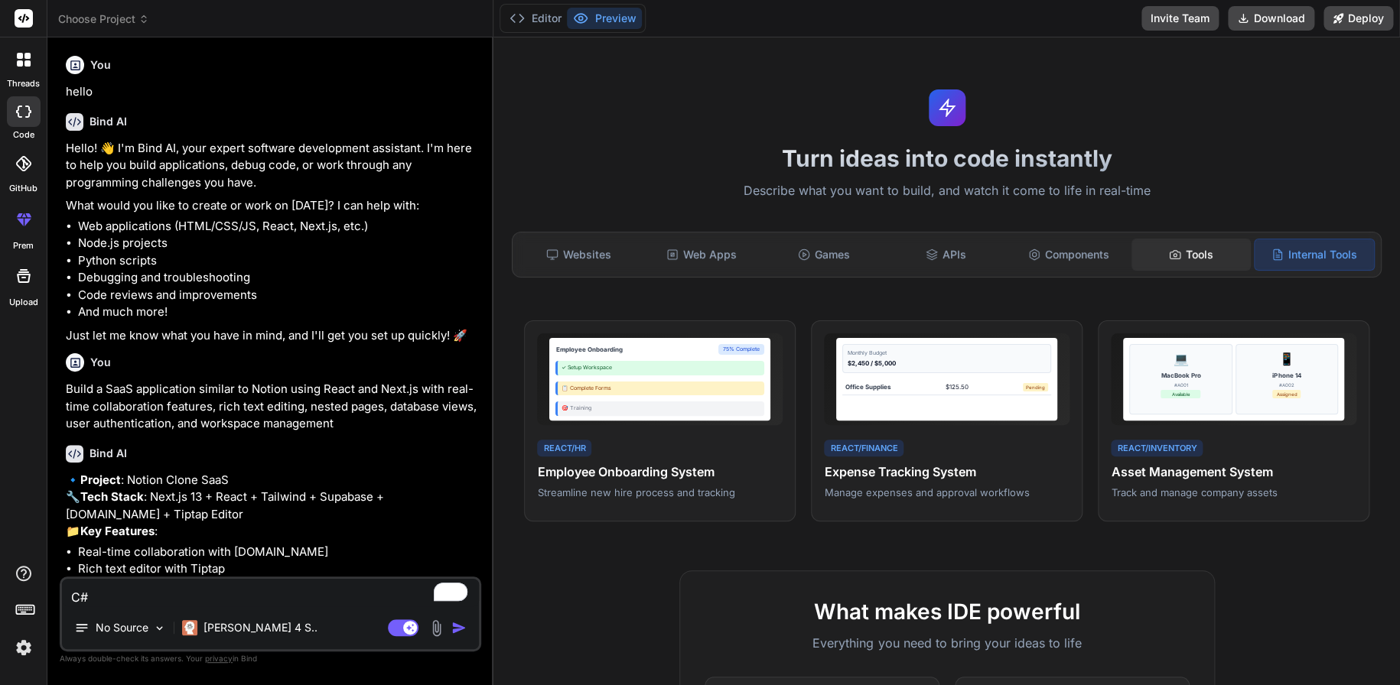
click at [1179, 243] on div "Tools" at bounding box center [1190, 255] width 119 height 32
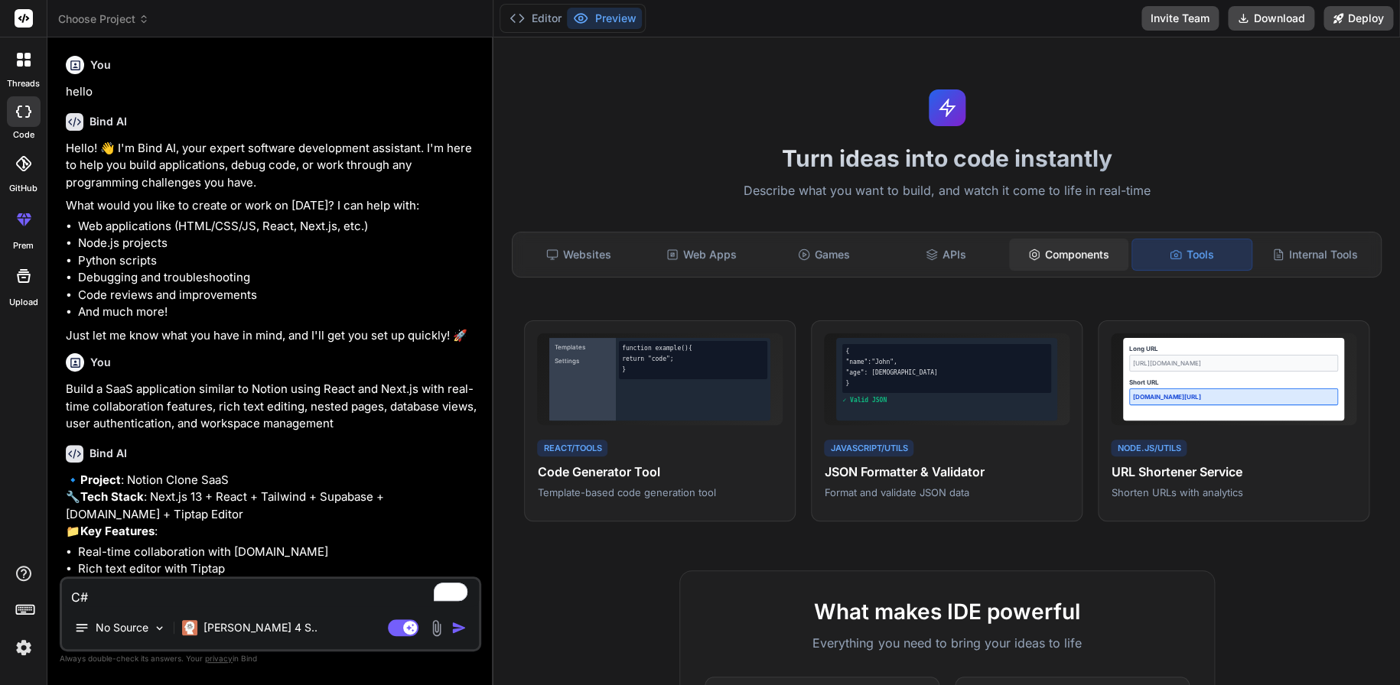
click at [1056, 255] on div "Components" at bounding box center [1068, 255] width 119 height 32
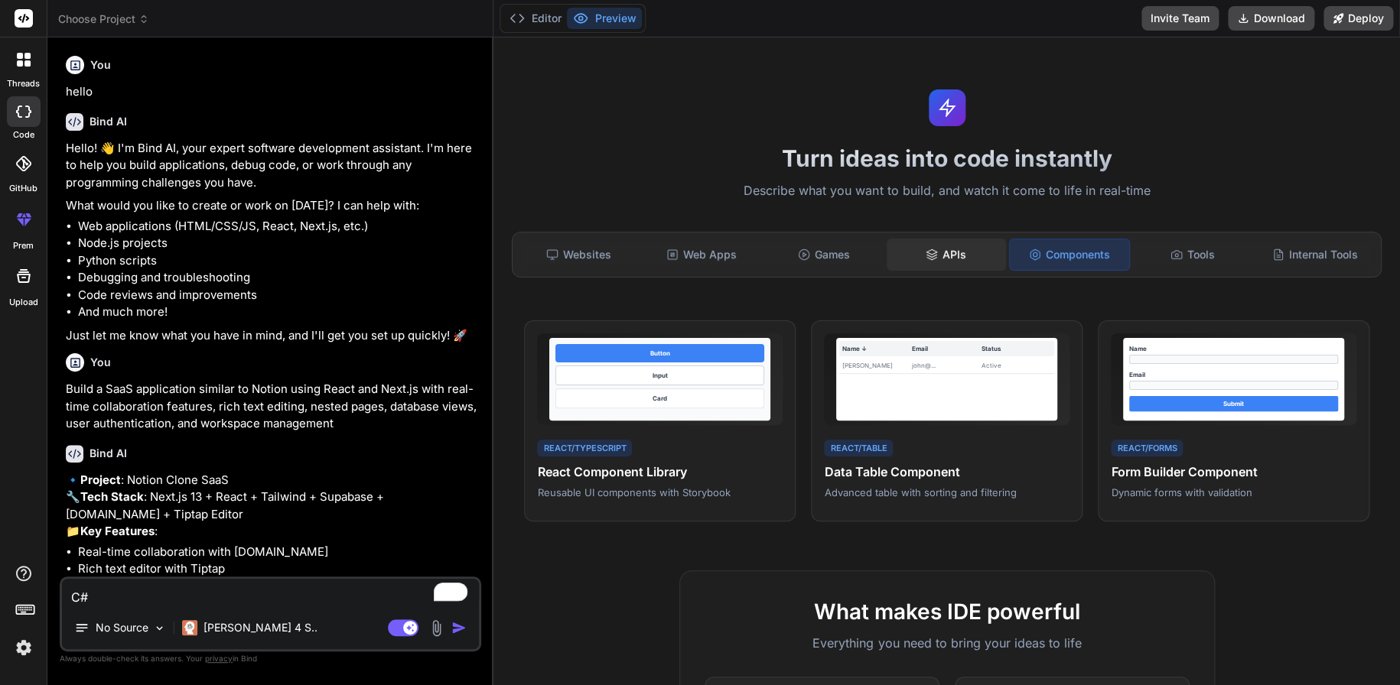
click at [968, 252] on div "APIs" at bounding box center [945, 255] width 119 height 32
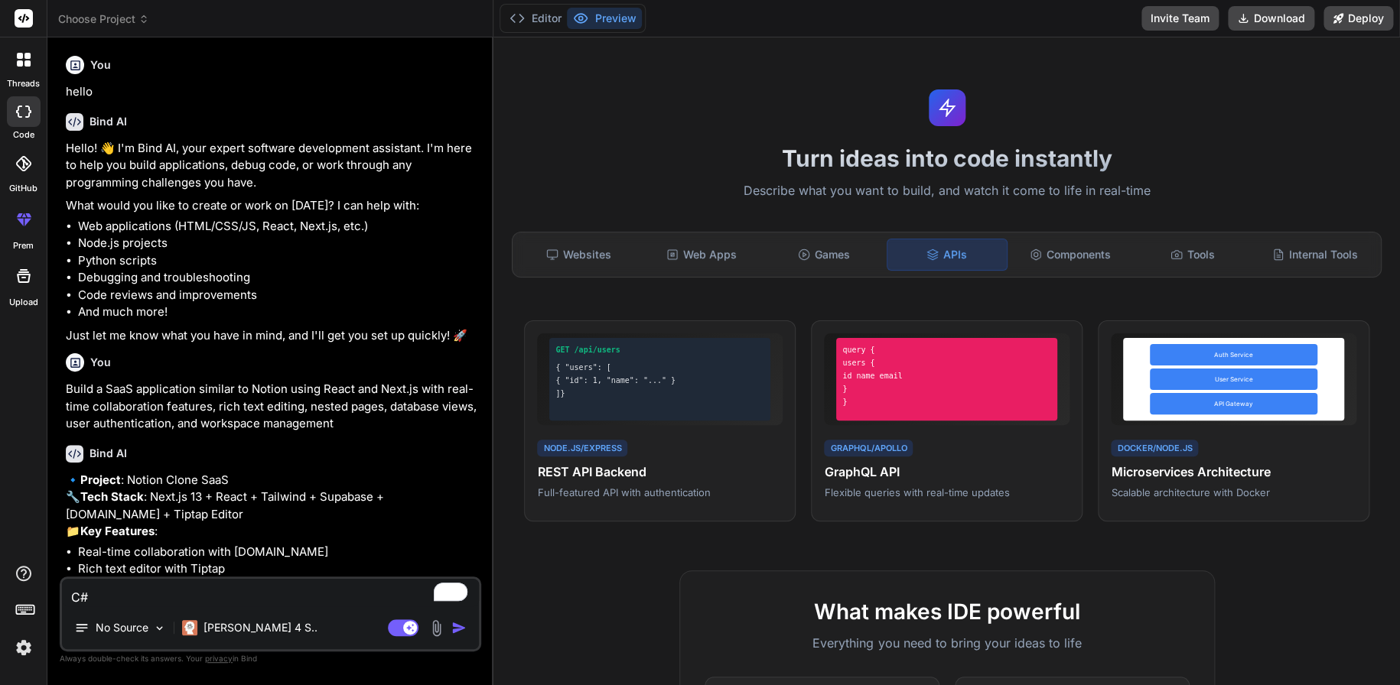
click at [30, 167] on icon at bounding box center [23, 163] width 15 height 15
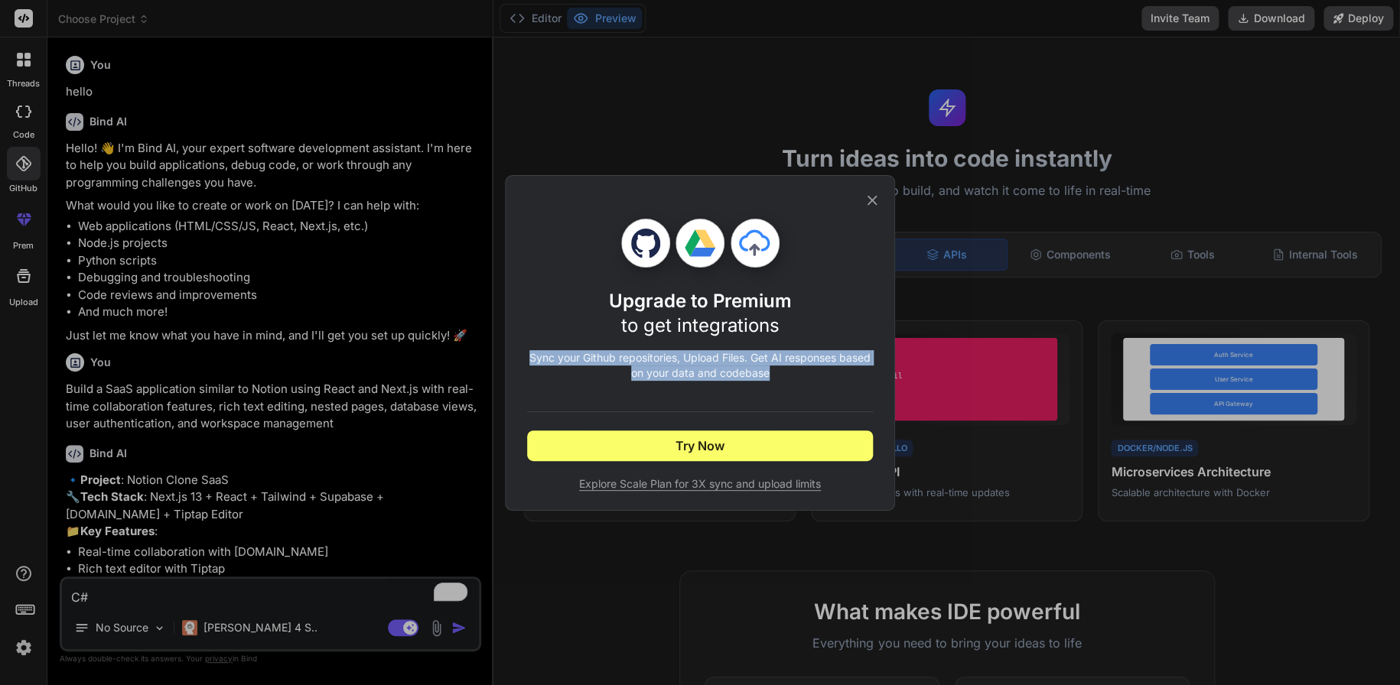
drag, startPoint x: 532, startPoint y: 356, endPoint x: 756, endPoint y: 385, distance: 226.1
click at [778, 380] on div "Upgrade to Premium to get integrations Sync your Github repositories, Upload Fi…" at bounding box center [700, 355] width 346 height 273
click at [644, 392] on div "Upgrade to Premium to get integrations Sync your Github repositories, Upload Fi…" at bounding box center [700, 355] width 346 height 273
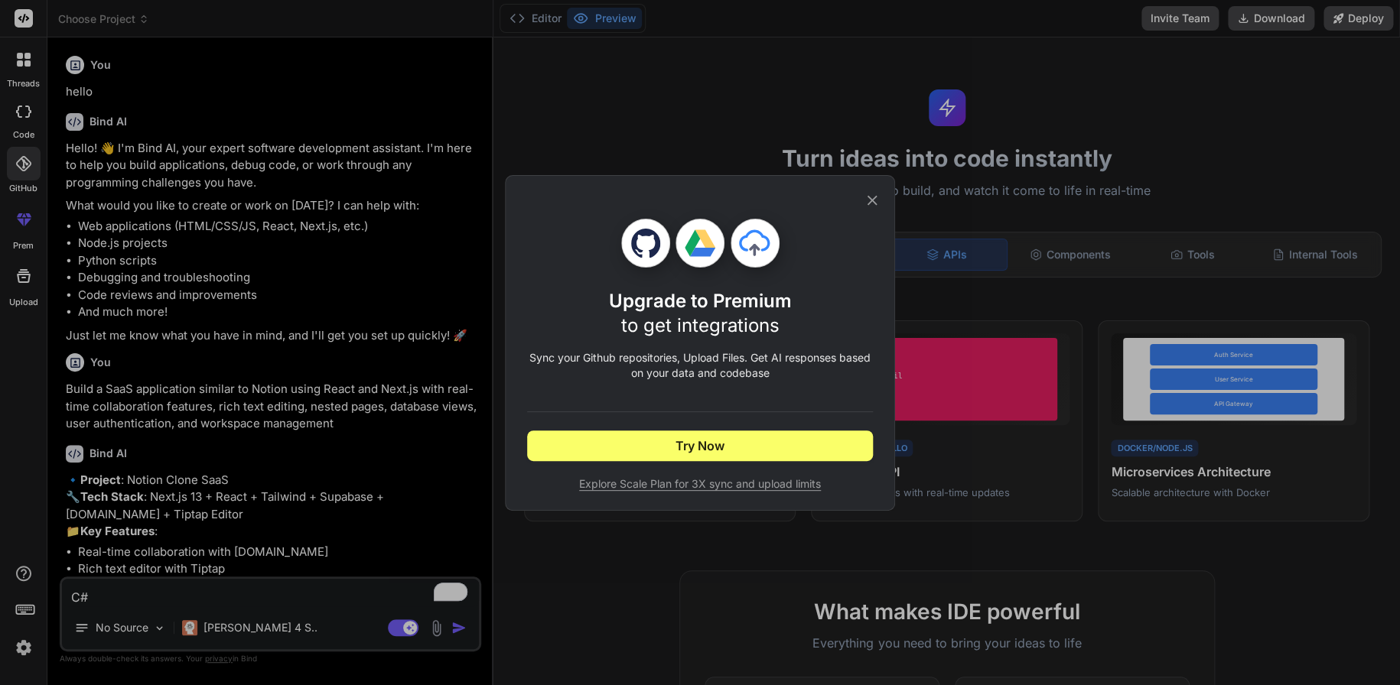
click at [696, 490] on span "Explore Scale Plan for 3X sync and upload limits" at bounding box center [700, 484] width 346 height 15
click at [870, 202] on icon at bounding box center [872, 200] width 10 height 10
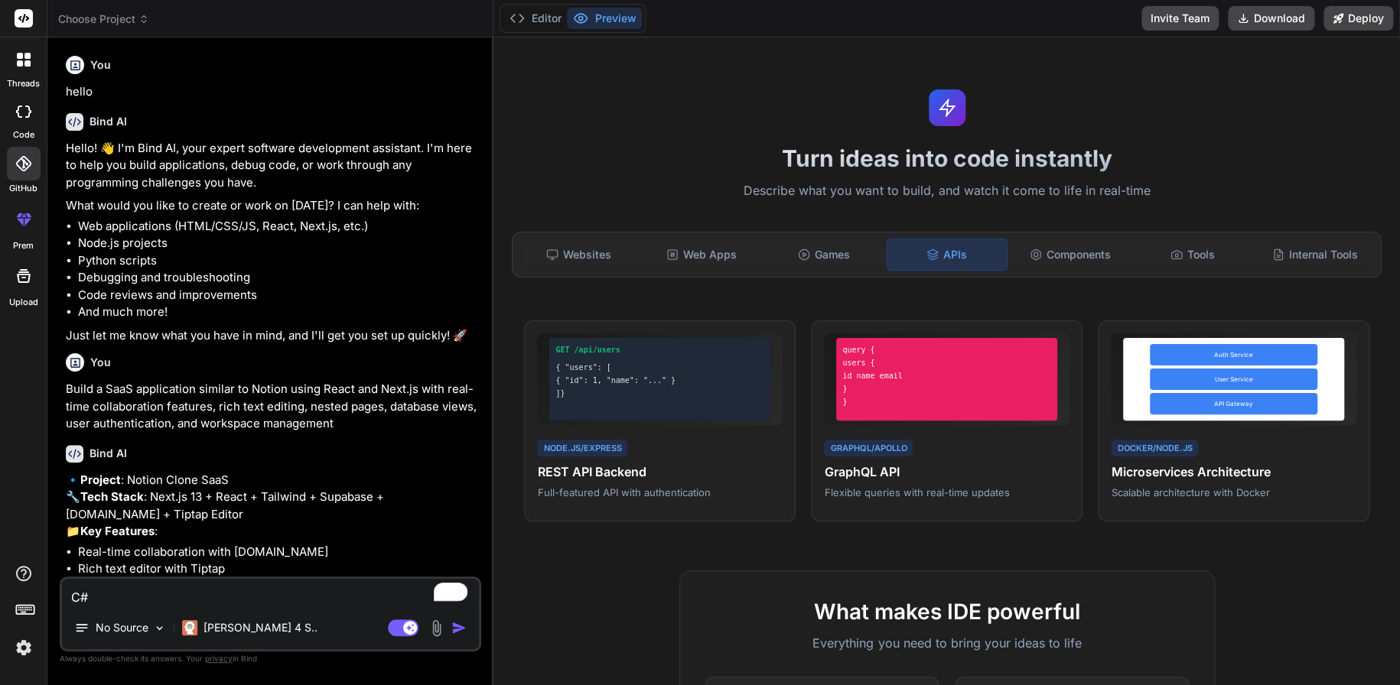
drag, startPoint x: 128, startPoint y: 607, endPoint x: 0, endPoint y: 600, distance: 127.9
click at [0, 600] on div "threads code GitHub prem Upload Choose Project Created with Pixso. Bind AI Web …" at bounding box center [700, 342] width 1400 height 685
type textarea "x"
type textarea "C"
type textarea "x"
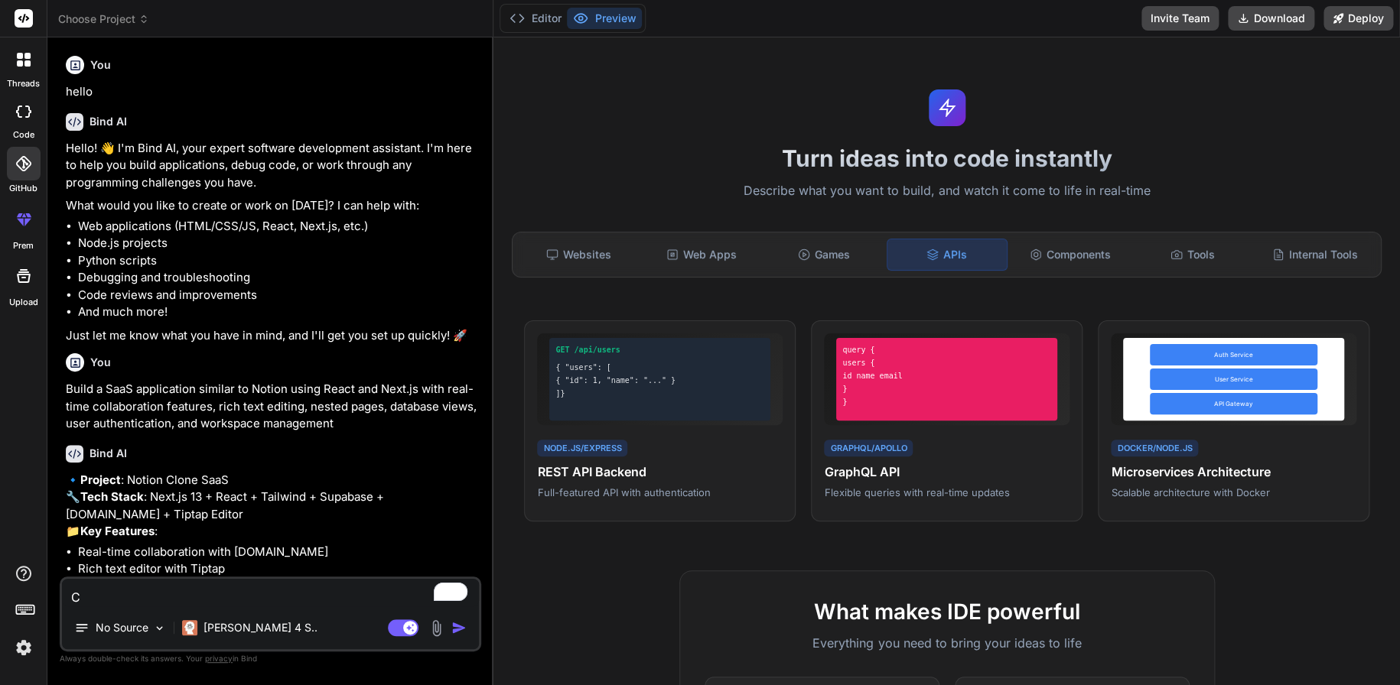
type textarea "C#"
type textarea "x"
drag, startPoint x: 93, startPoint y: 605, endPoint x: 19, endPoint y: 613, distance: 74.6
click at [19, 613] on div "threads code GitHub prem Upload Choose Project Created with Pixso. Bind AI Web …" at bounding box center [700, 342] width 1400 height 685
type textarea "x"
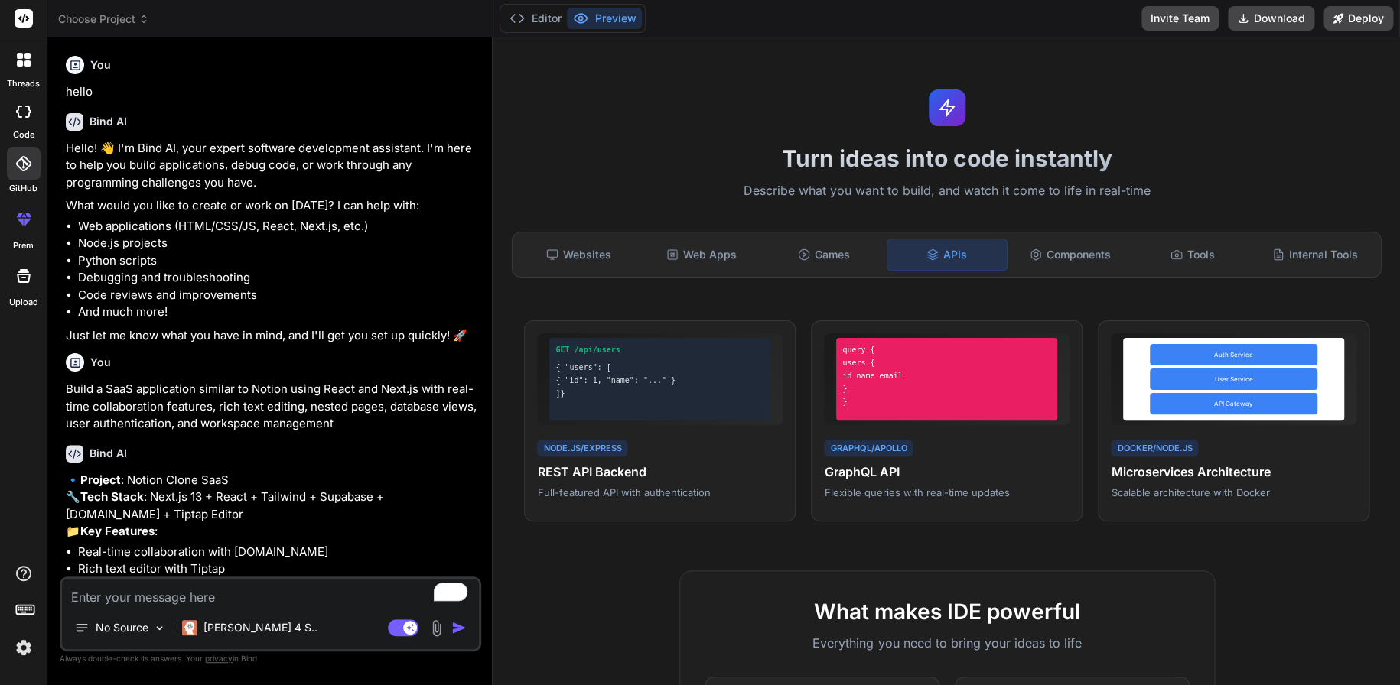
click at [76, 89] on p "hello" at bounding box center [272, 92] width 412 height 18
click at [87, 73] on div "You" at bounding box center [272, 65] width 412 height 18
click at [90, 71] on h6 "You" at bounding box center [100, 64] width 21 height 15
click at [29, 70] on div at bounding box center [24, 60] width 32 height 32
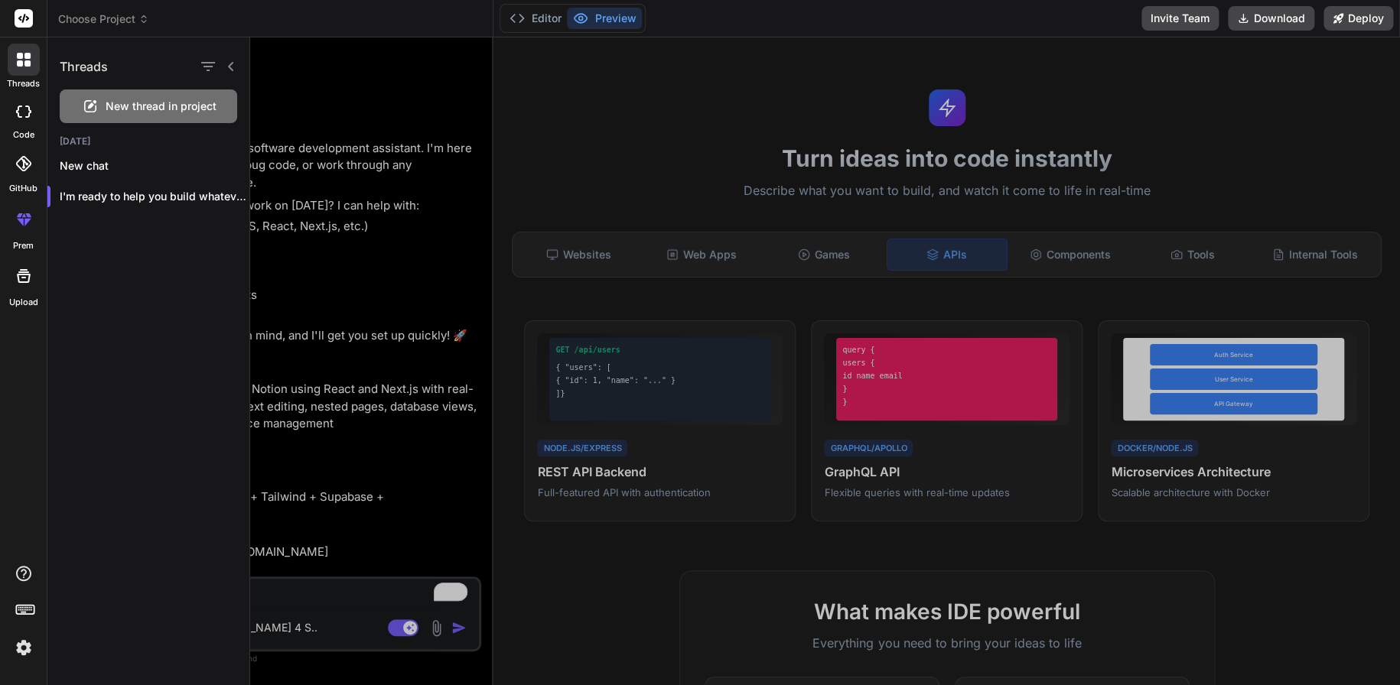
click at [142, 105] on span "New thread in project" at bounding box center [161, 106] width 111 height 15
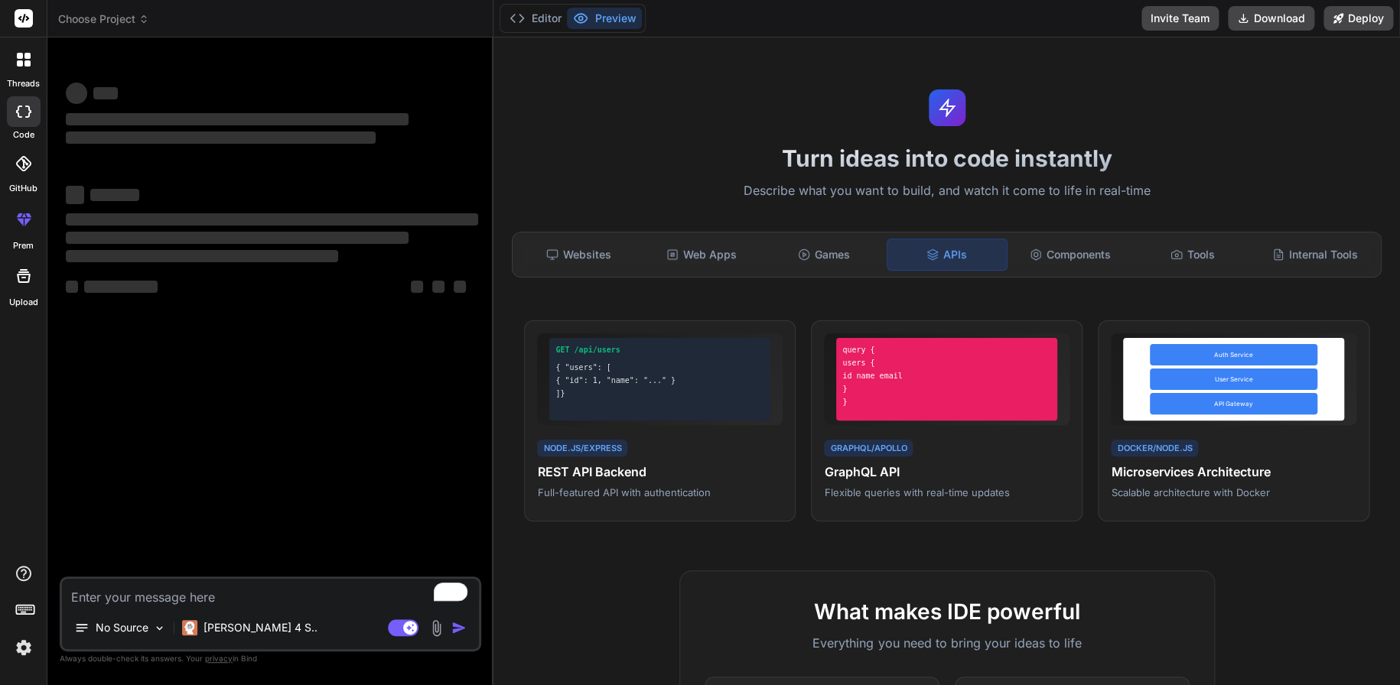
click at [141, 329] on div "‌ ‌ ‌ ‌ ‌ ‌ ‌ ‌ ‌ ‌ ‌ ‌ ‌ ‌" at bounding box center [272, 313] width 418 height 527
type textarea "x"
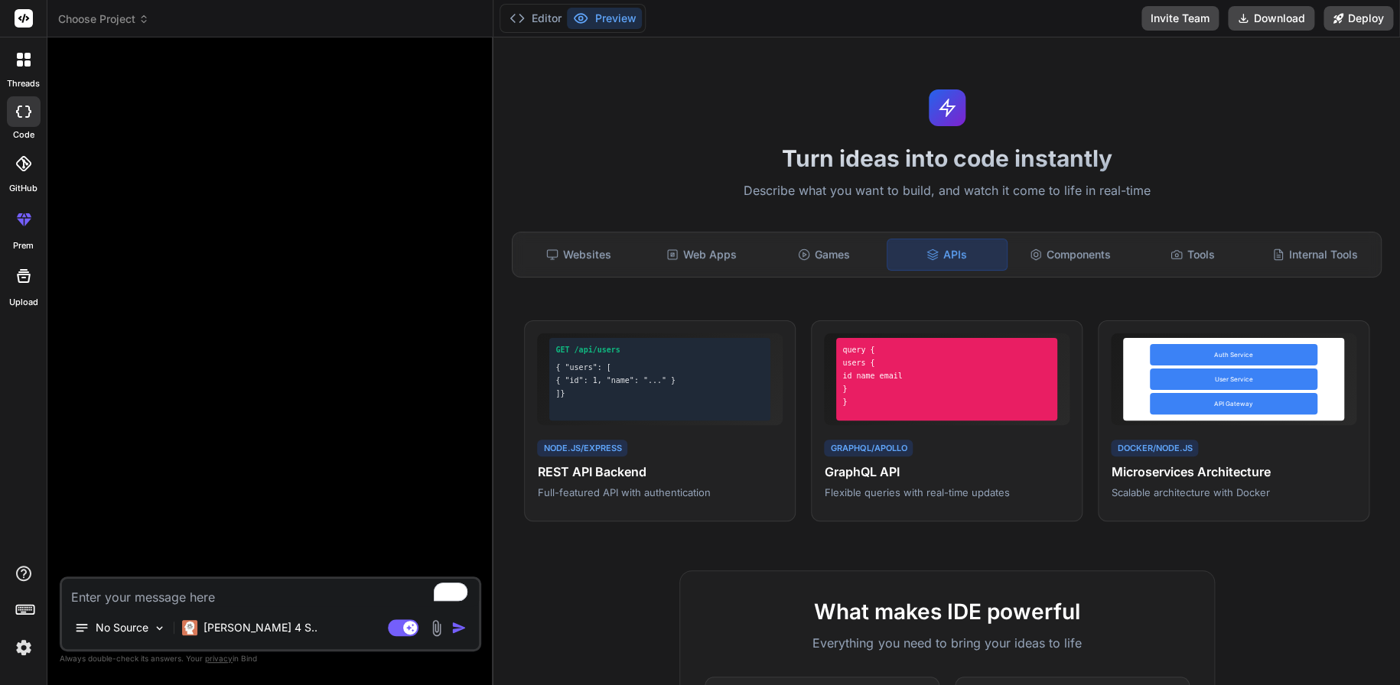
click at [259, 607] on div "No Source Claude 4 S.. Agent Mode. When this toggle is activated, AI automatica…" at bounding box center [270, 614] width 421 height 75
click at [252, 600] on textarea "To enrich screen reader interactions, please activate Accessibility in Grammarl…" at bounding box center [270, 593] width 417 height 28
type textarea "C"
type textarea "x"
type textarea "C#"
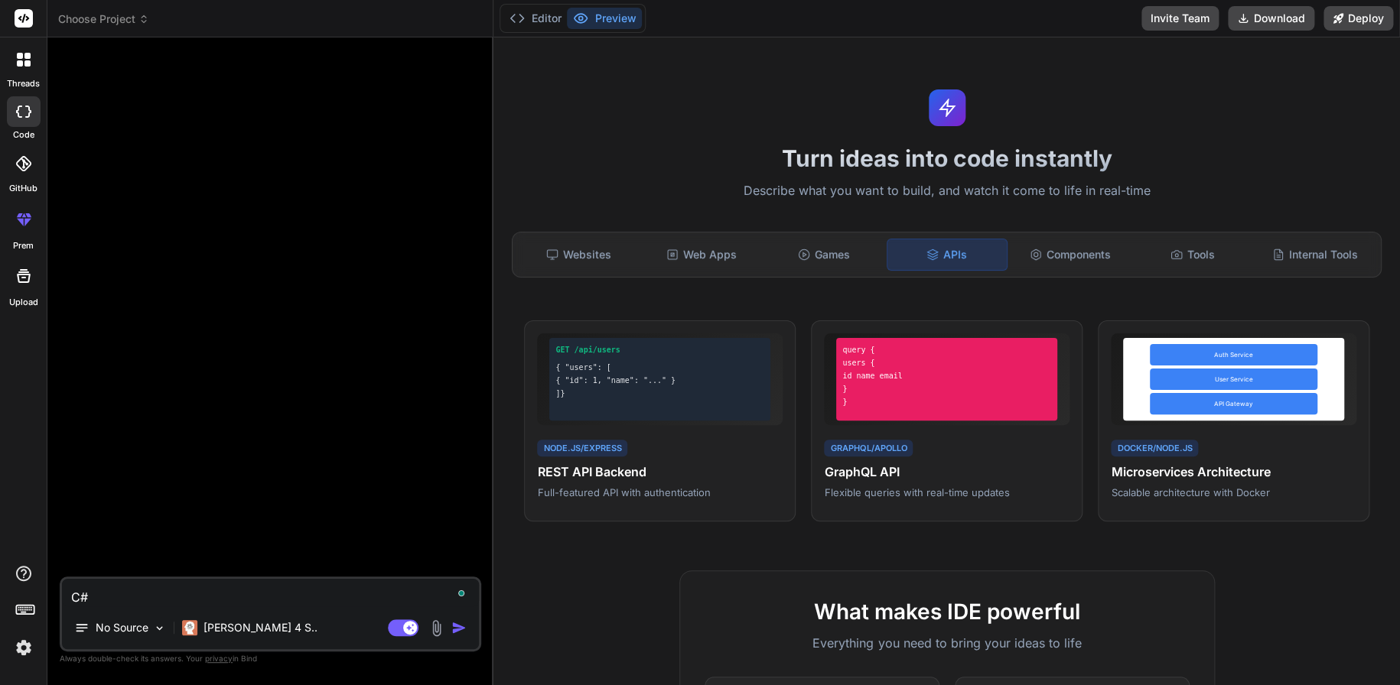
type textarea "x"
click at [257, 539] on div "Try again" at bounding box center [271, 549] width 96 height 29
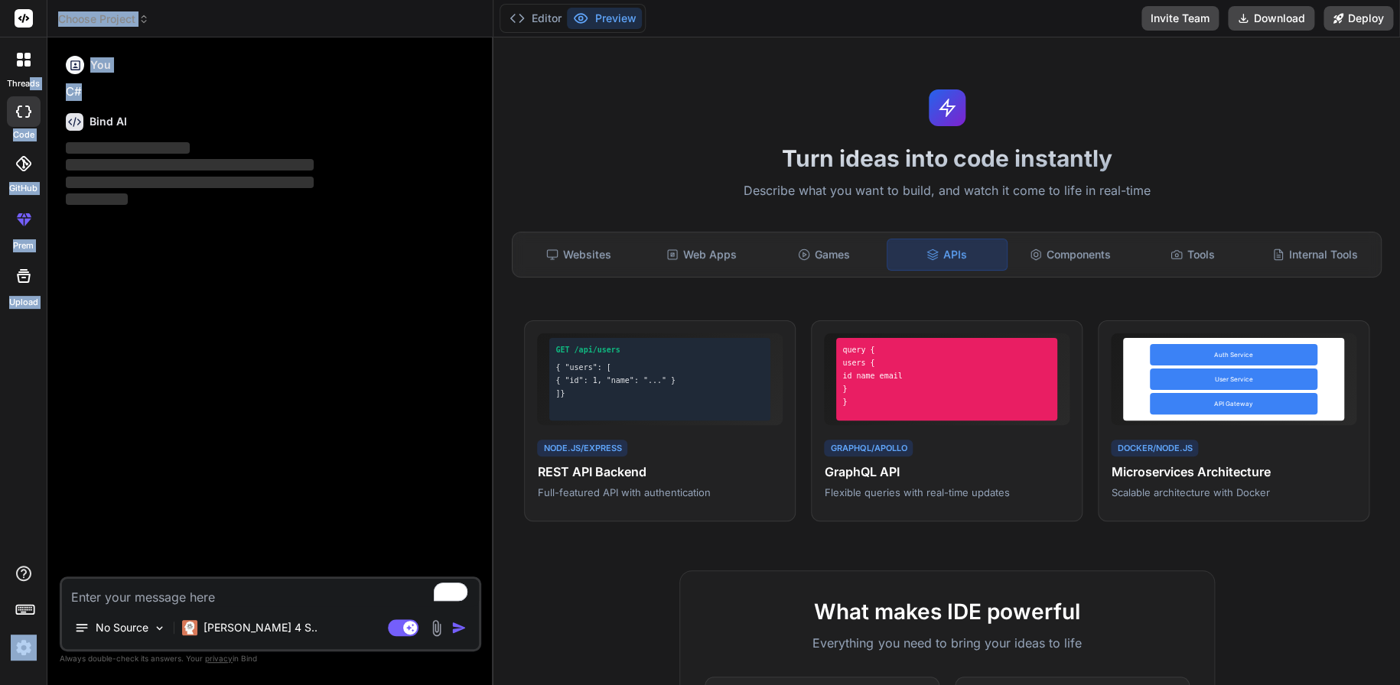
drag, startPoint x: 89, startPoint y: 86, endPoint x: 30, endPoint y: 76, distance: 60.6
click at [30, 77] on div "threads code GitHub prem Upload Choose Project Created with Pixso. Bind AI Web …" at bounding box center [700, 342] width 1400 height 685
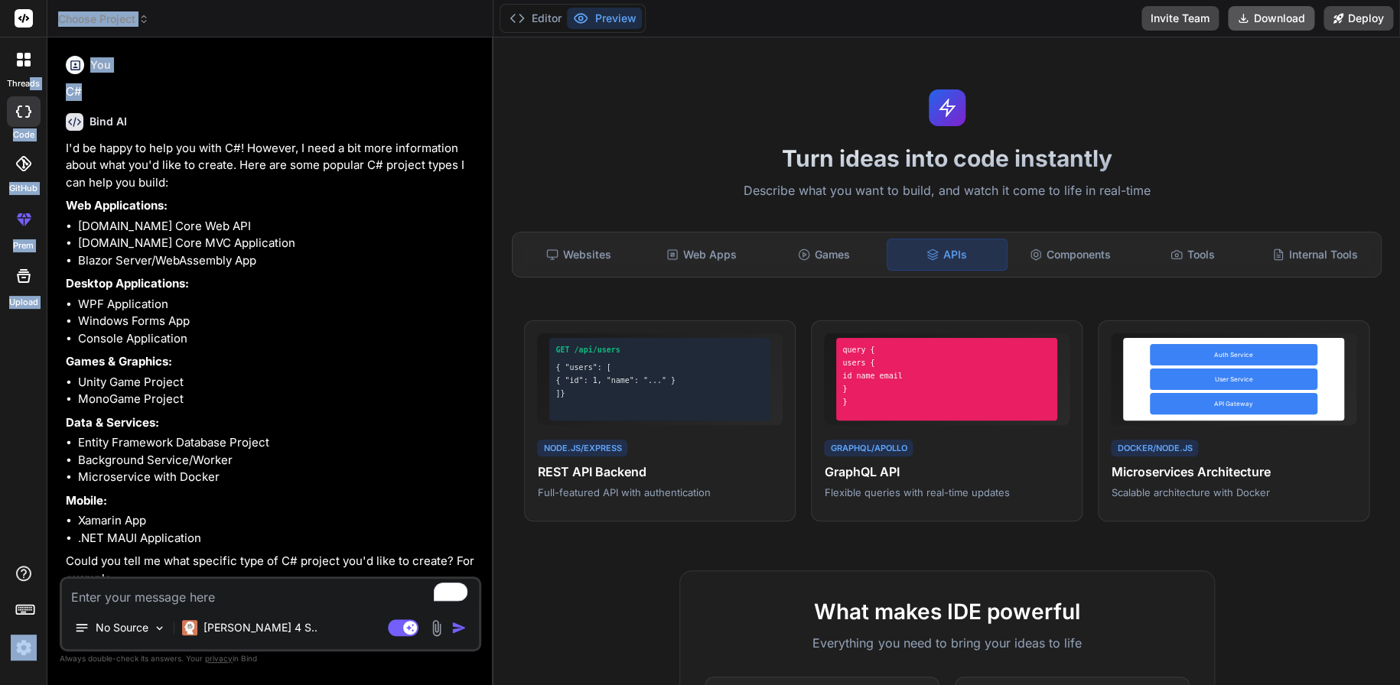
click at [1309, 22] on button "Download" at bounding box center [1271, 18] width 86 height 24
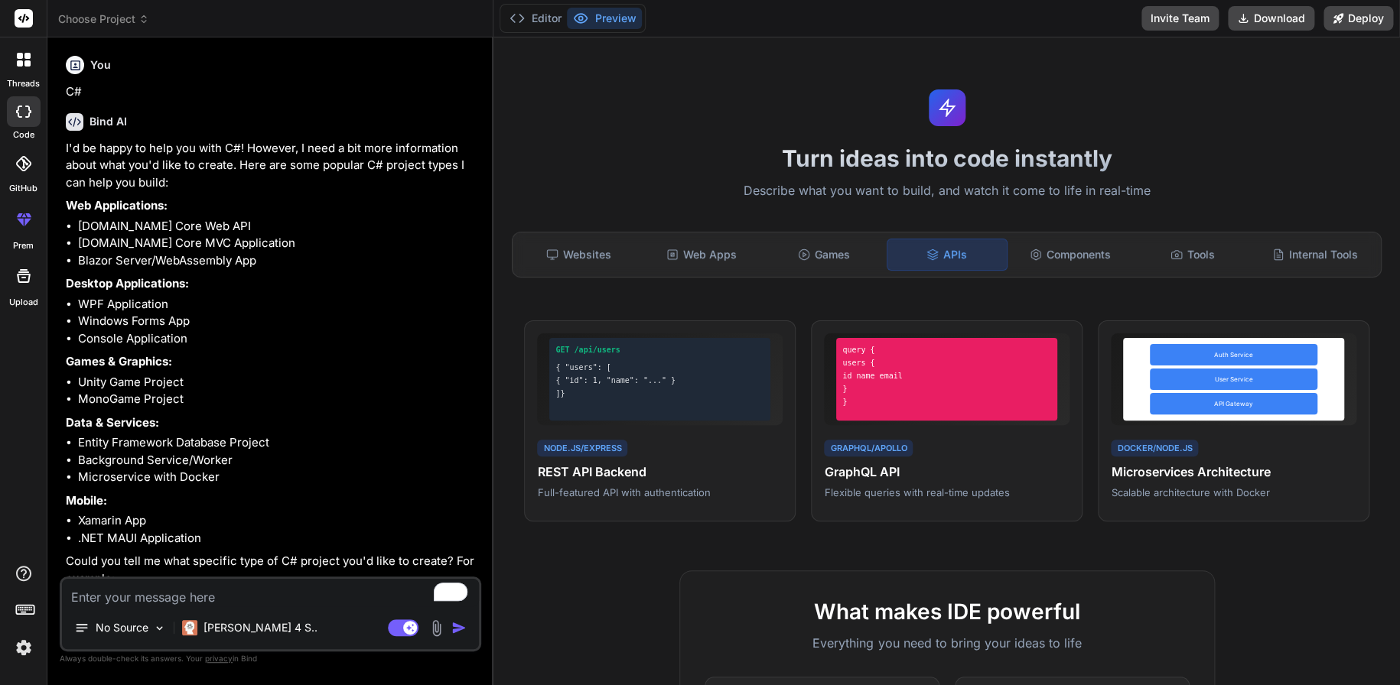
click at [1163, 200] on p "Describe what you want to build, and watch it come to life in real-time" at bounding box center [947, 191] width 888 height 20
click at [564, 252] on div "Websites" at bounding box center [578, 255] width 119 height 32
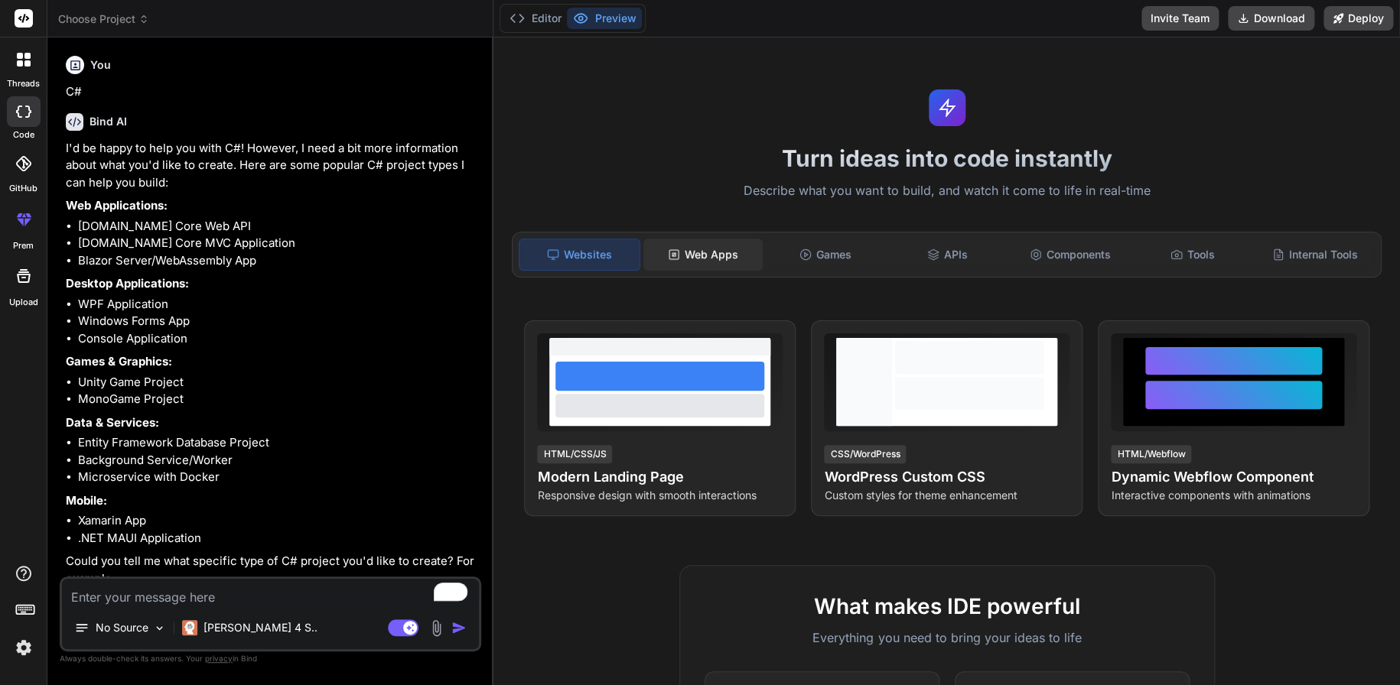
click at [675, 245] on div "Web Apps" at bounding box center [702, 255] width 119 height 32
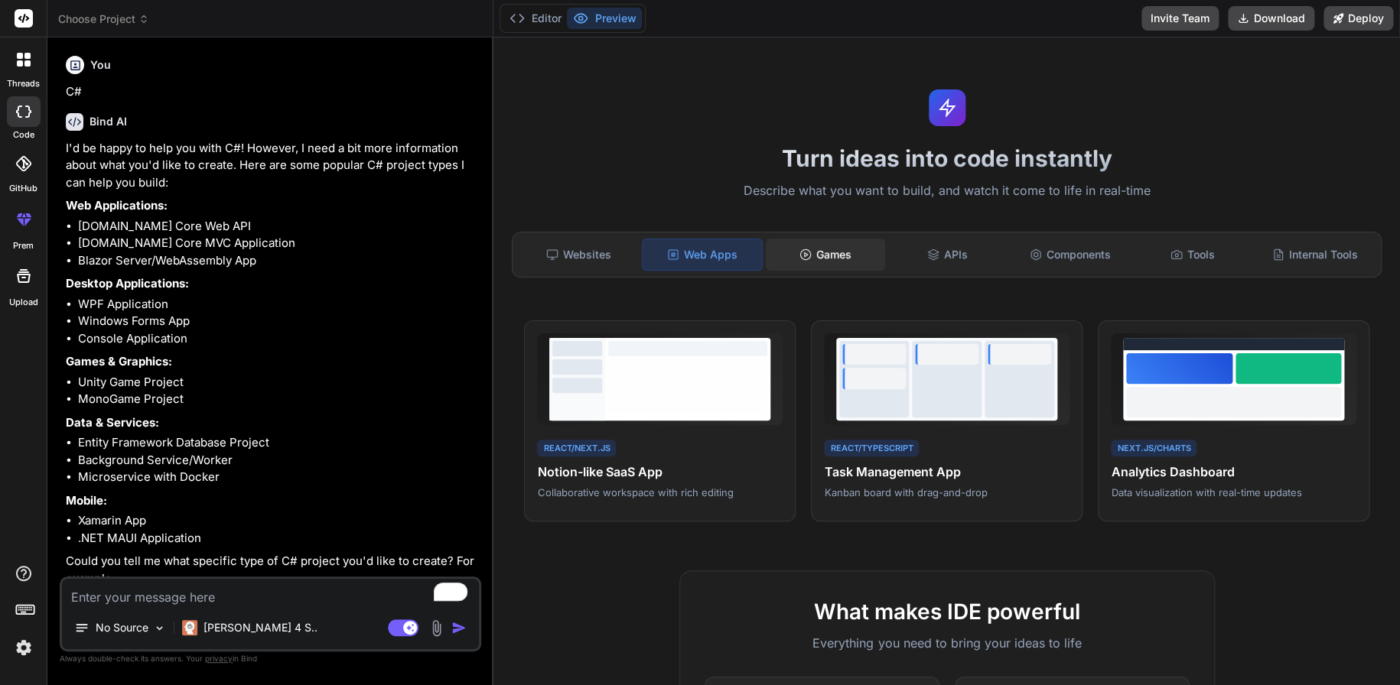
click at [789, 254] on div "Games" at bounding box center [825, 255] width 119 height 32
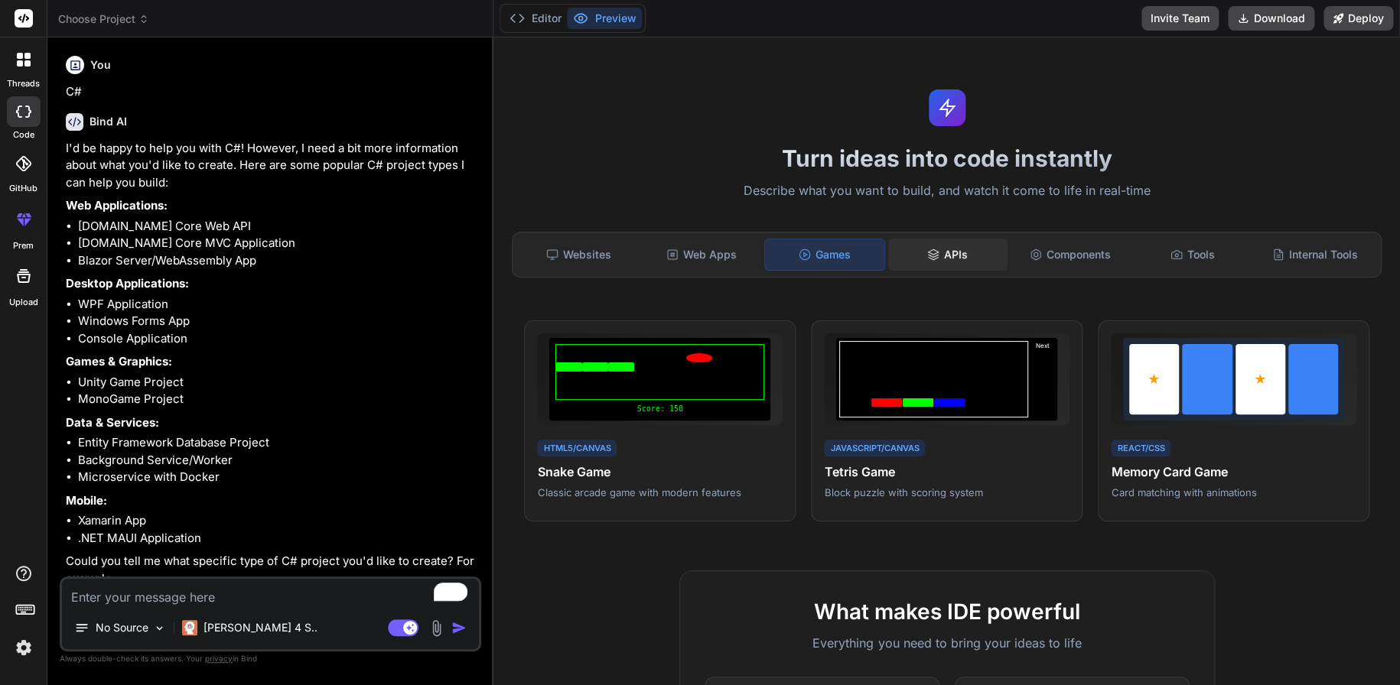
click at [954, 252] on div "APIs" at bounding box center [947, 255] width 119 height 32
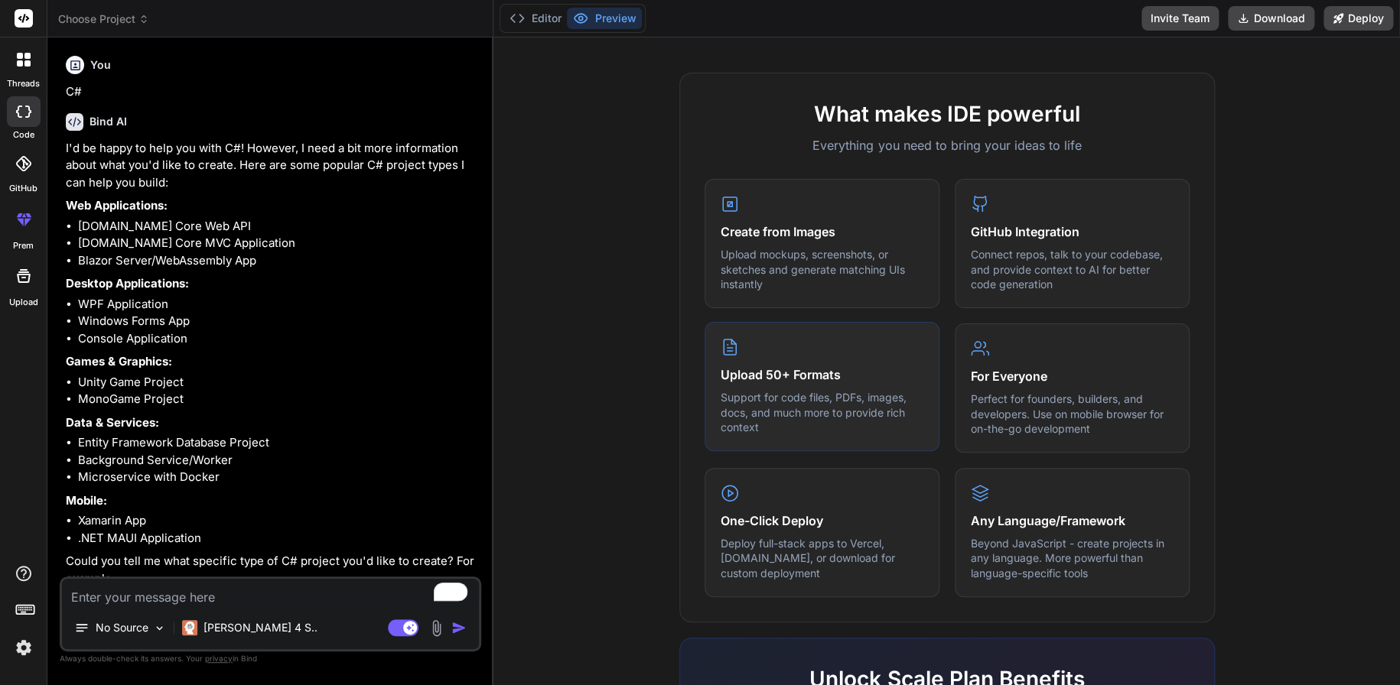
scroll to position [612, 0]
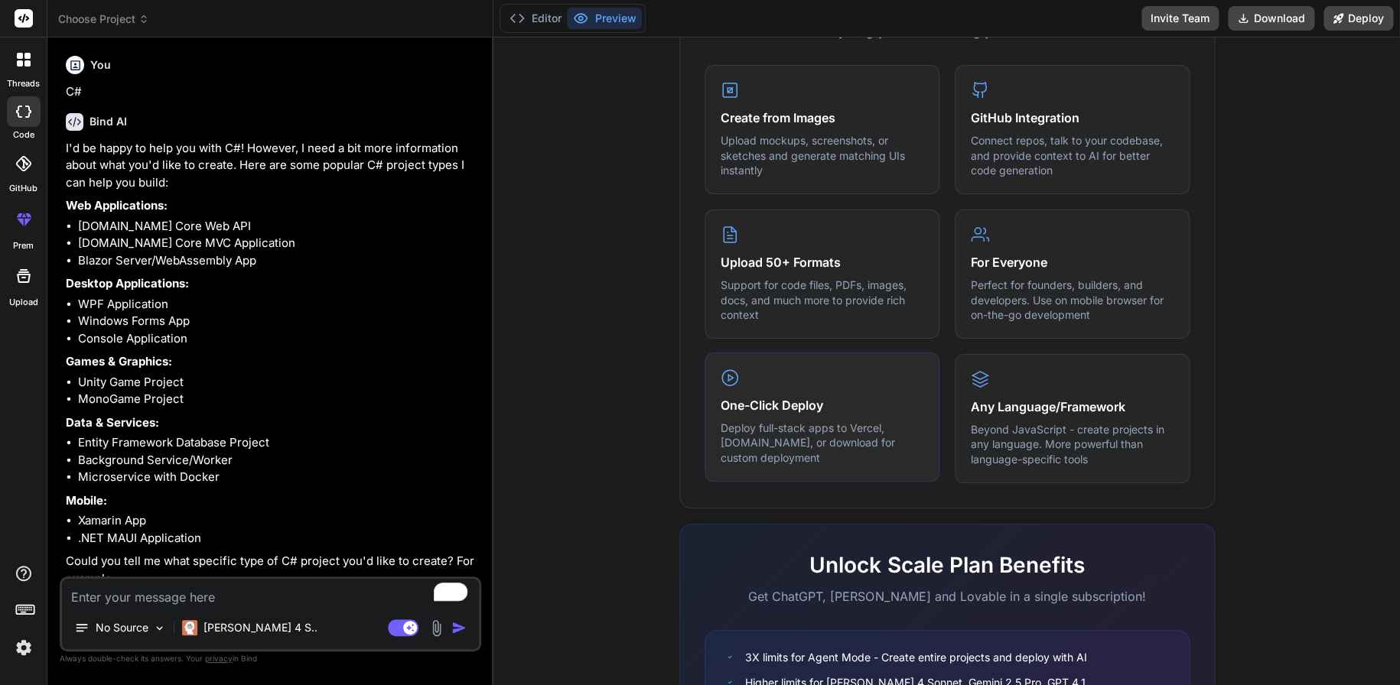
click at [808, 398] on h4 "One-Click Deploy" at bounding box center [822, 405] width 203 height 18
click at [722, 380] on icon at bounding box center [730, 378] width 18 height 18
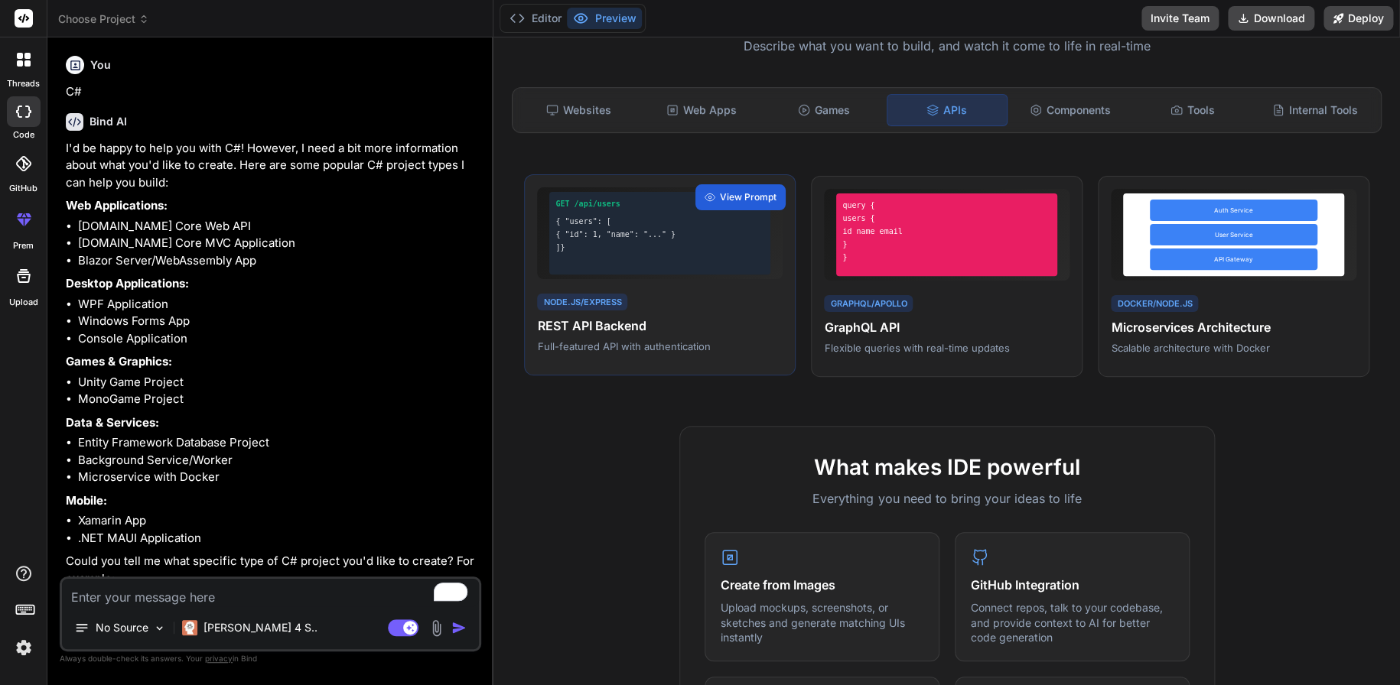
scroll to position [0, 0]
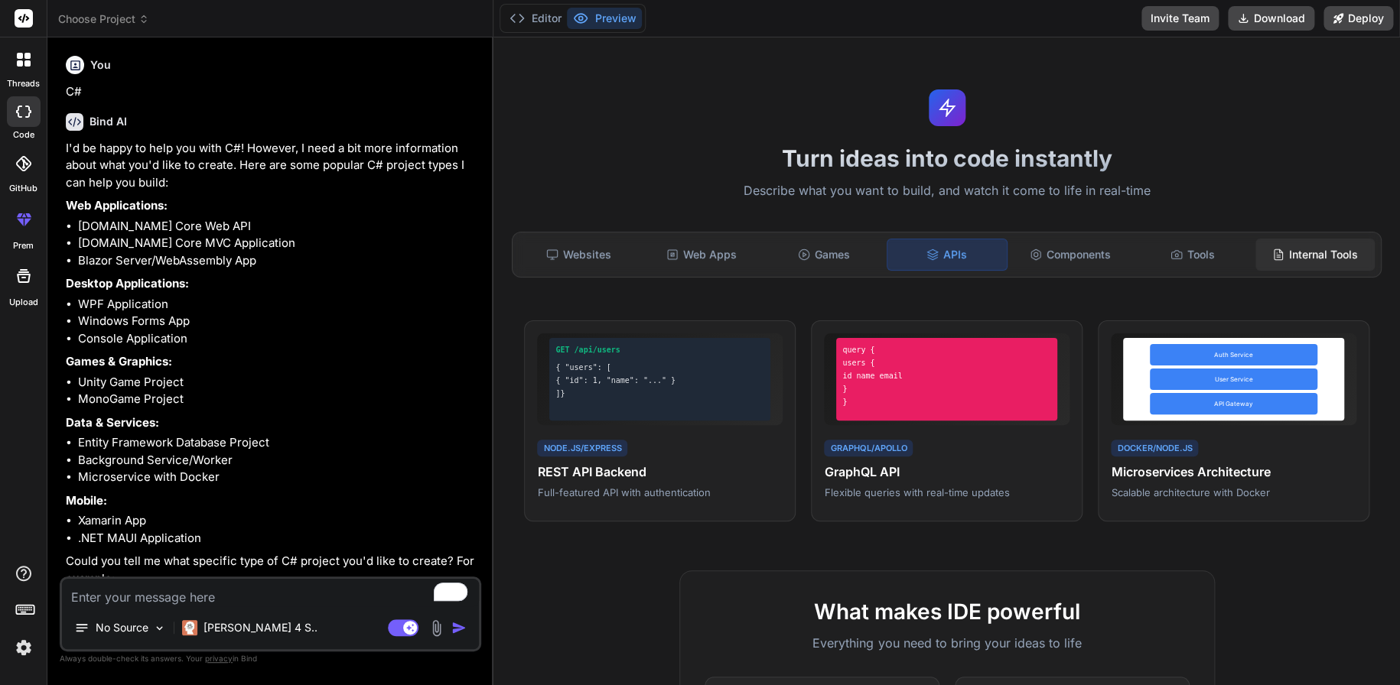
click at [1286, 255] on div "Internal Tools" at bounding box center [1314, 255] width 119 height 32
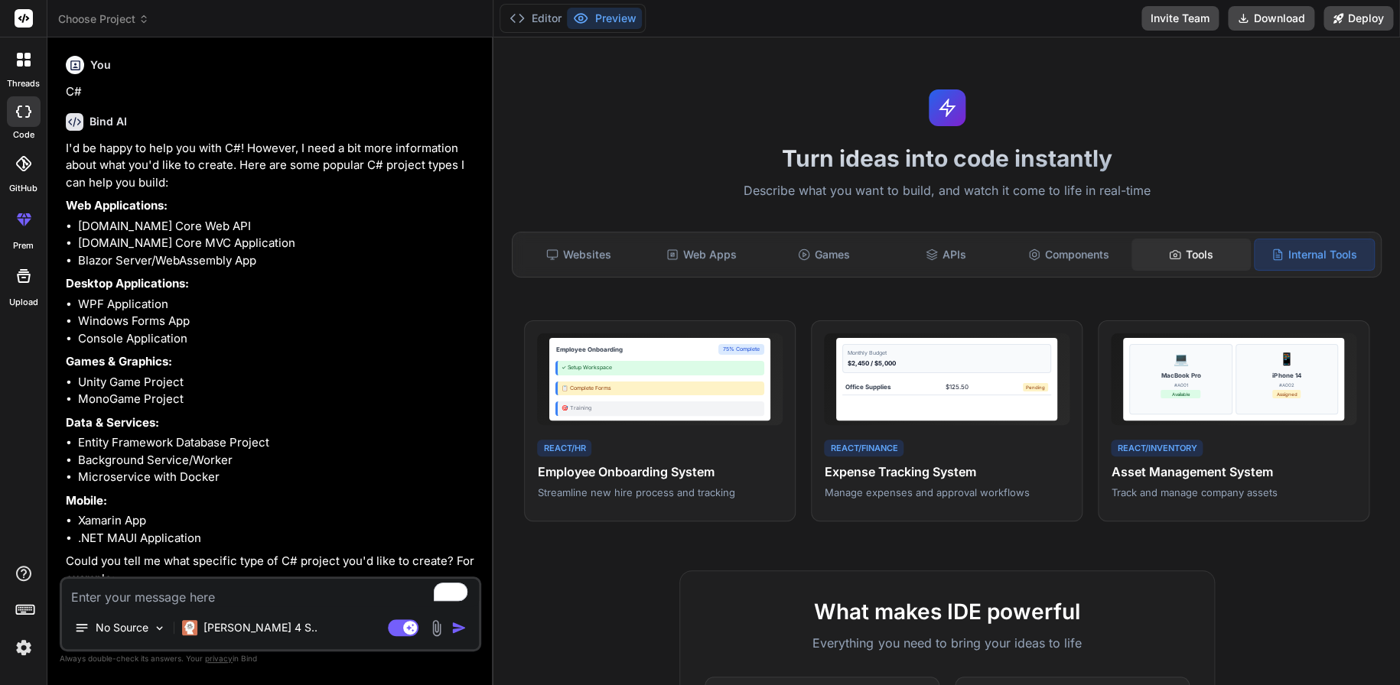
click at [1178, 252] on div "Tools" at bounding box center [1190, 255] width 119 height 32
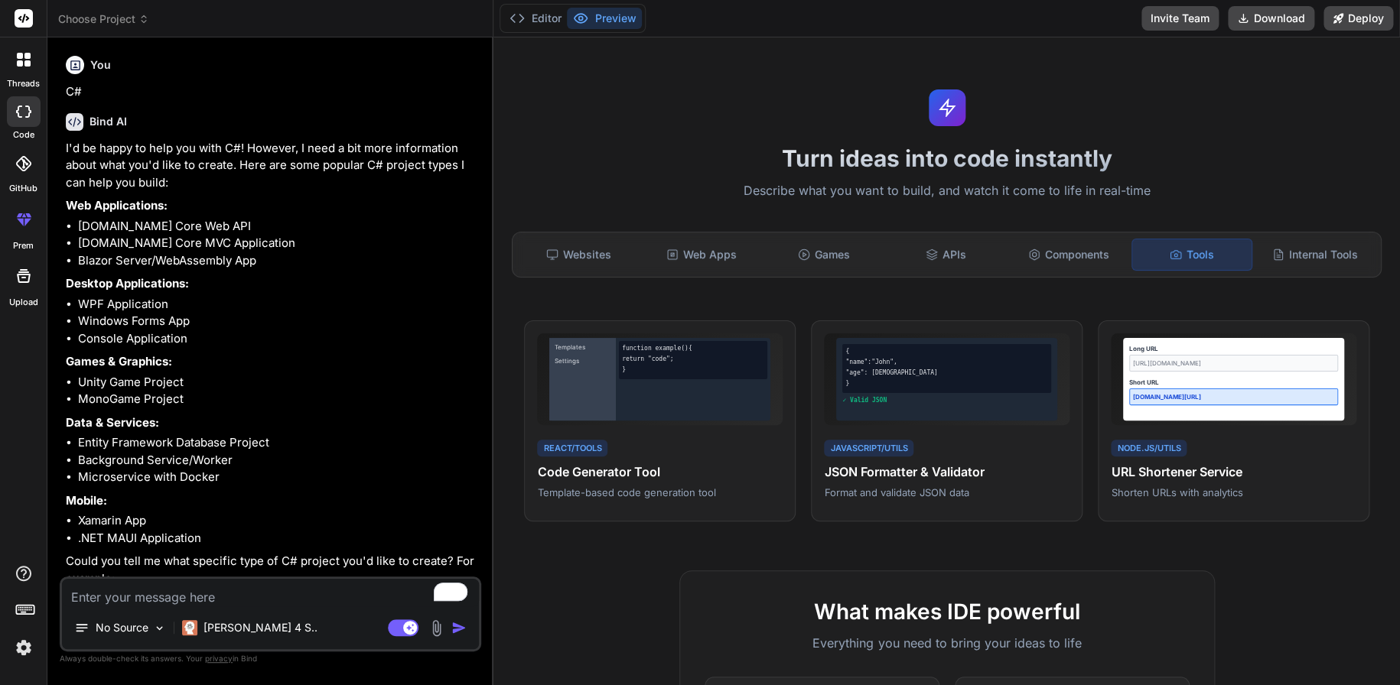
click at [193, 170] on p "I'd be happy to help you with C#! However, I need a bit more information about …" at bounding box center [272, 166] width 412 height 52
drag, startPoint x: 213, startPoint y: 148, endPoint x: 291, endPoint y: 158, distance: 79.3
click at [285, 157] on p "I'd be happy to help you with C#! However, I need a bit more information about …" at bounding box center [272, 166] width 412 height 52
click at [21, 28] on div at bounding box center [23, 18] width 47 height 37
click at [24, 71] on div at bounding box center [24, 60] width 32 height 32
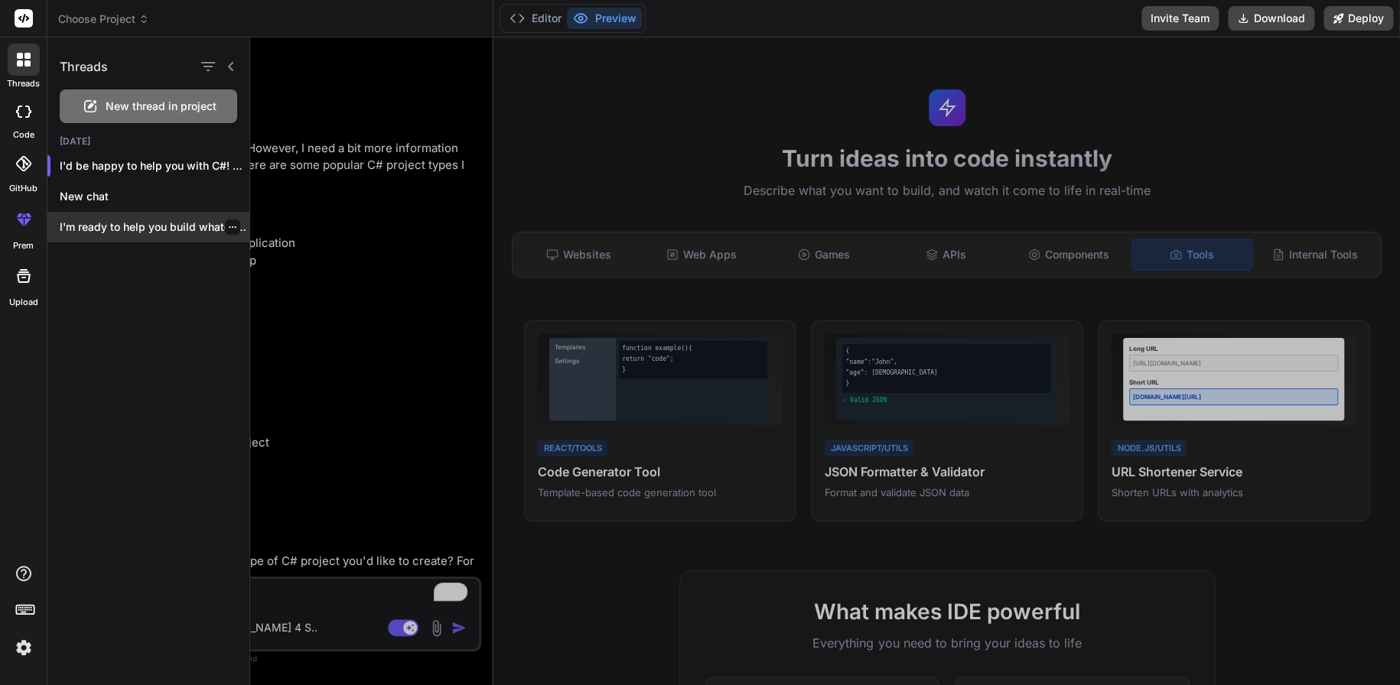
click at [148, 215] on div "I'm ready to help you build whatever you..." at bounding box center [148, 227] width 202 height 31
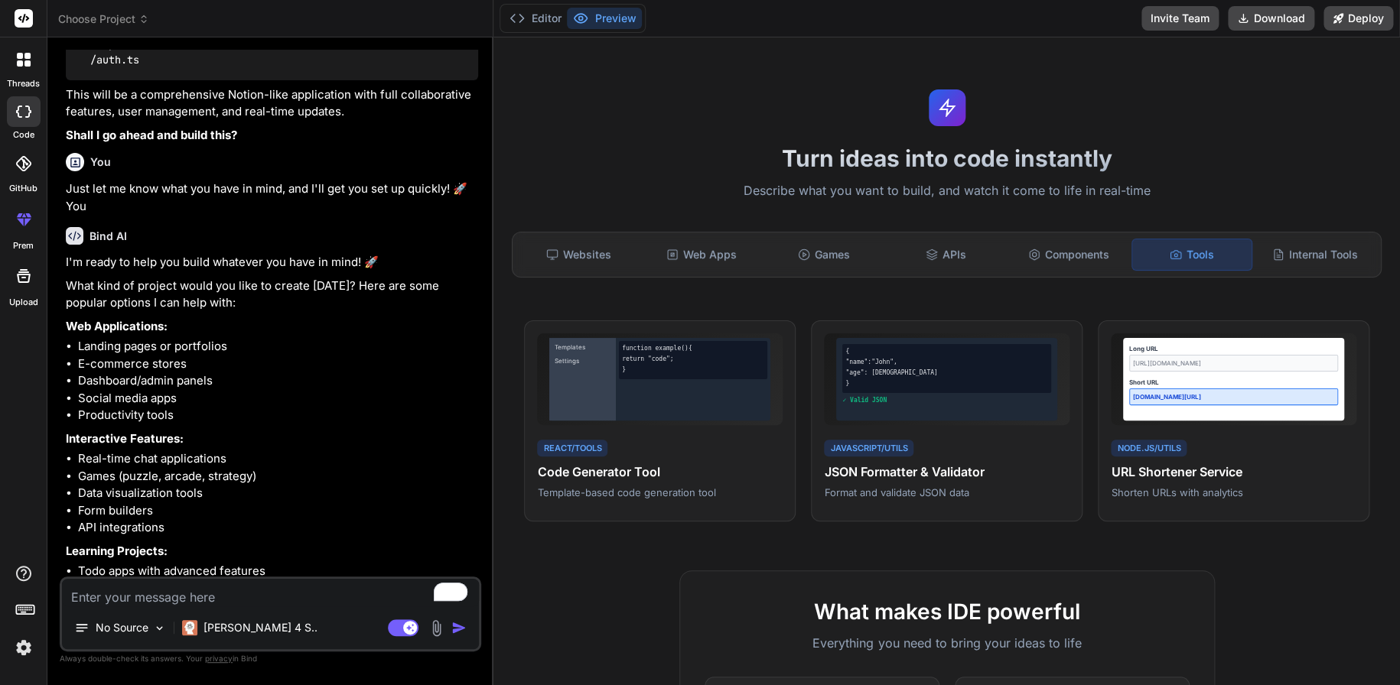
type textarea "x"
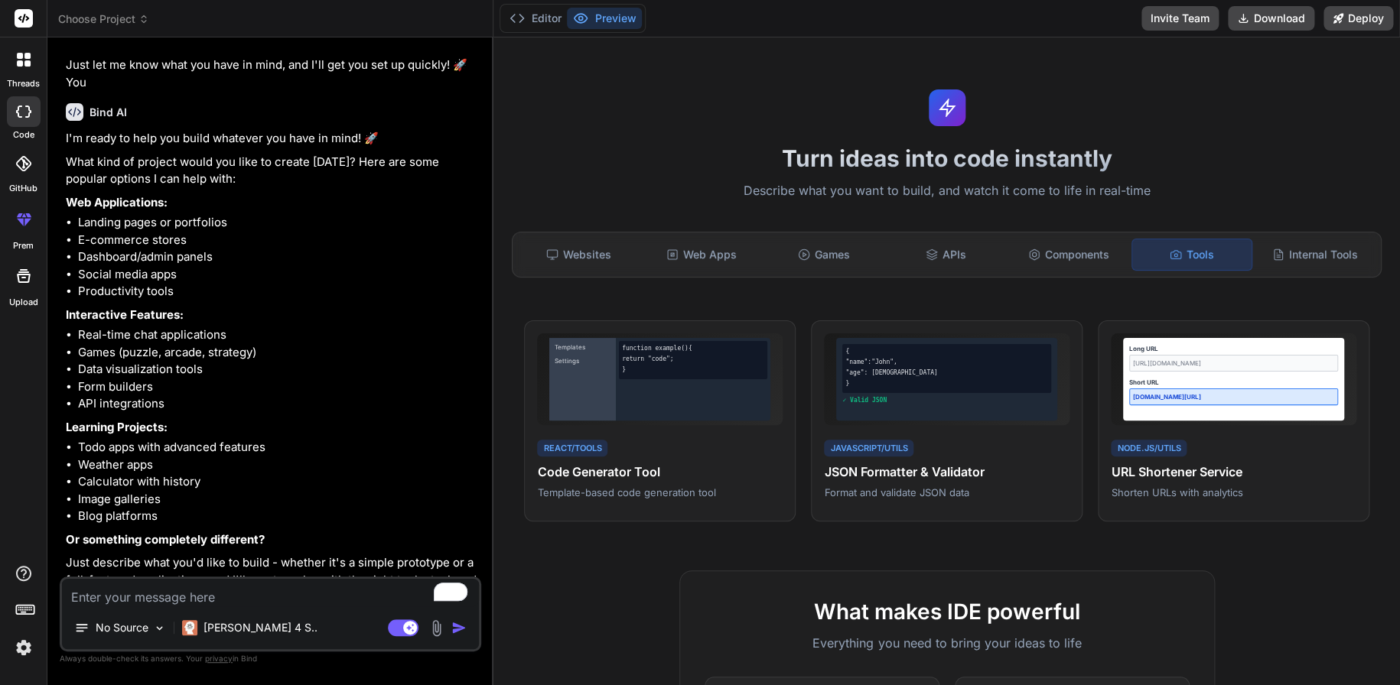
scroll to position [1017, 0]
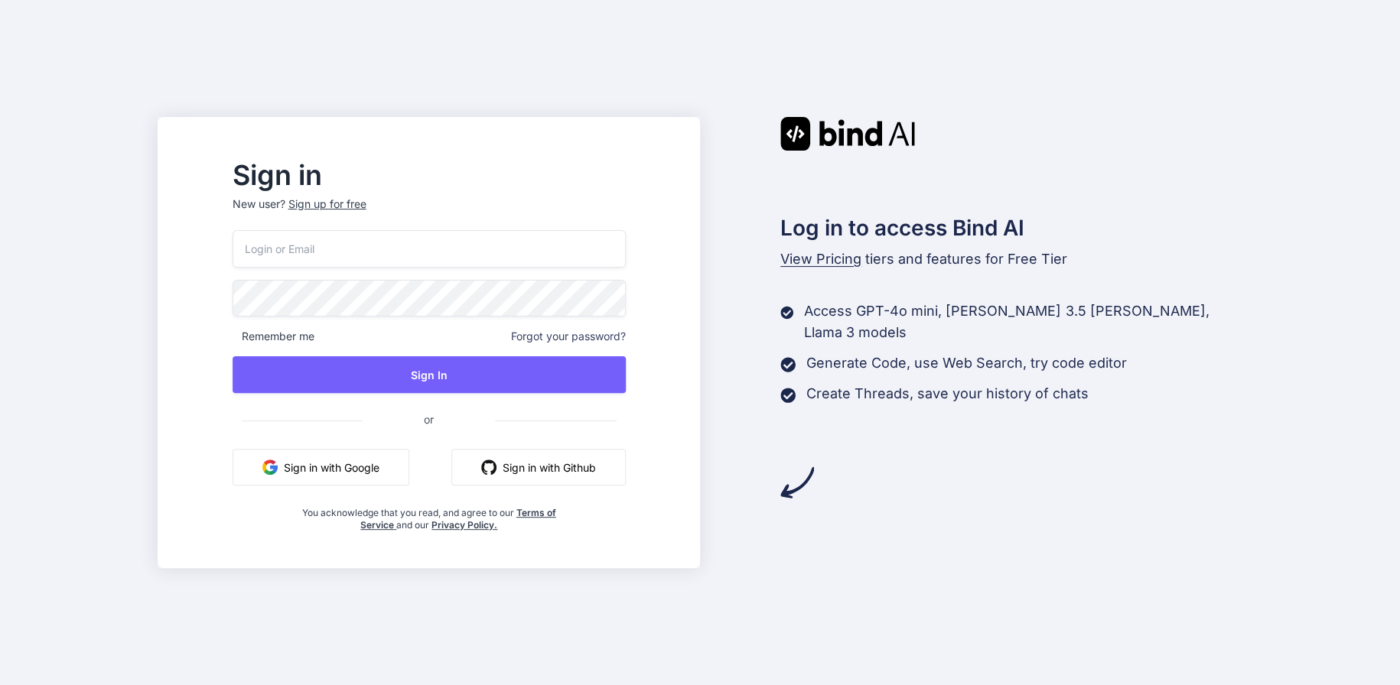
click at [386, 462] on button "Sign in with Google" at bounding box center [321, 467] width 177 height 37
